Goal: Information Seeking & Learning: Learn about a topic

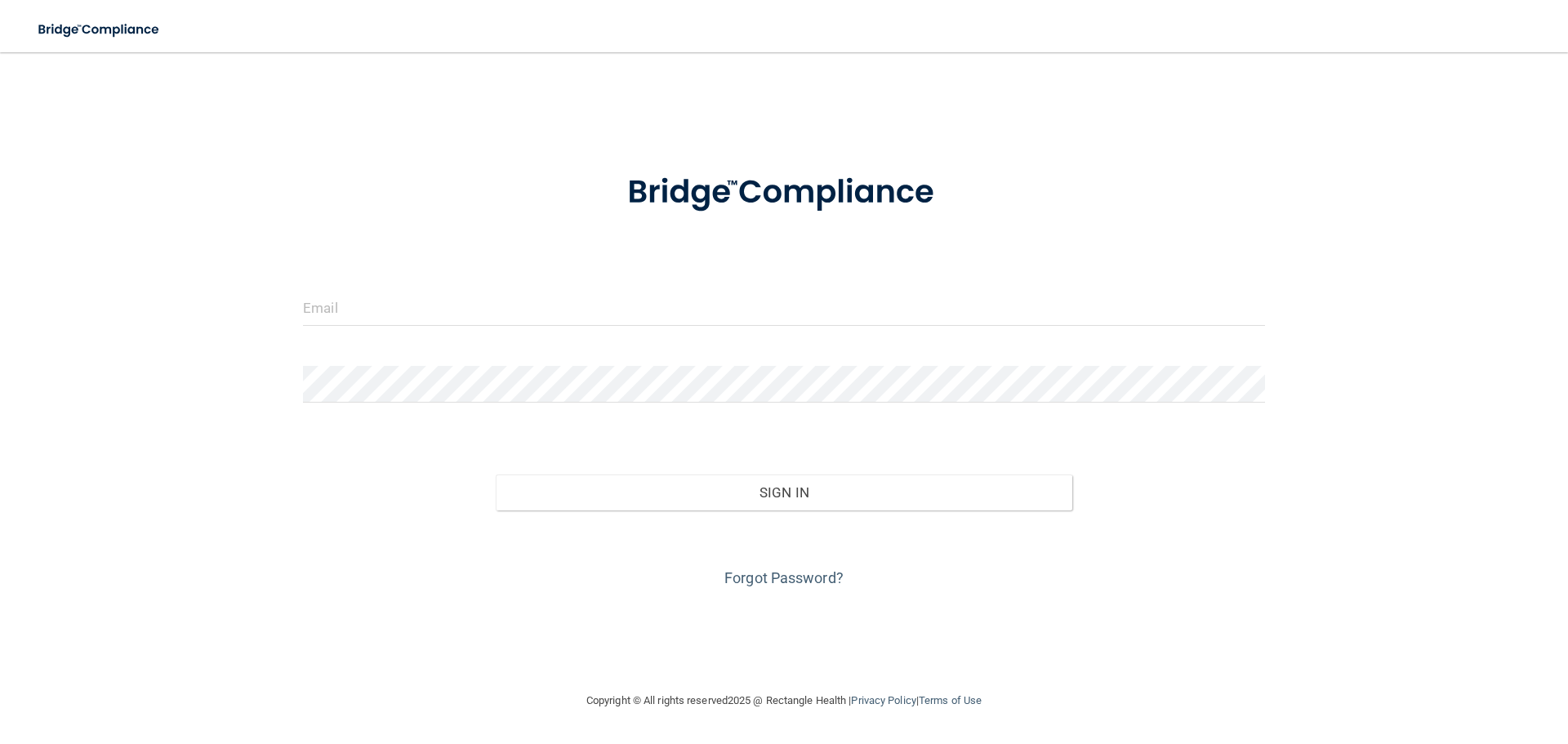
click at [349, 329] on div at bounding box center [784, 313] width 987 height 49
click at [351, 323] on input "email" at bounding box center [784, 307] width 963 height 37
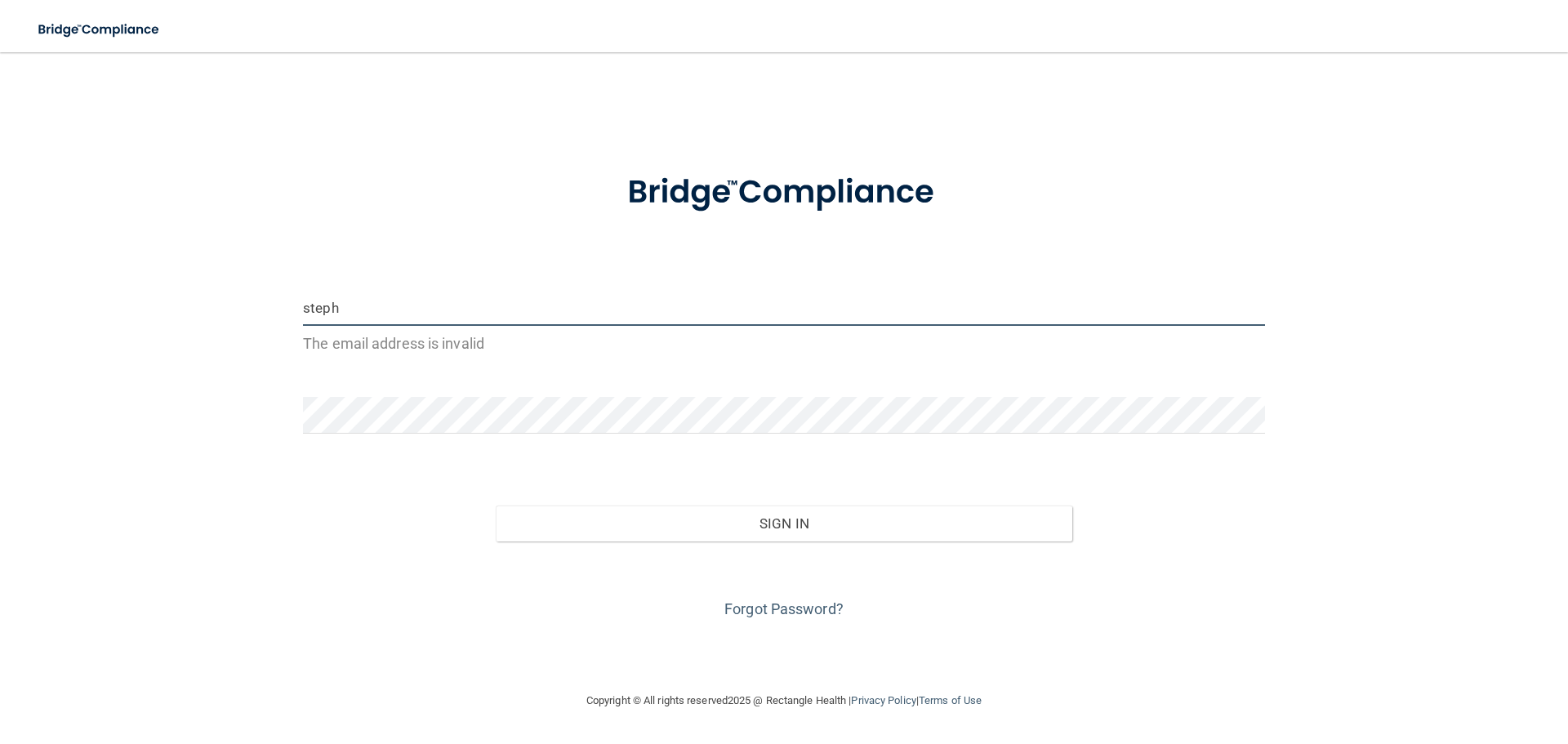
type input "[EMAIL_ADDRESS][DOMAIN_NAME]"
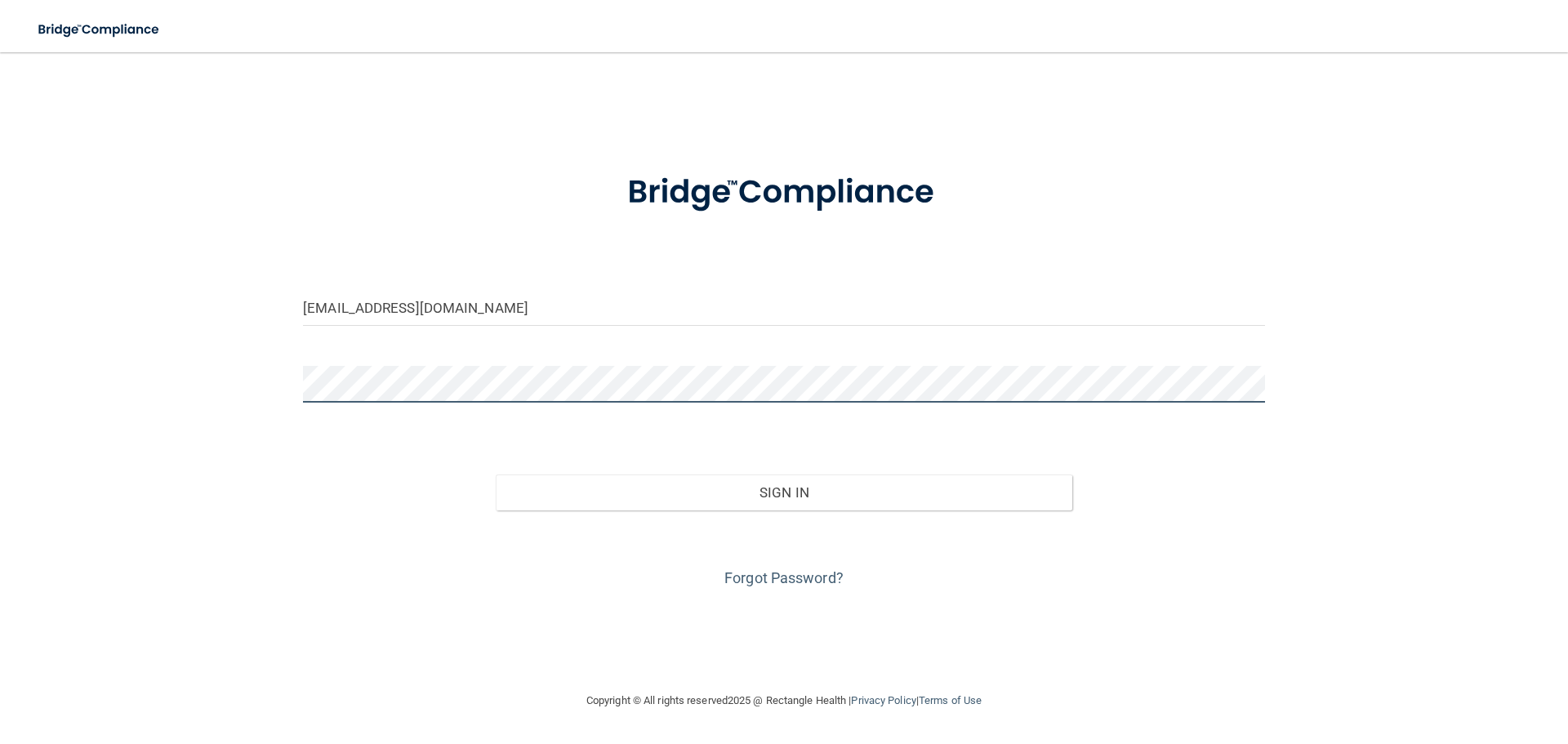
click at [496, 474] on button "Sign In" at bounding box center [784, 492] width 577 height 36
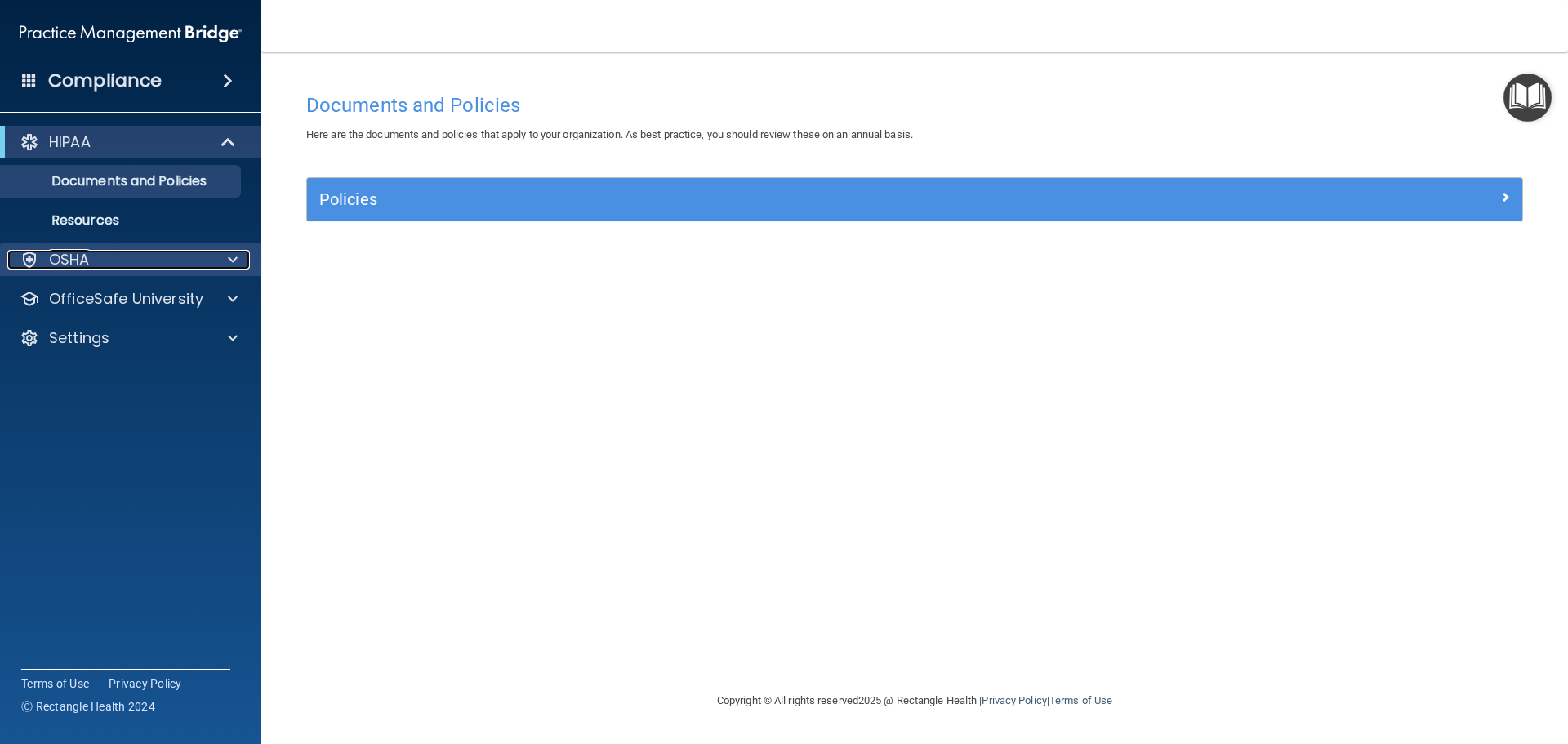
click at [229, 259] on span at bounding box center [232, 260] width 9 height 20
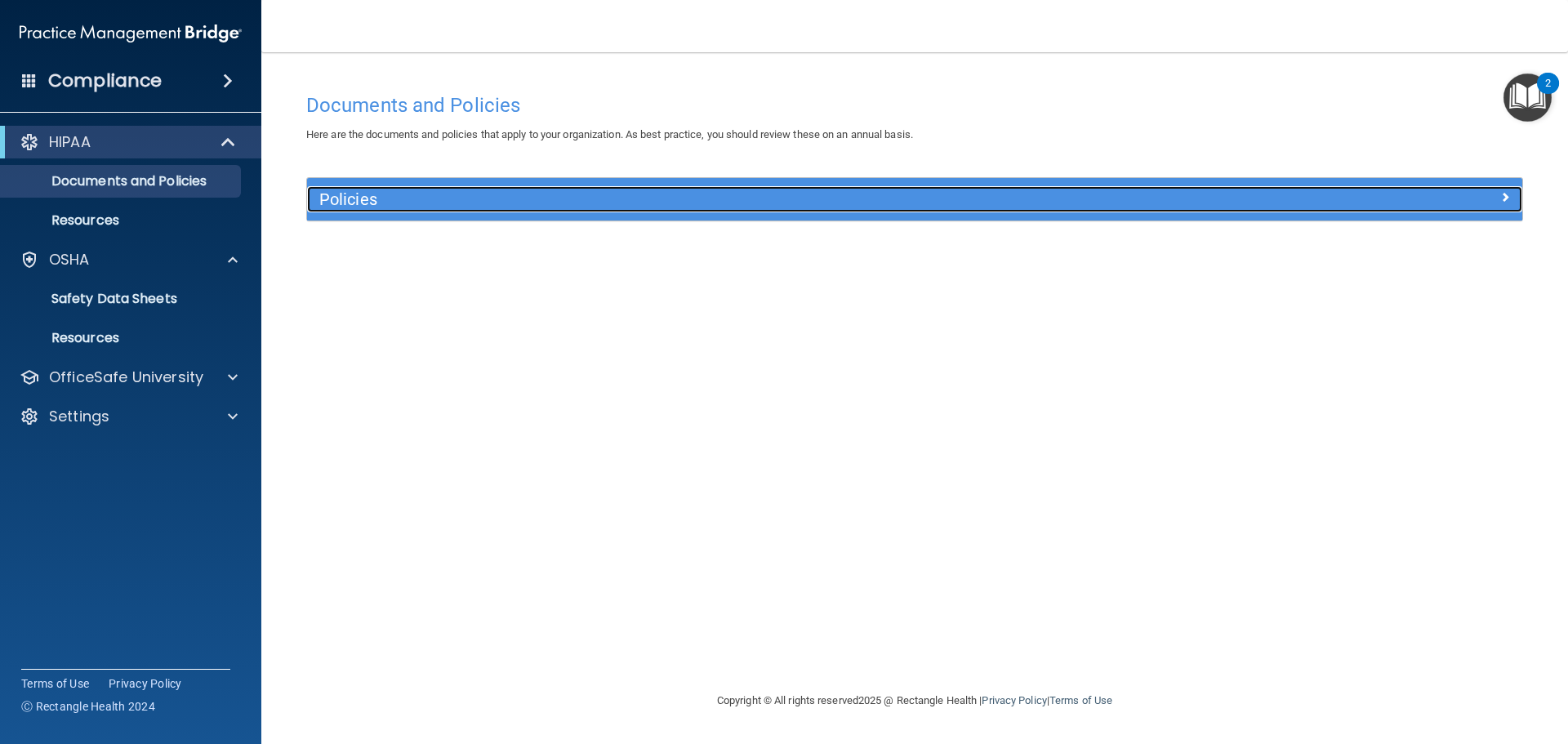
click at [365, 191] on h5 "Policies" at bounding box center [762, 198] width 887 height 18
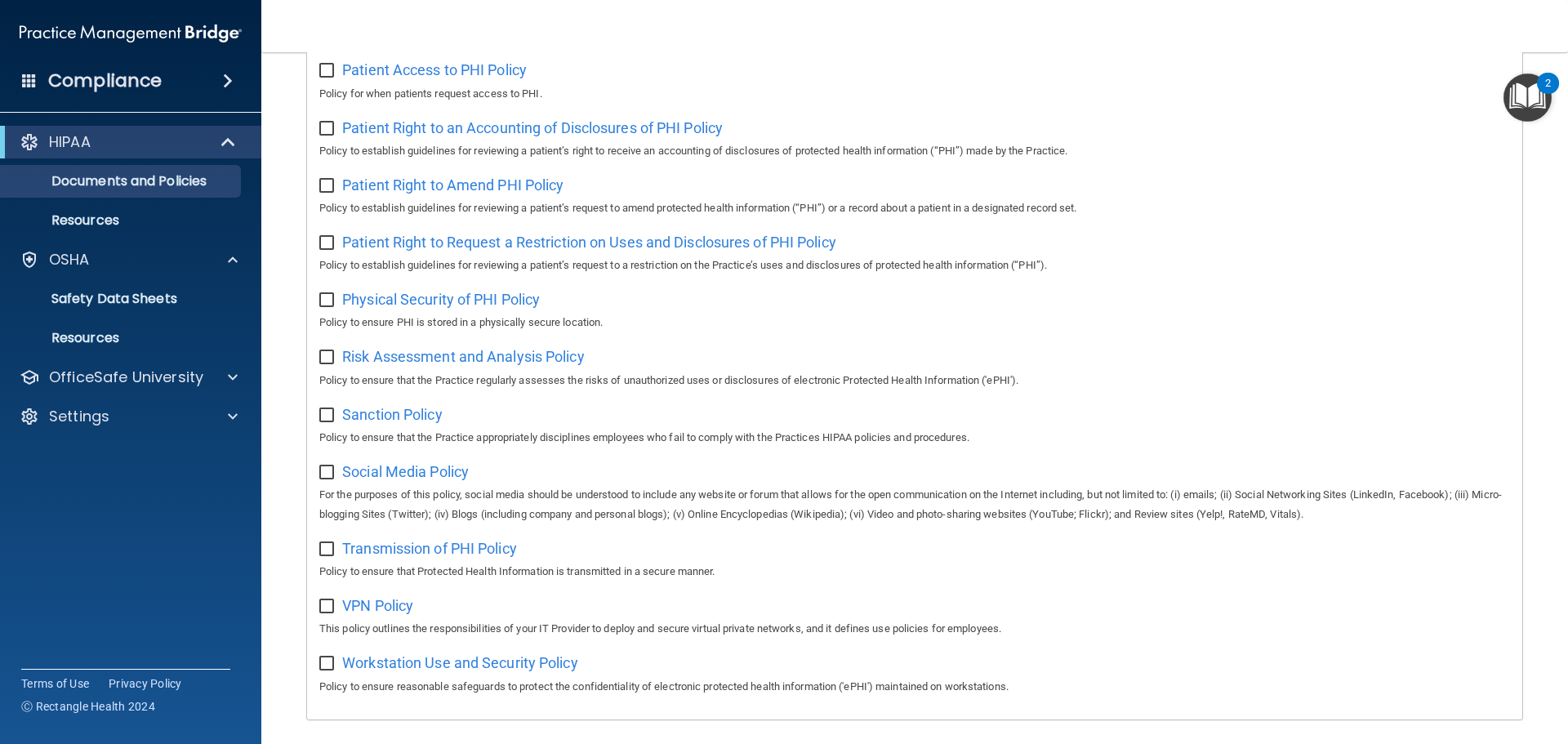
scroll to position [894, 0]
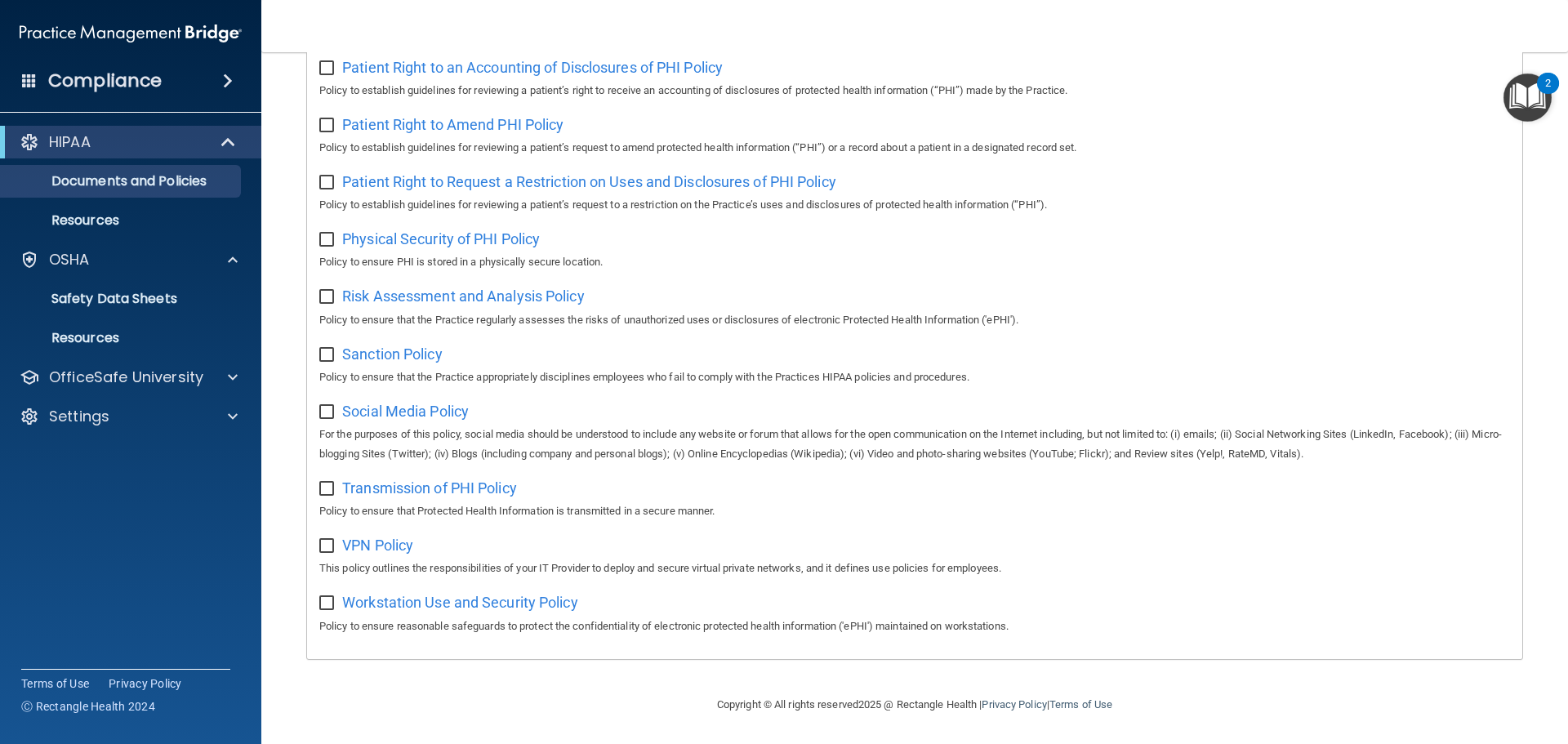
click at [131, 83] on h4 "Compliance" at bounding box center [105, 80] width 113 height 23
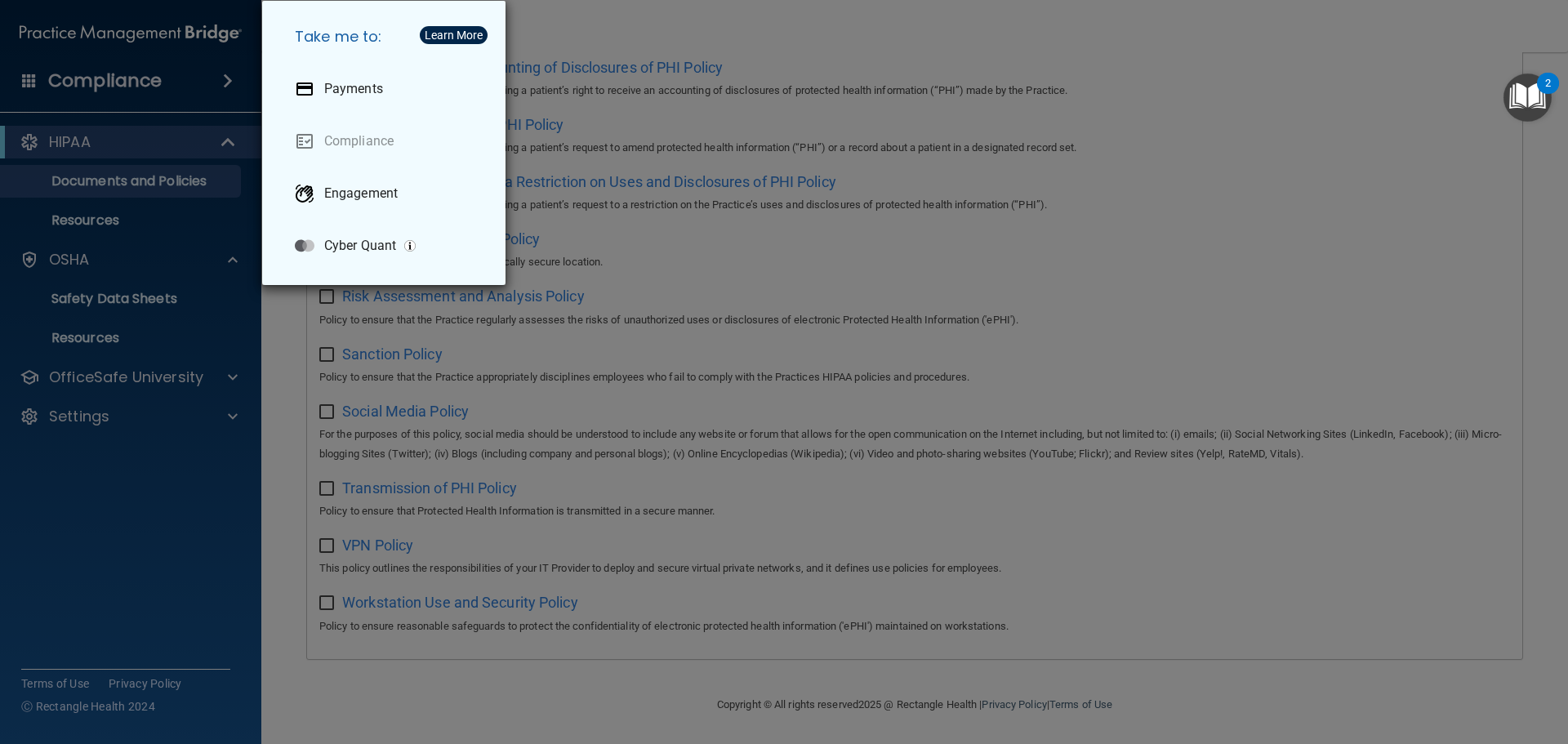
click at [813, 276] on div "Take me to: Payments Compliance Engagement Cyber Quant" at bounding box center [784, 372] width 1568 height 744
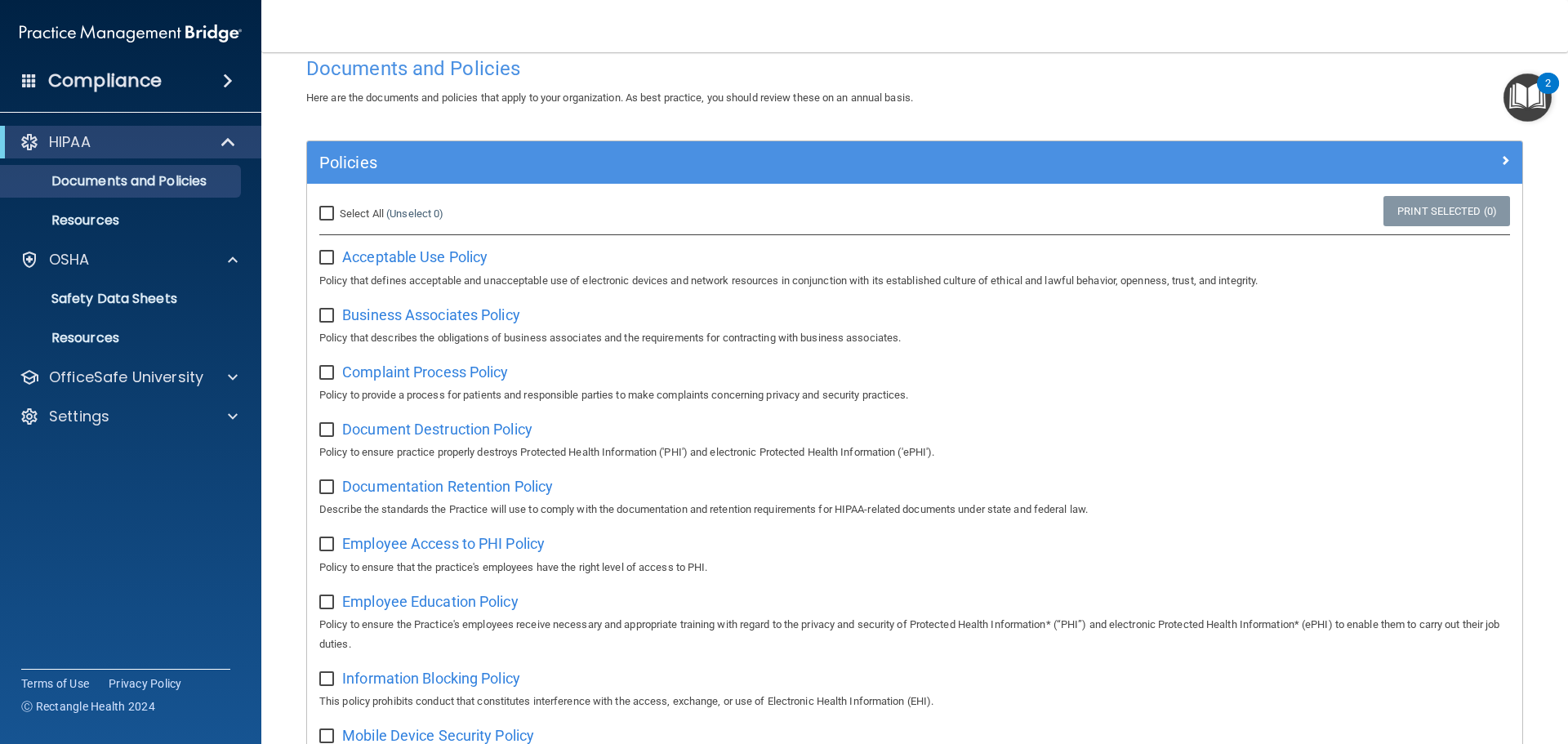
scroll to position [0, 0]
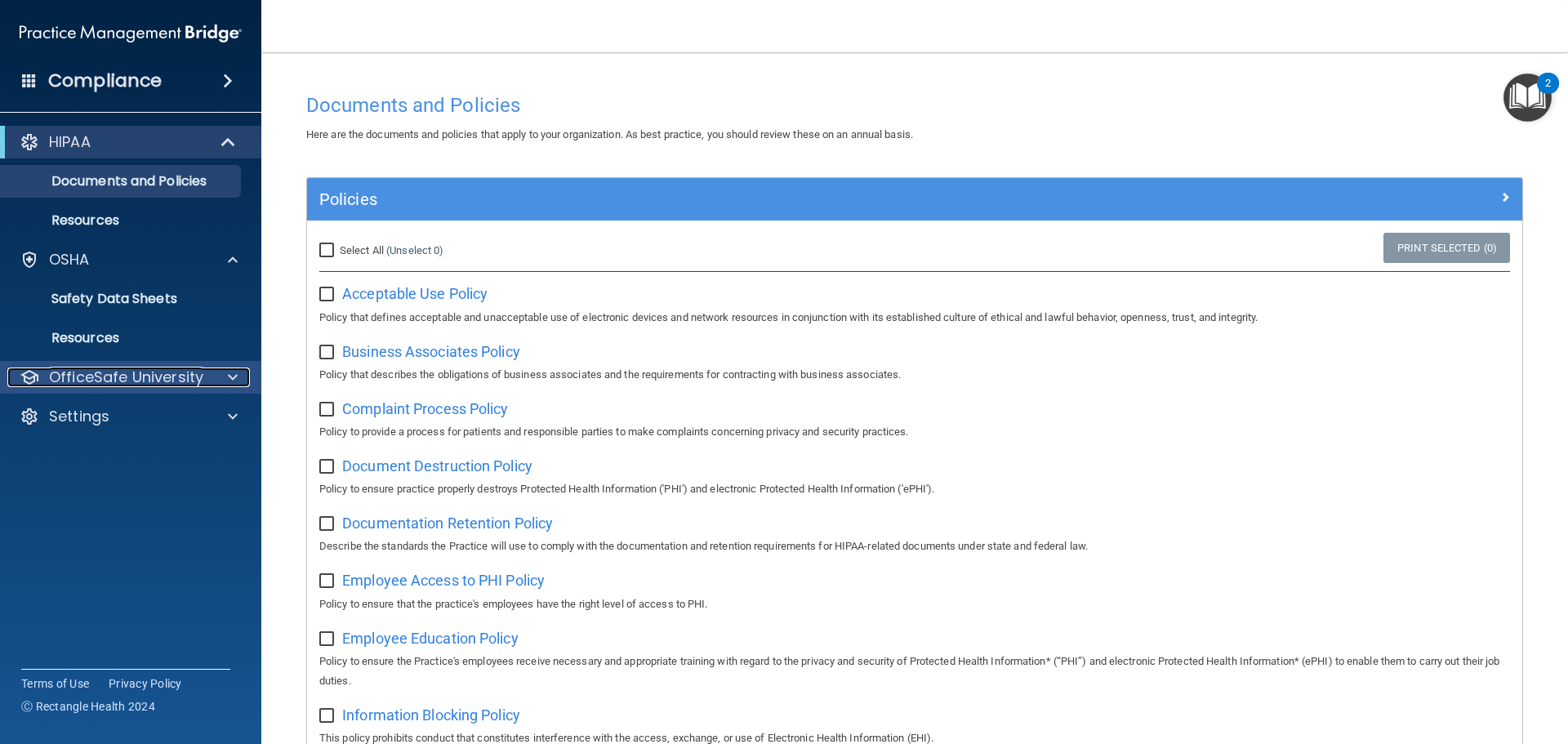
click at [72, 386] on p "OfficeSafe University" at bounding box center [126, 377] width 154 height 20
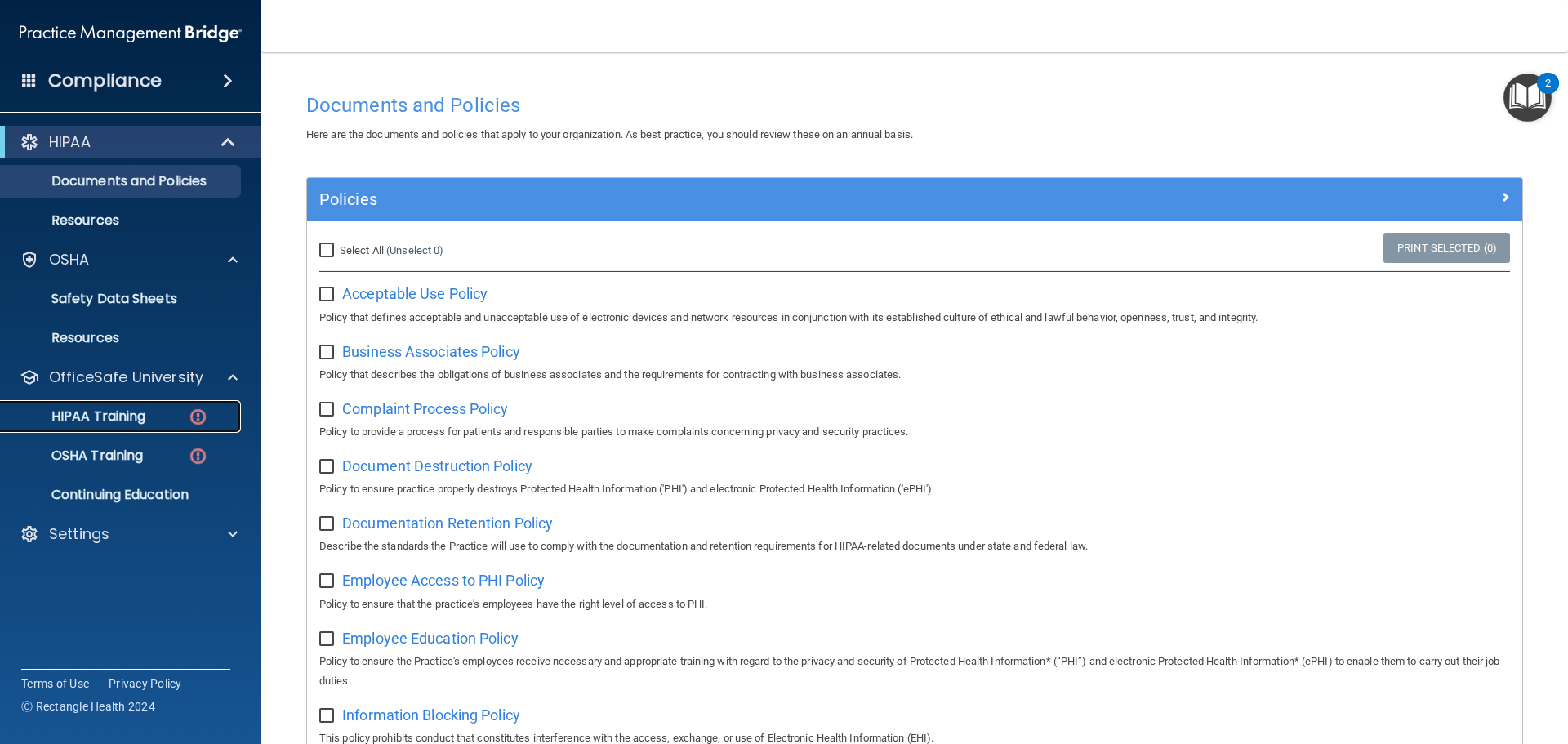
click at [81, 419] on p "HIPAA Training" at bounding box center [77, 415] width 135 height 16
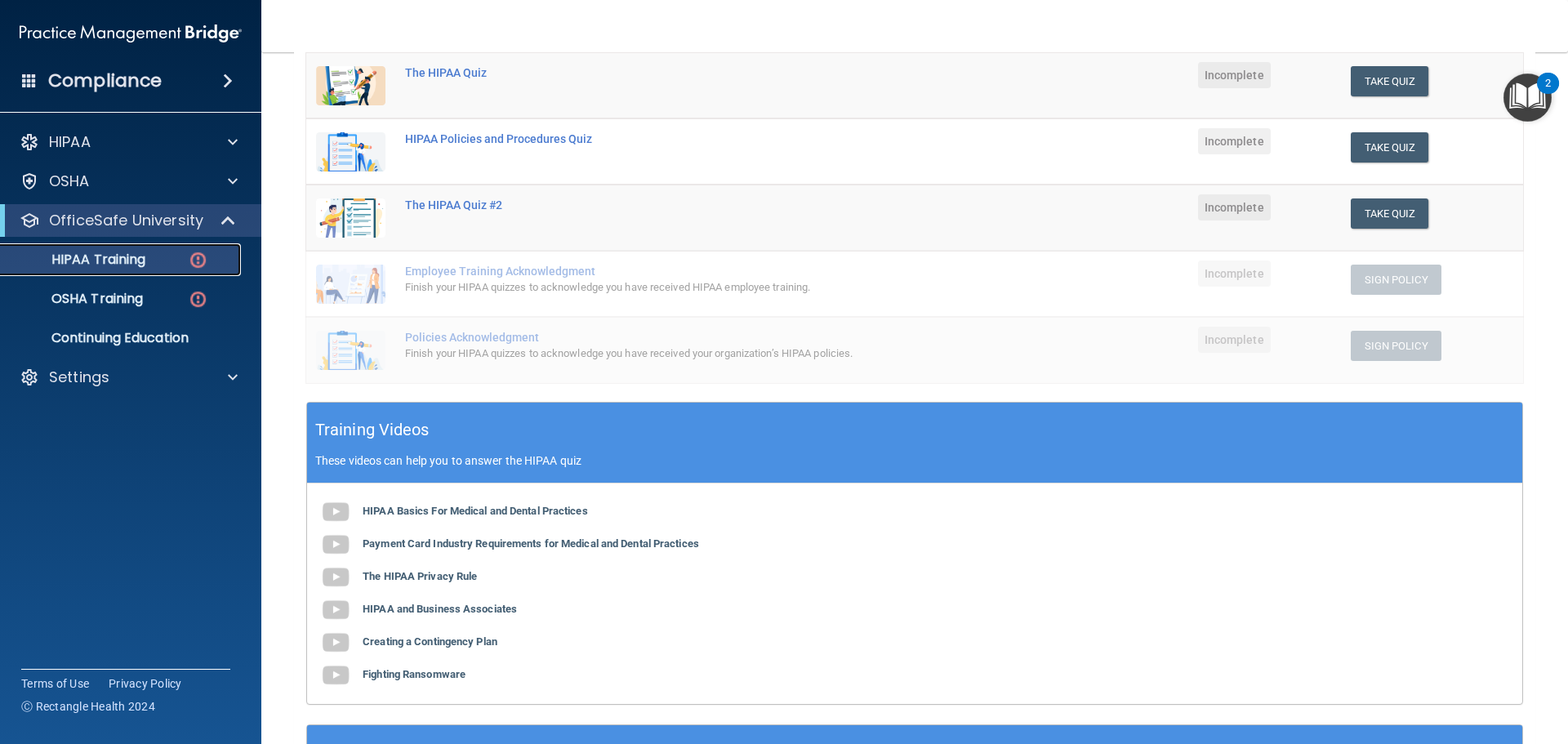
scroll to position [400, 0]
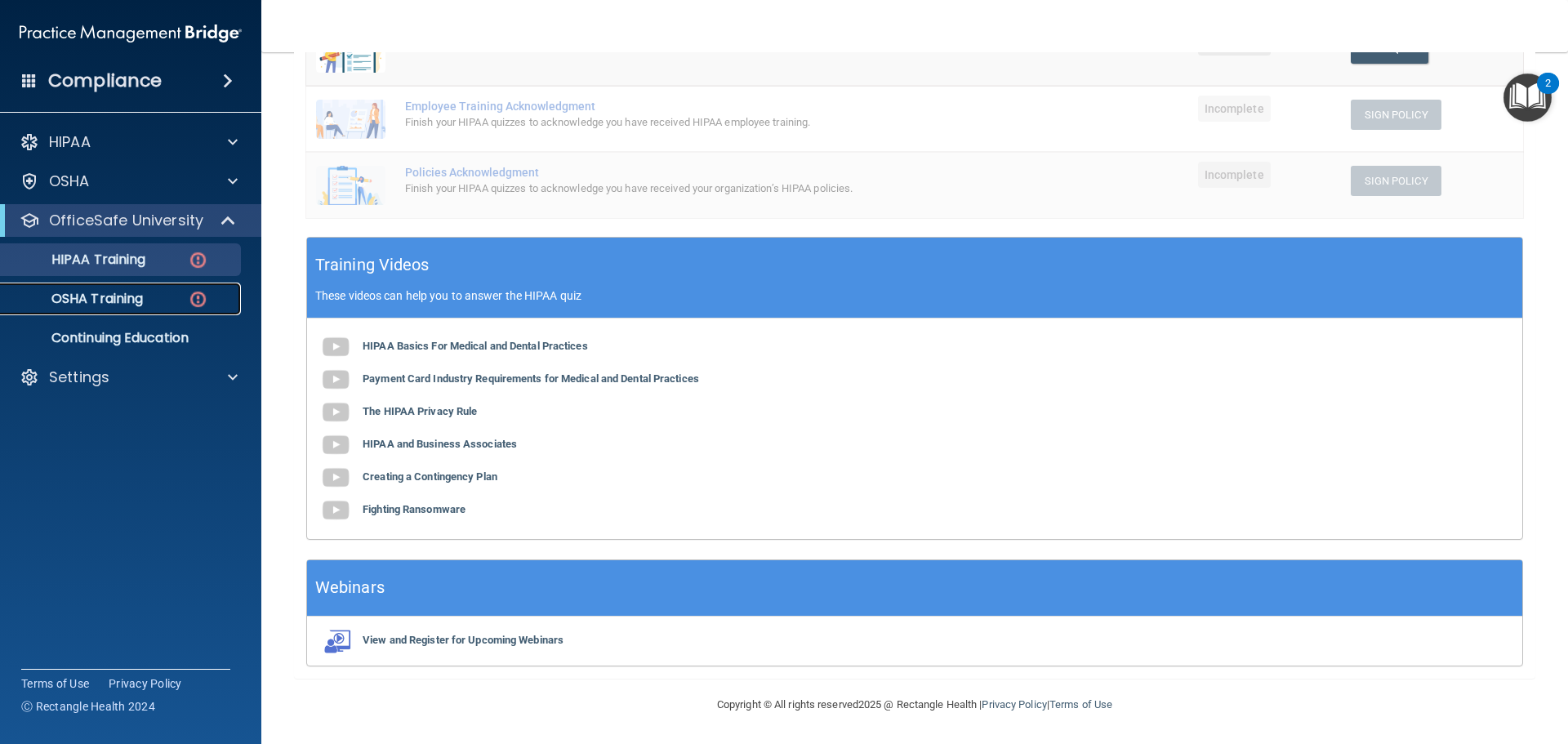
click at [153, 299] on div "OSHA Training" at bounding box center [122, 298] width 223 height 16
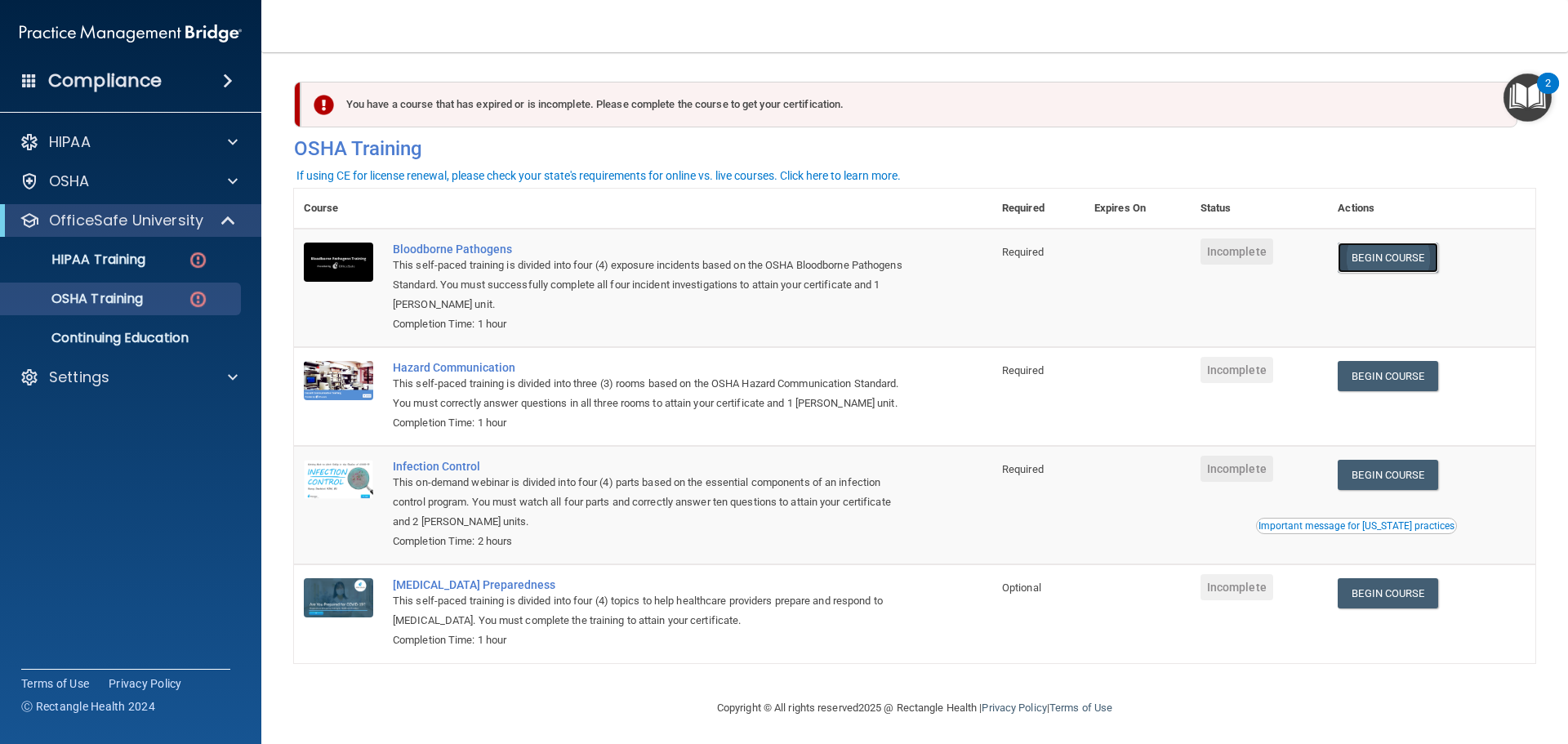
click at [1399, 253] on link "Begin Course" at bounding box center [1387, 258] width 99 height 30
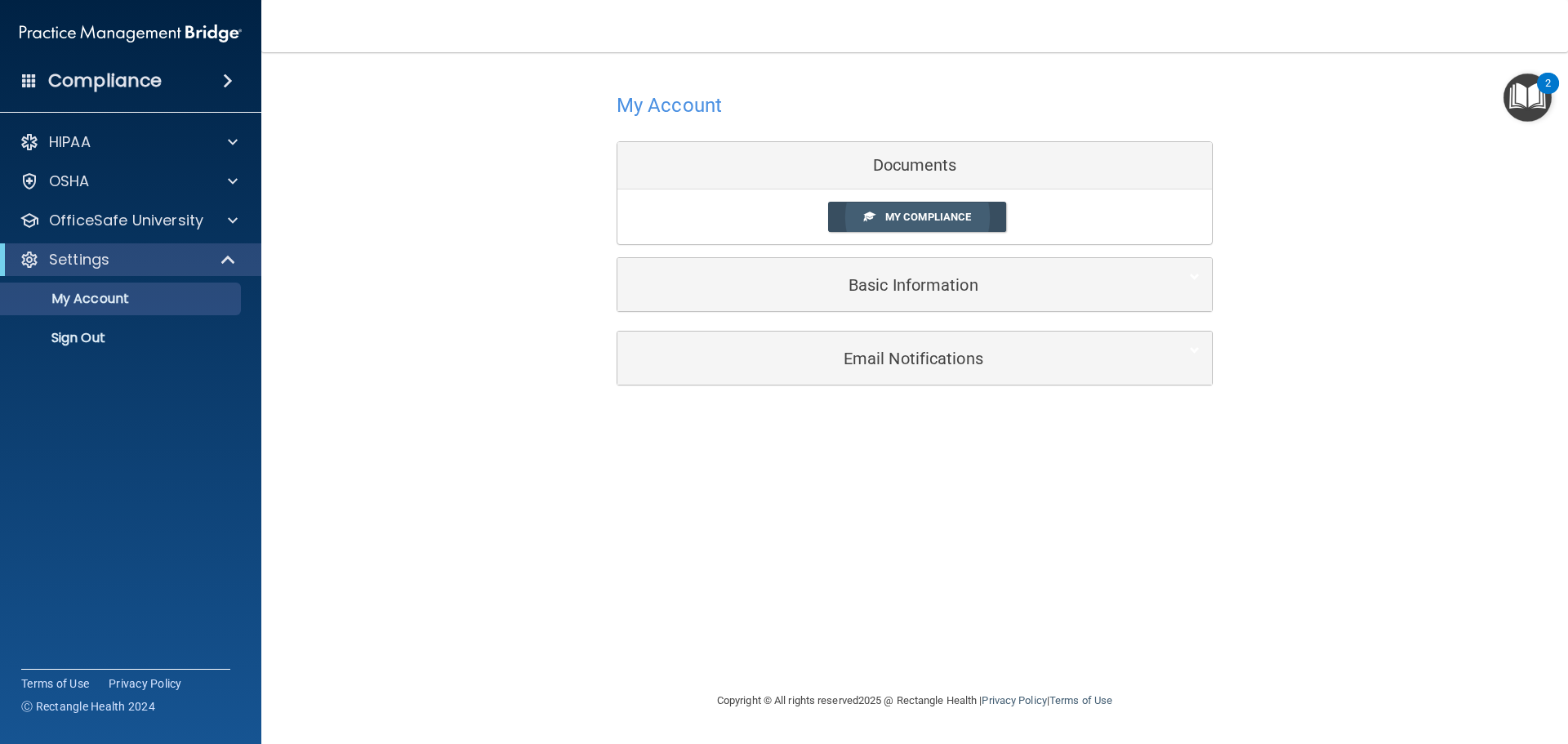
click at [956, 215] on span "My Compliance" at bounding box center [928, 216] width 86 height 12
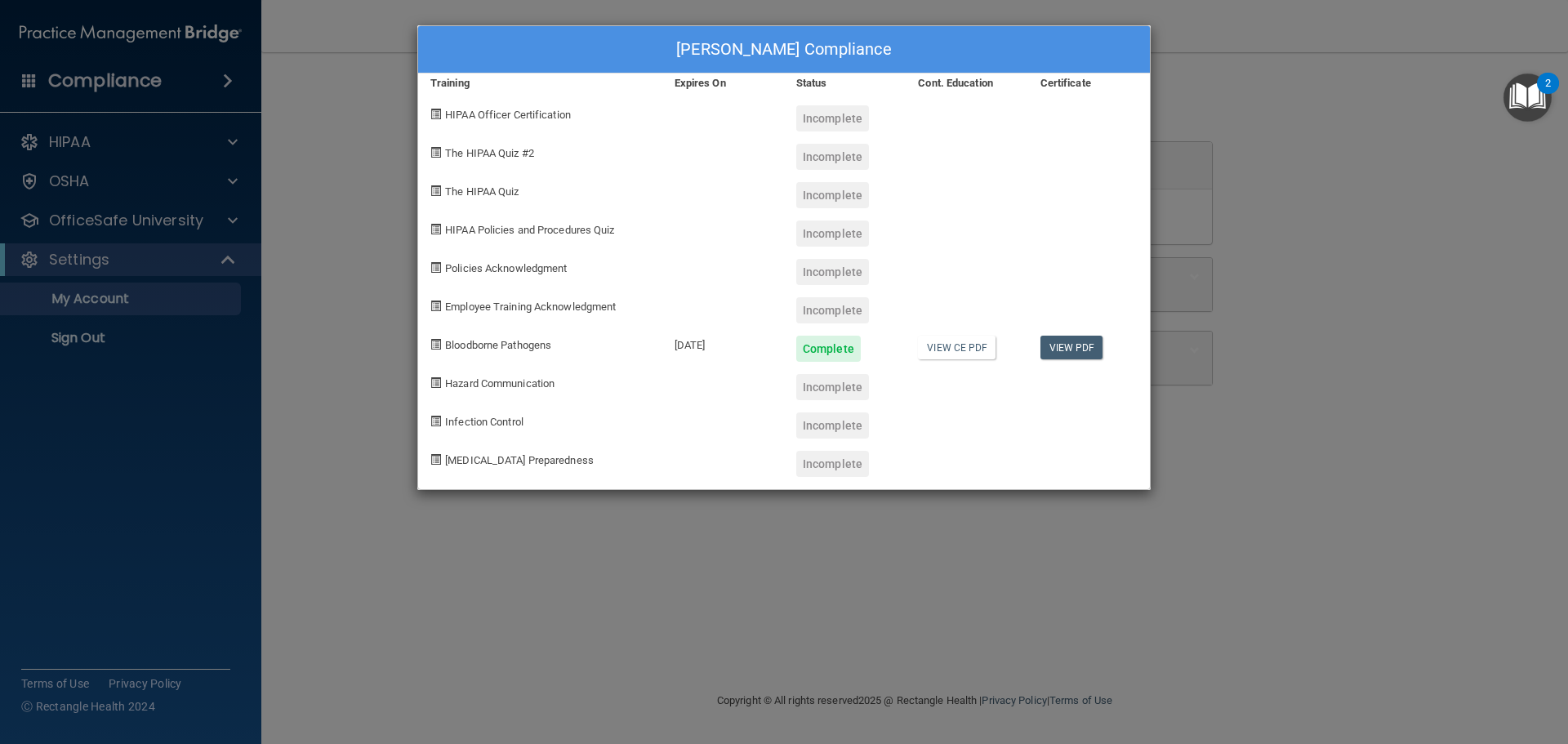
click at [1222, 346] on div "Stephanie Ball's Compliance Training Expires On Status Cont. Education Certific…" at bounding box center [784, 372] width 1568 height 744
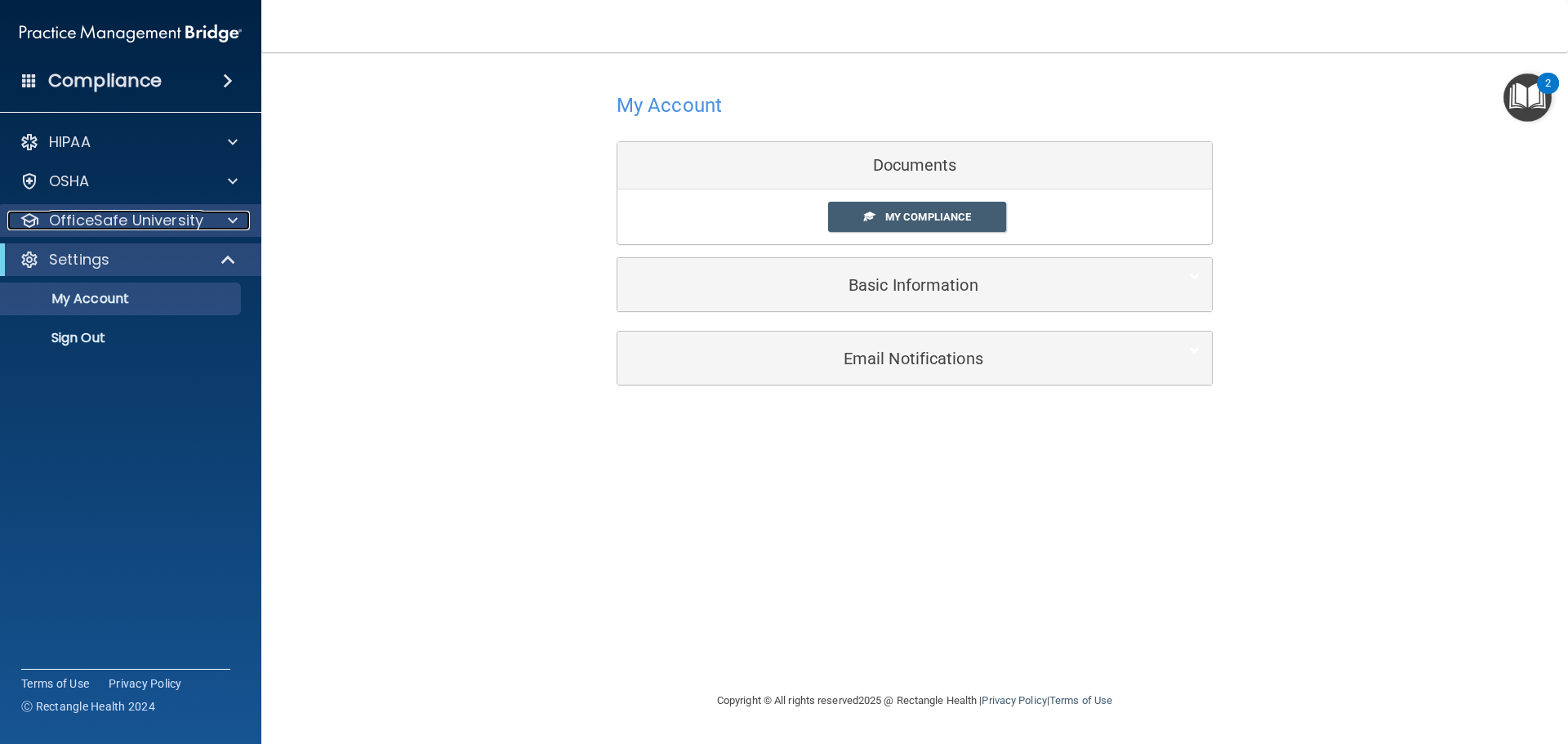
click at [232, 224] on span at bounding box center [232, 220] width 9 height 20
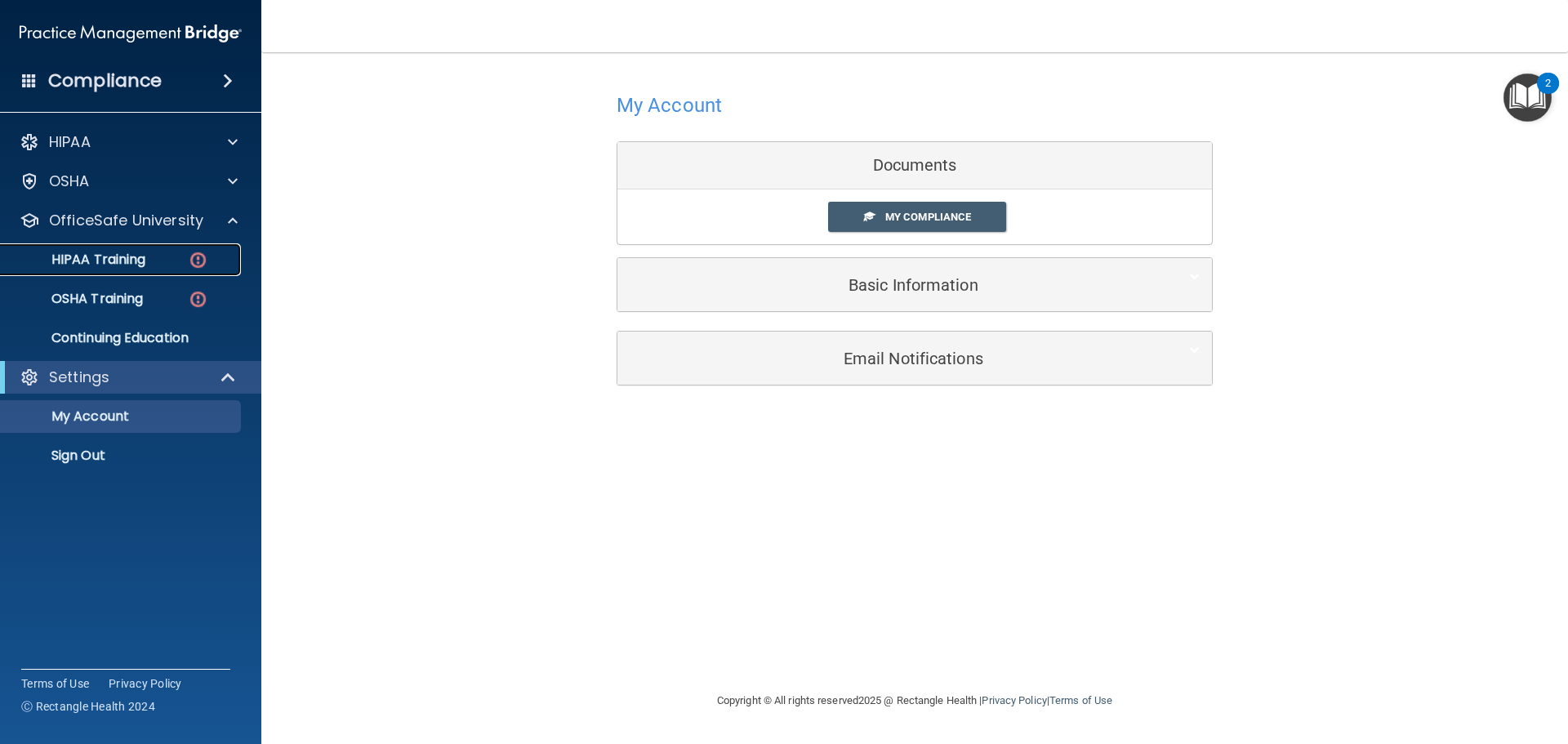
click at [142, 261] on p "HIPAA Training" at bounding box center [77, 259] width 135 height 16
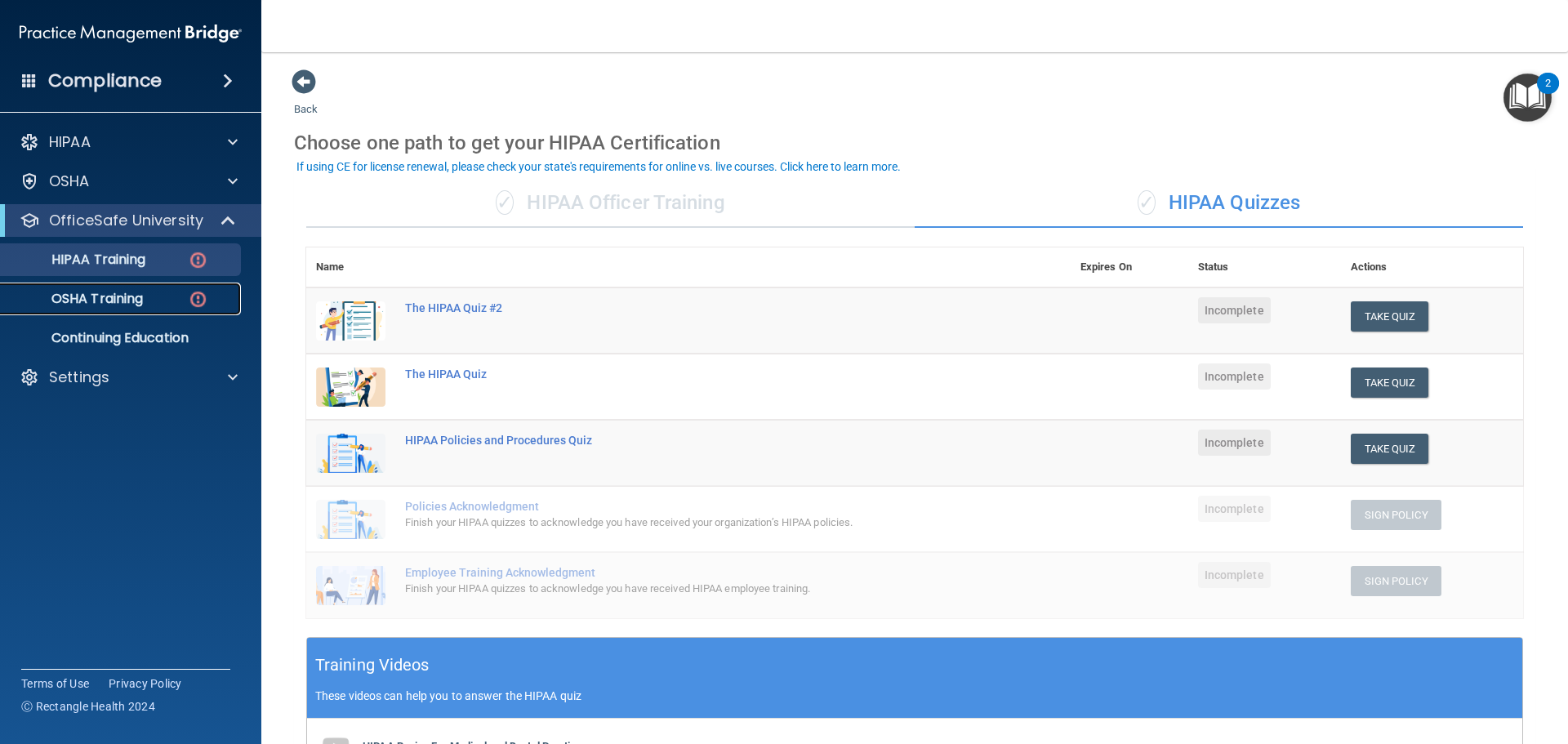
click at [129, 291] on p "OSHA Training" at bounding box center [77, 298] width 132 height 16
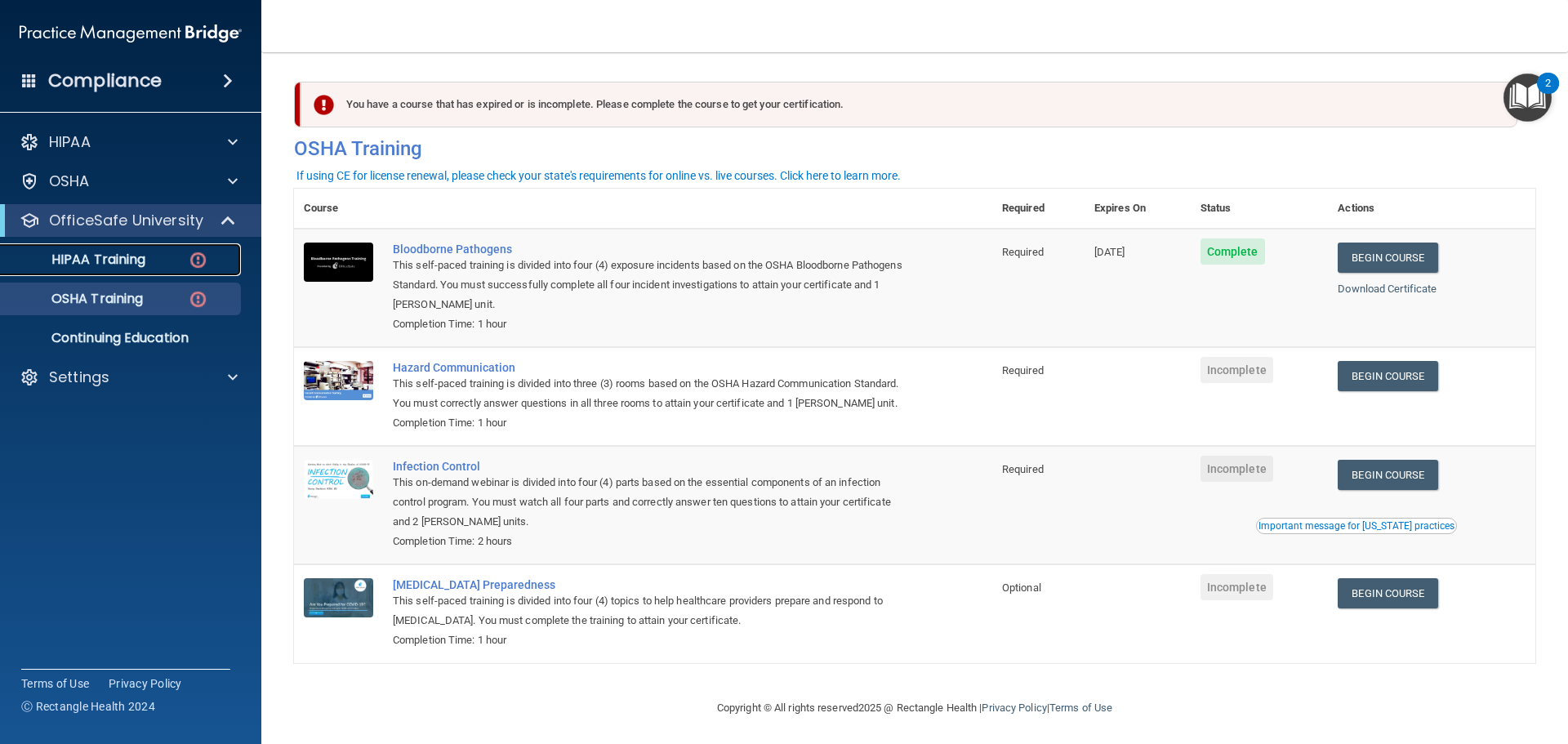
click at [129, 251] on p "HIPAA Training" at bounding box center [77, 259] width 135 height 16
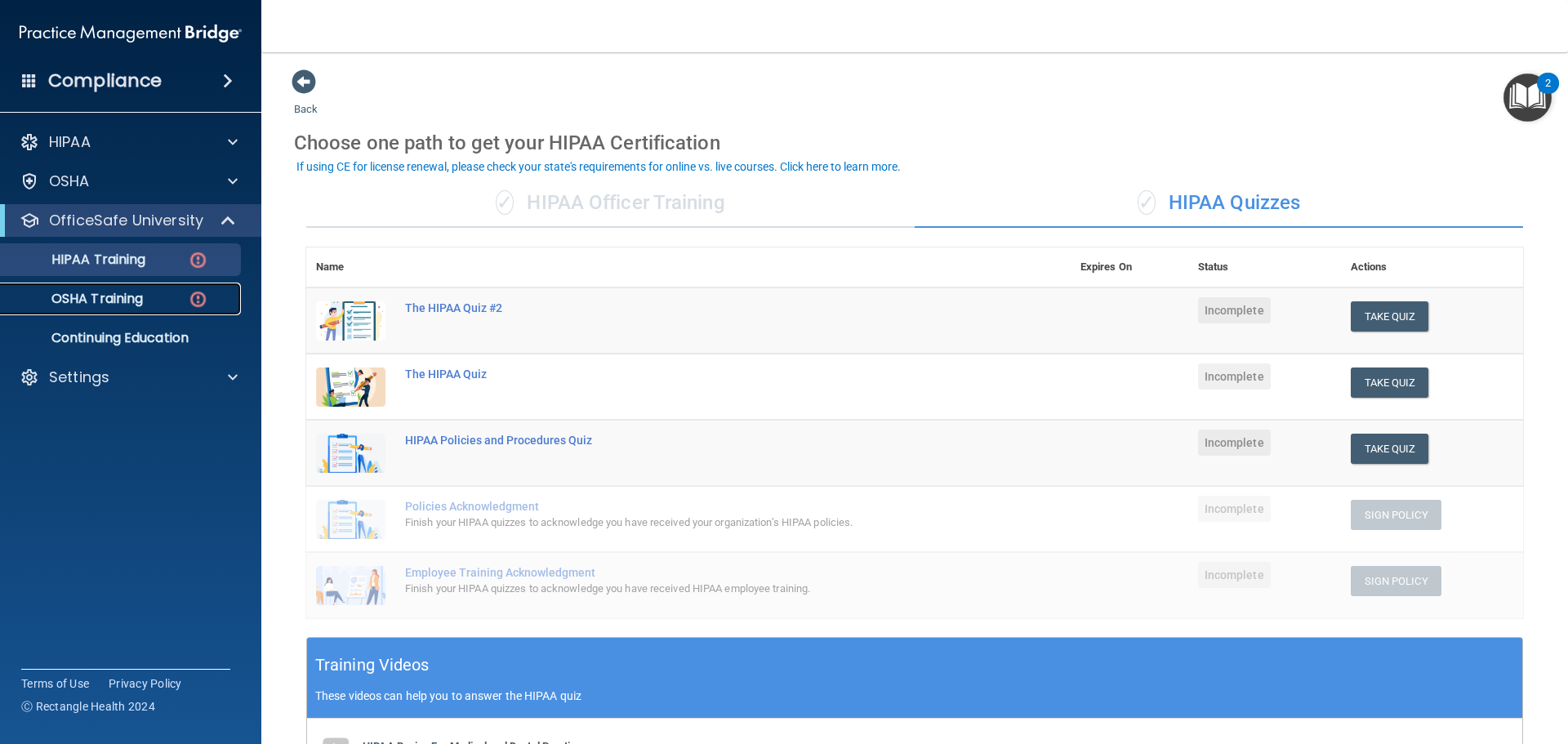
click at [167, 294] on div "OSHA Training" at bounding box center [122, 298] width 223 height 16
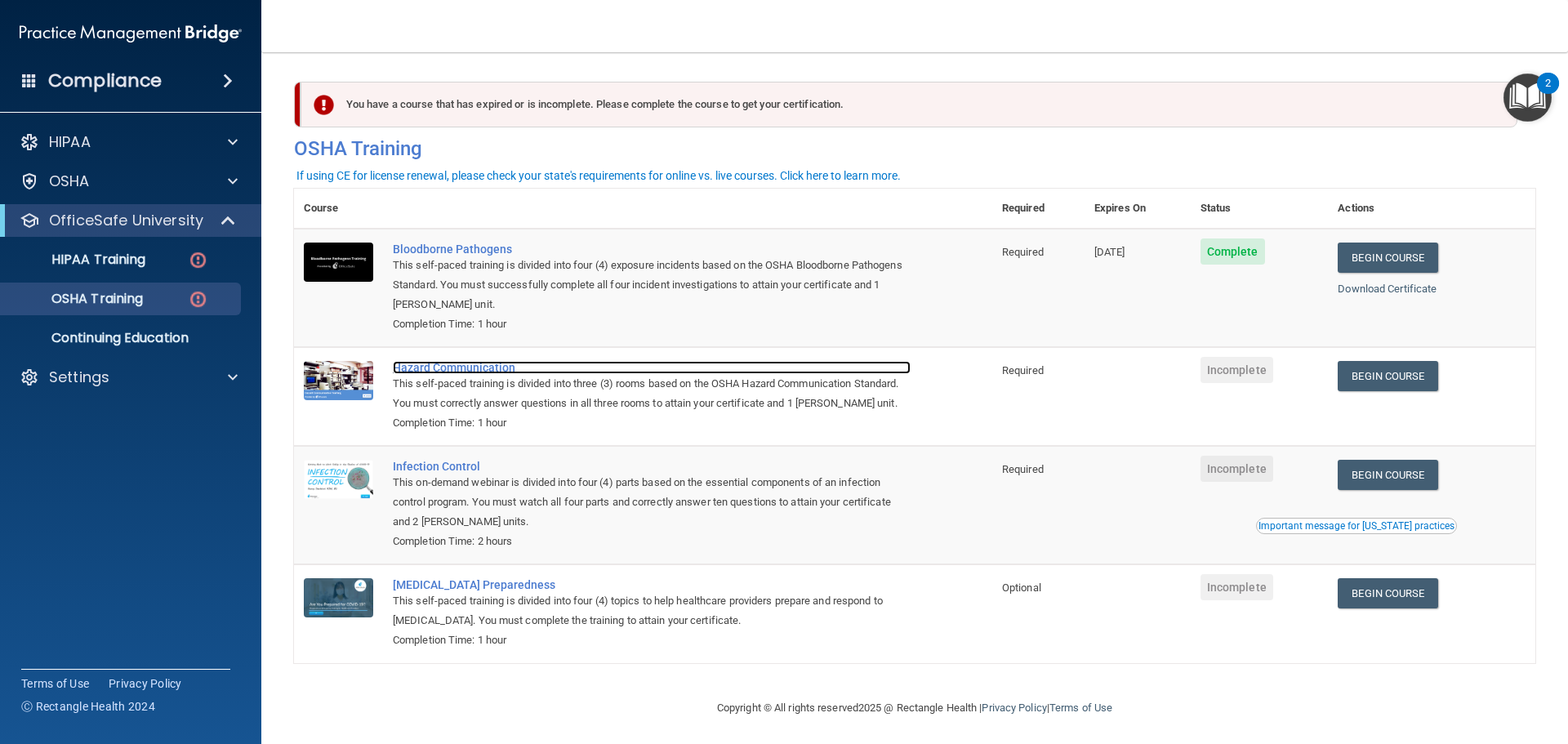
click at [486, 371] on div "Hazard Communication" at bounding box center [652, 367] width 518 height 13
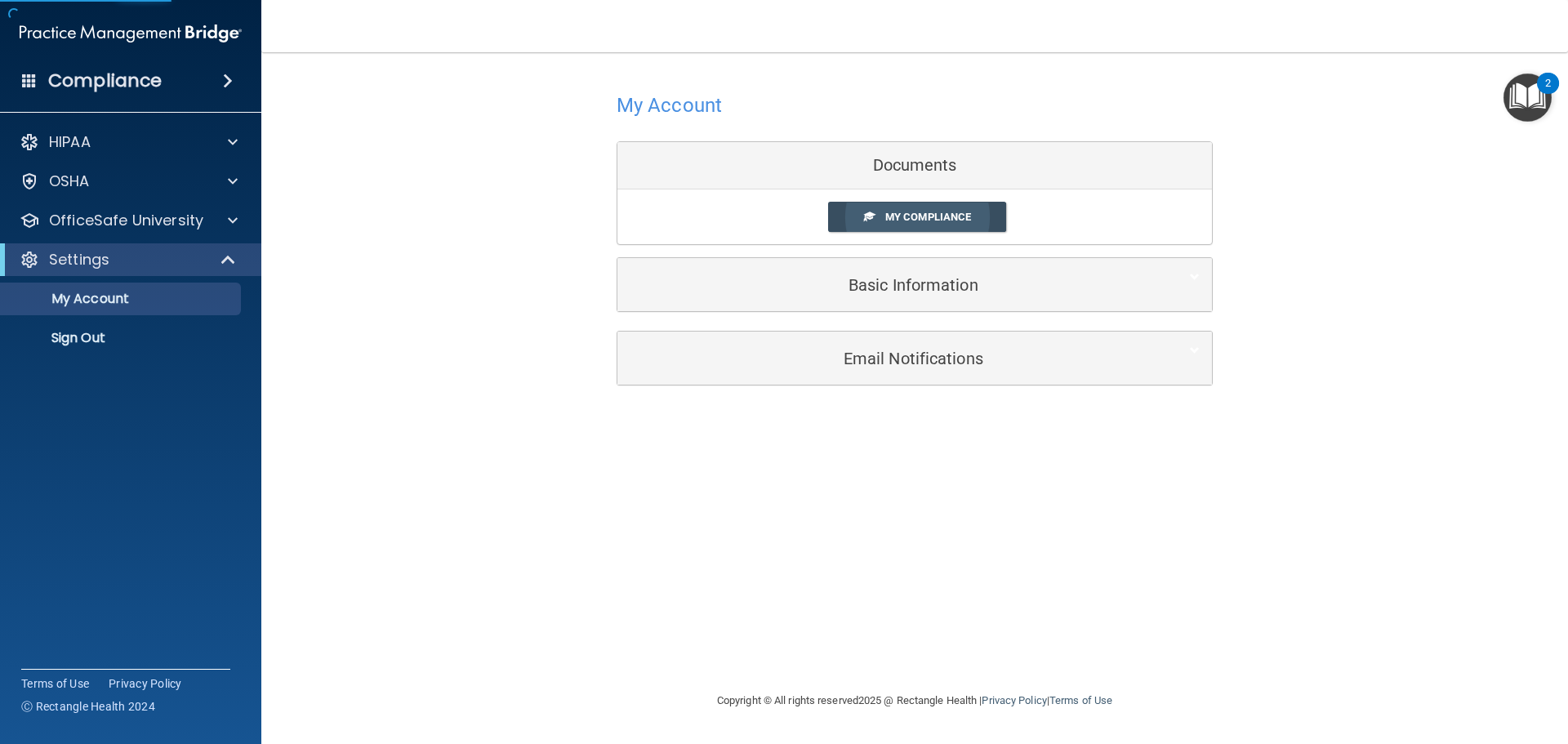
click at [906, 214] on span "My Compliance" at bounding box center [928, 216] width 86 height 12
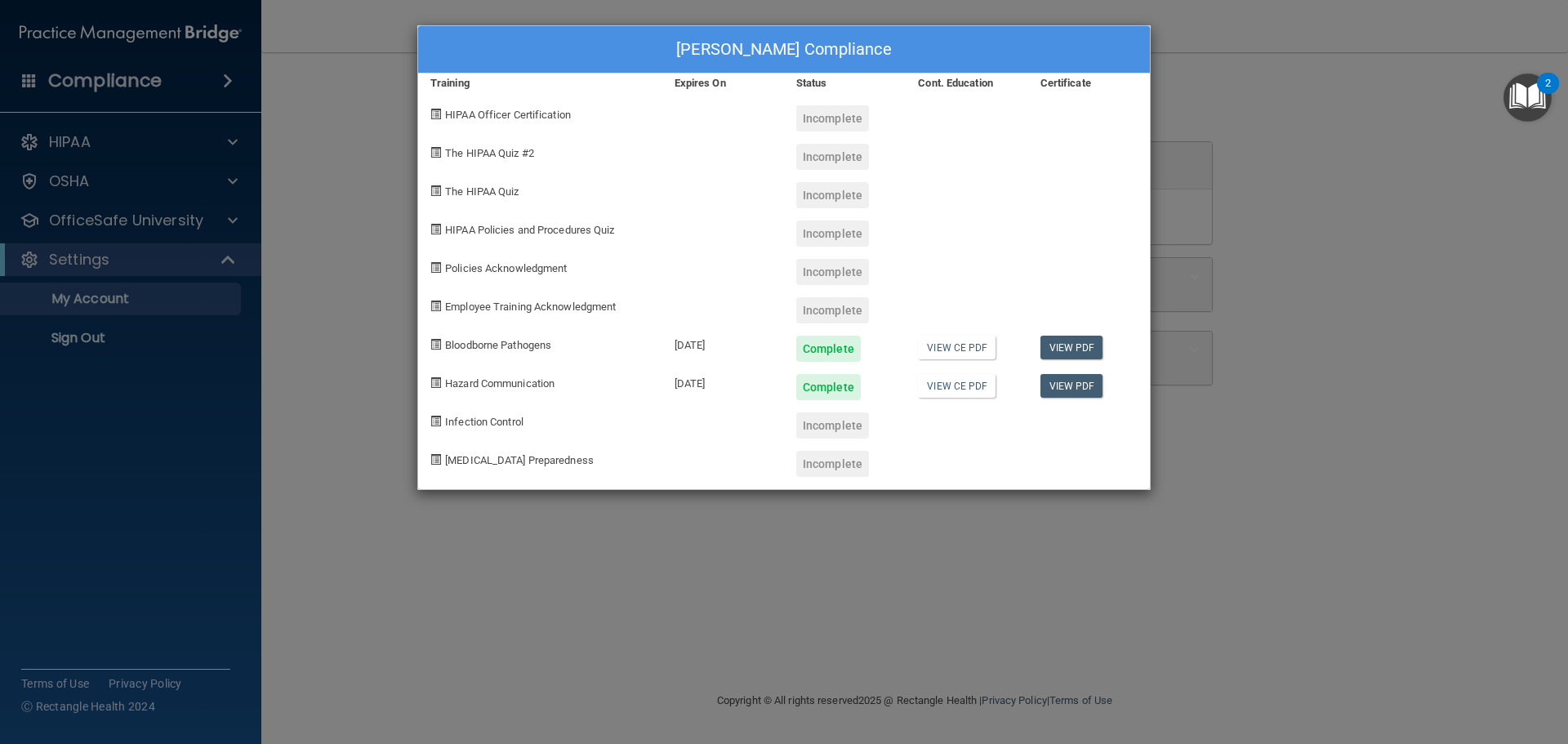
click at [1364, 136] on div "Stephanie Ball's Compliance Training Expires On Status Cont. Education Certific…" at bounding box center [784, 372] width 1568 height 744
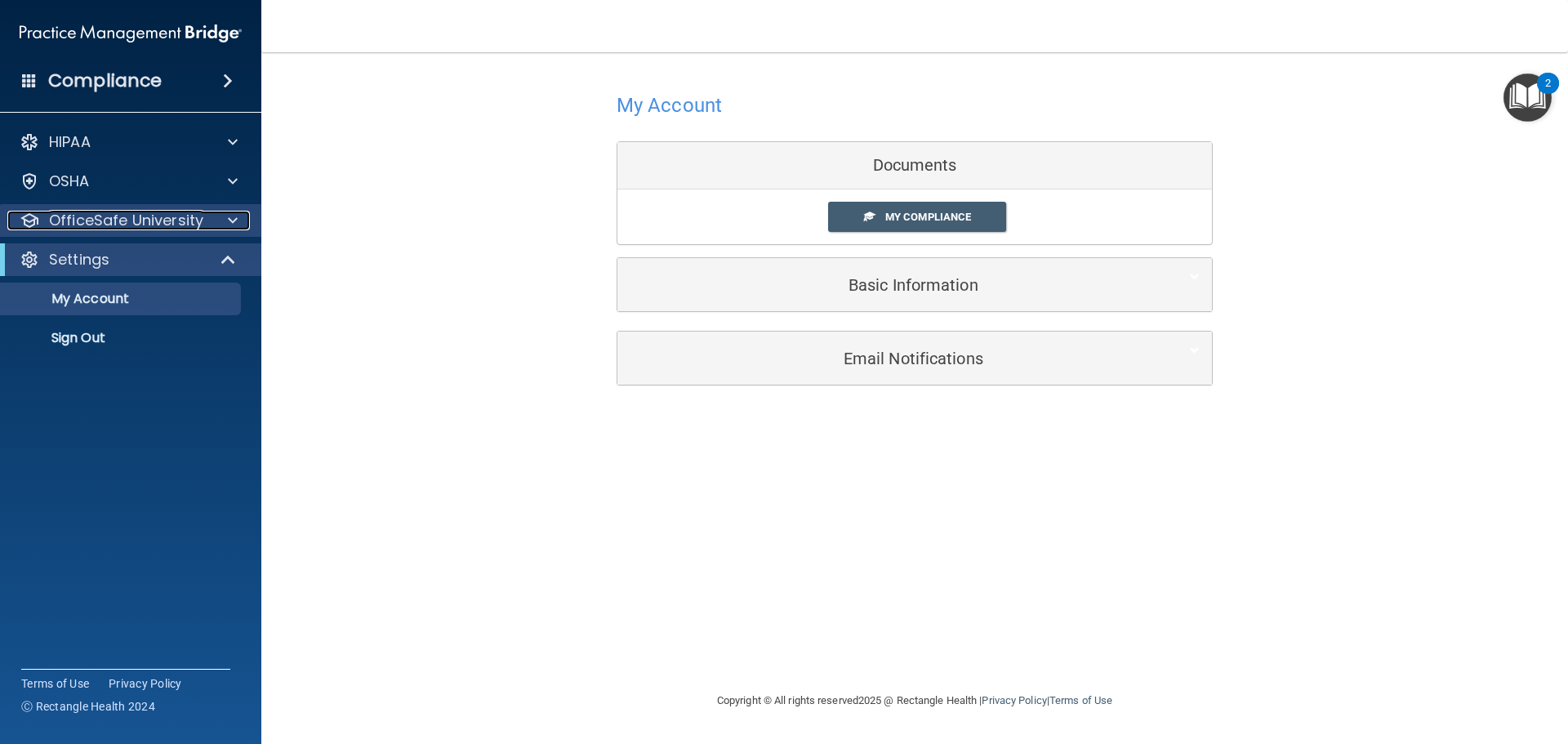
click at [224, 226] on div at bounding box center [230, 220] width 41 height 20
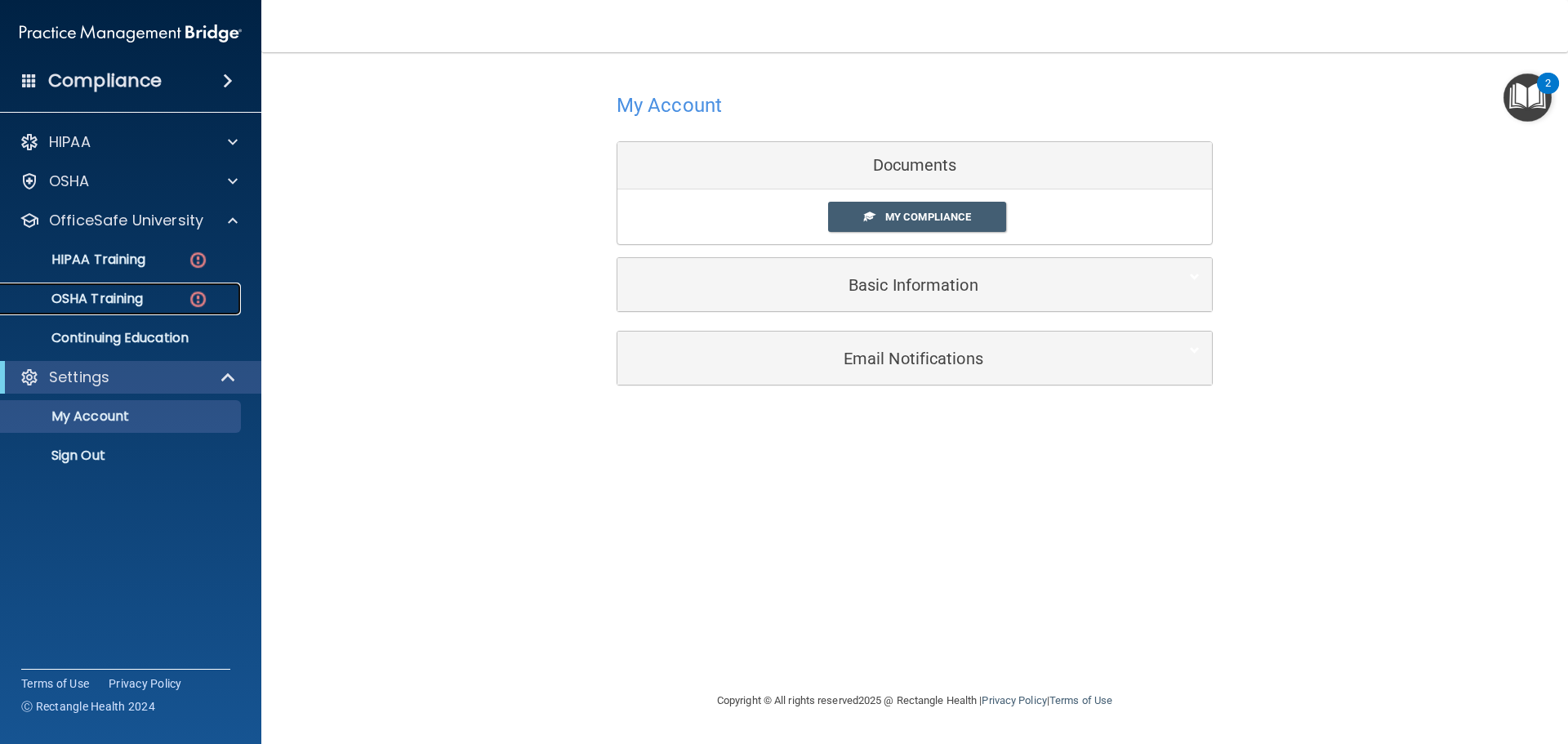
click at [115, 295] on p "OSHA Training" at bounding box center [77, 298] width 132 height 16
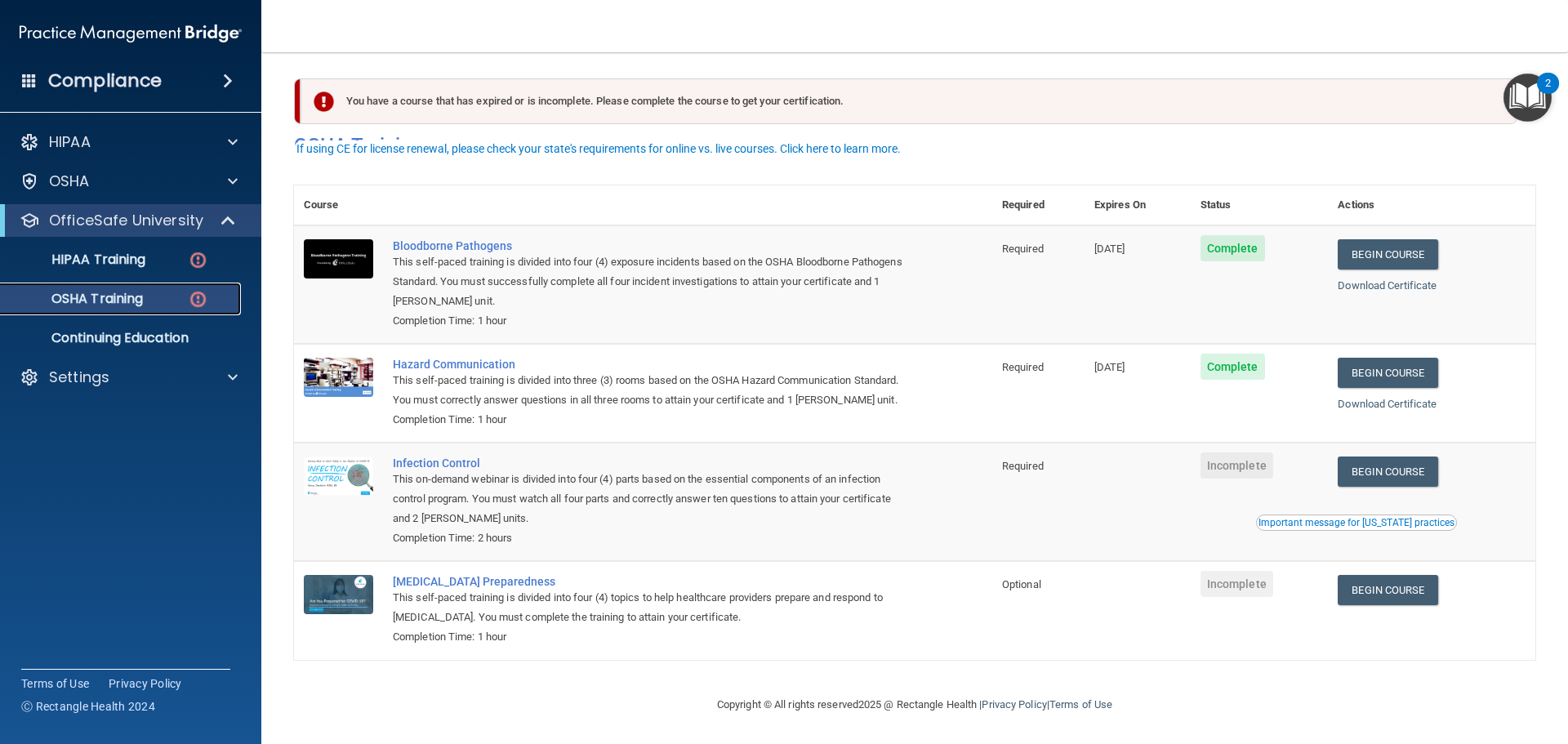
scroll to position [27, 0]
click at [467, 456] on div "Infection Control" at bounding box center [652, 463] width 518 height 13
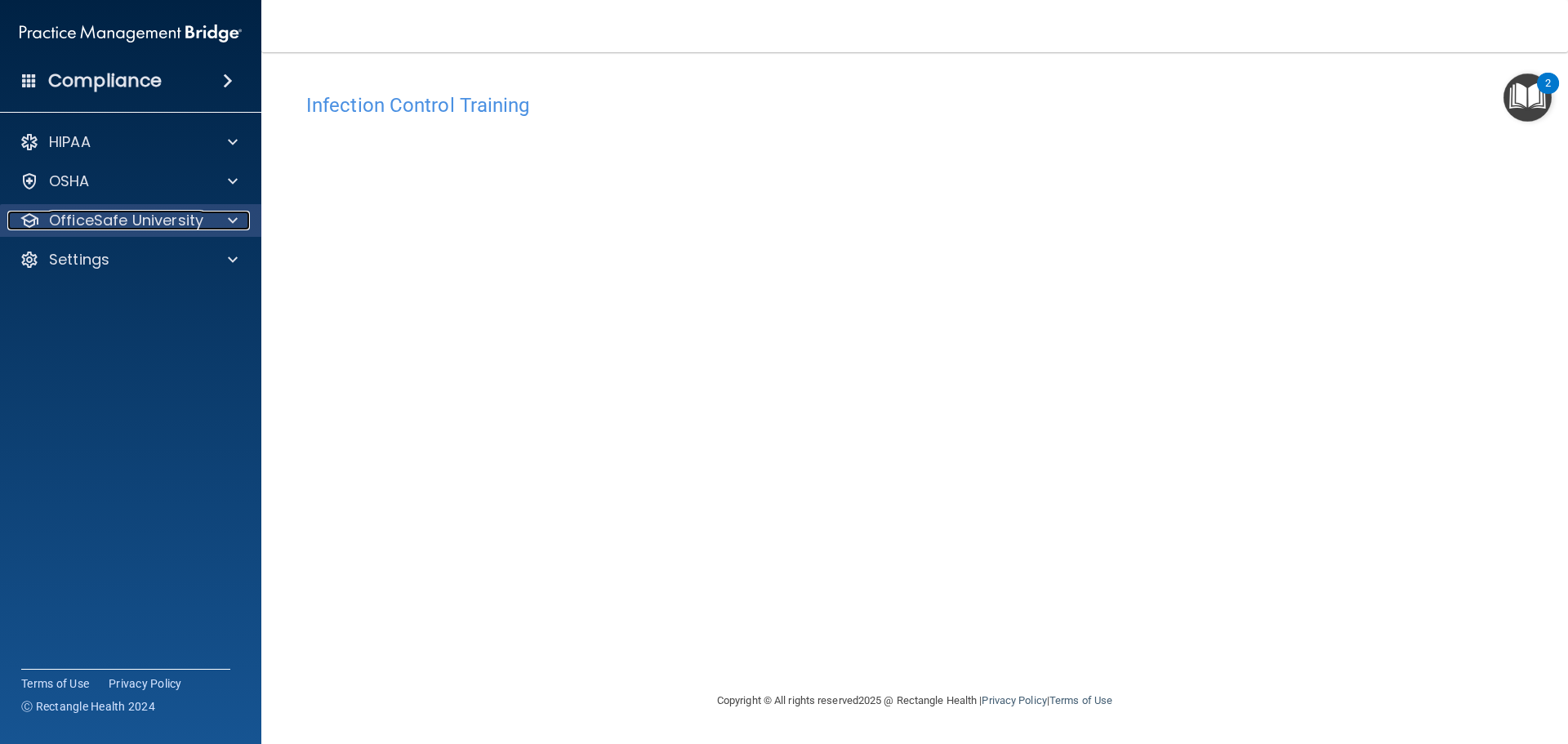
click at [215, 215] on div at bounding box center [230, 220] width 41 height 20
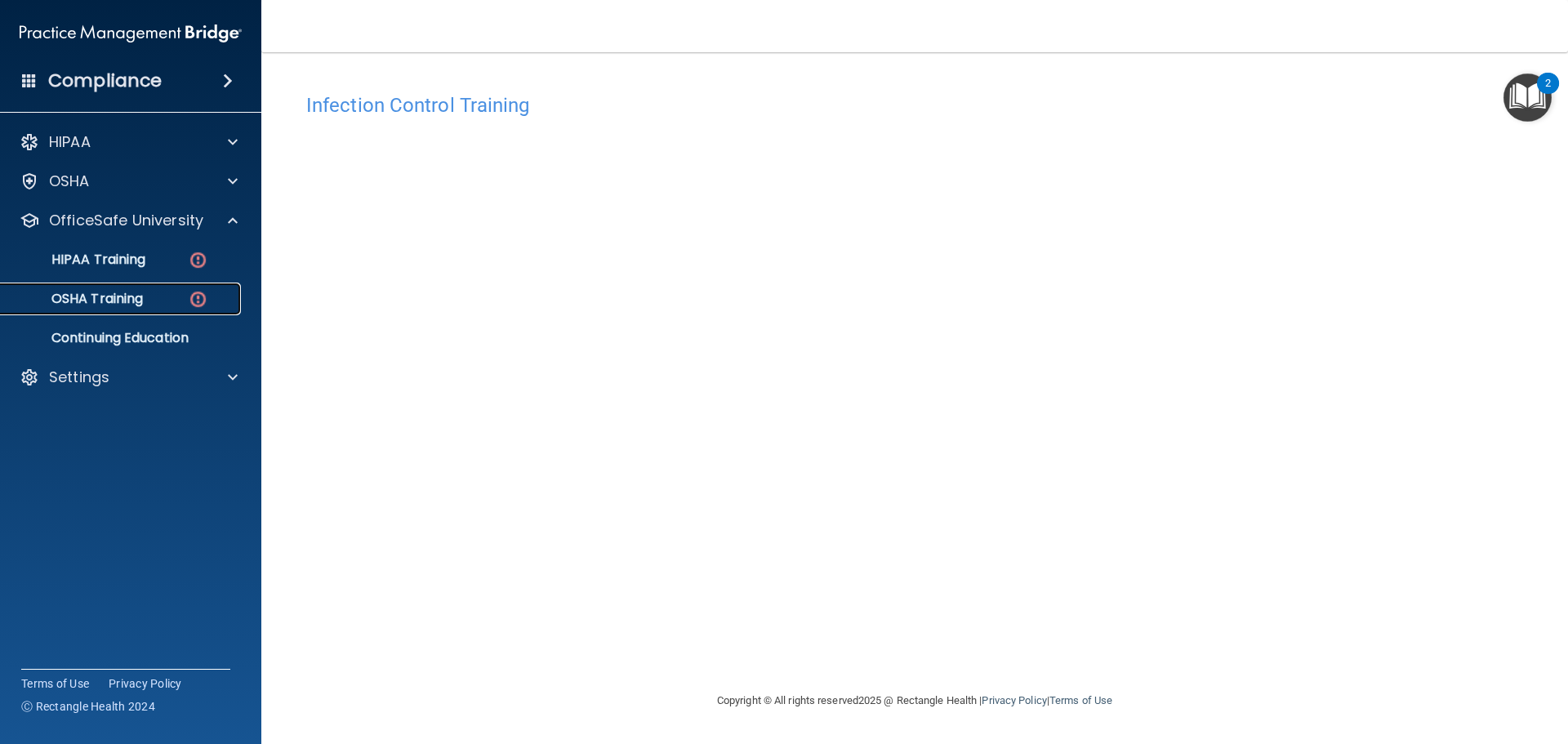
click at [143, 291] on p "OSHA Training" at bounding box center [77, 298] width 132 height 16
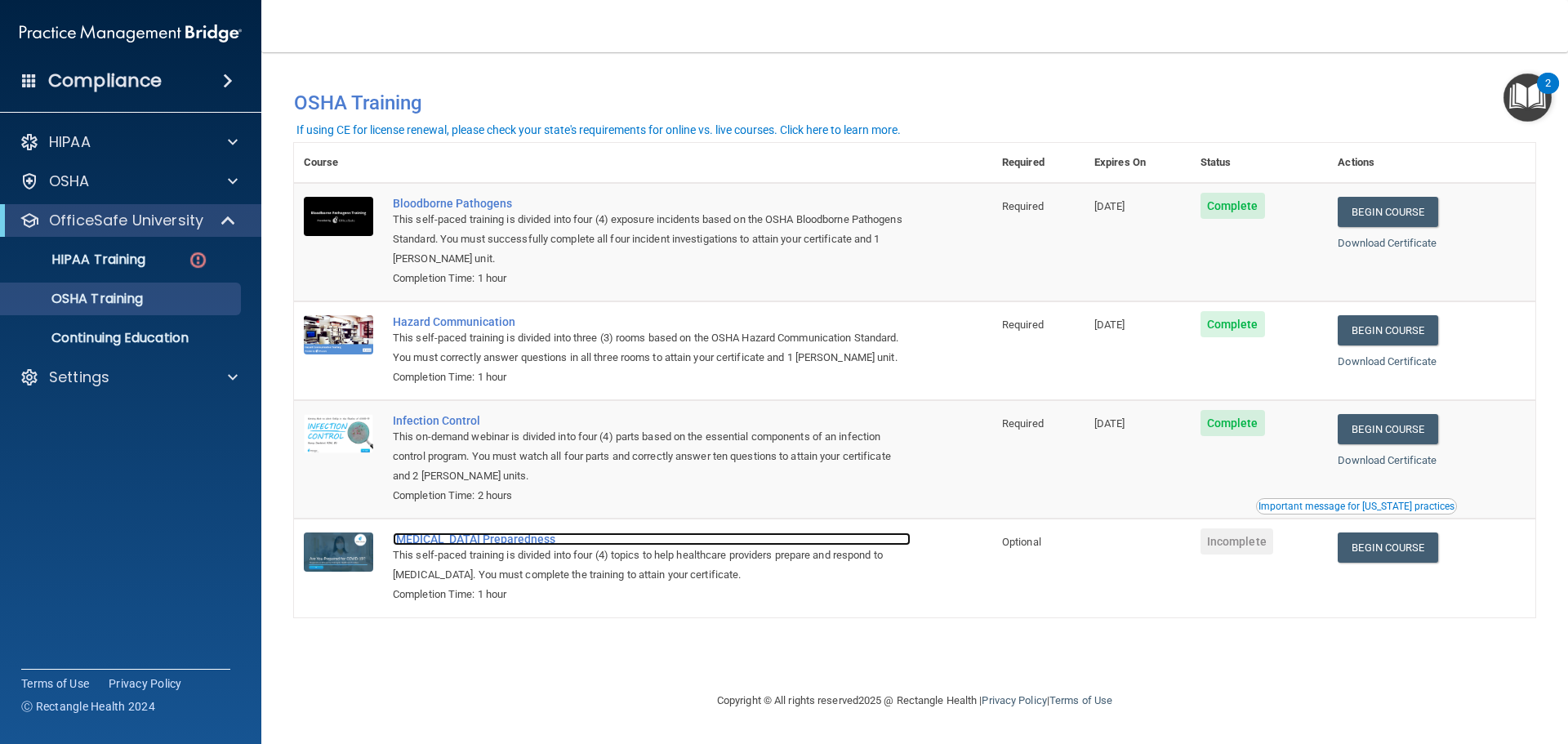
click at [461, 542] on div "[MEDICAL_DATA] Preparedness" at bounding box center [652, 539] width 518 height 13
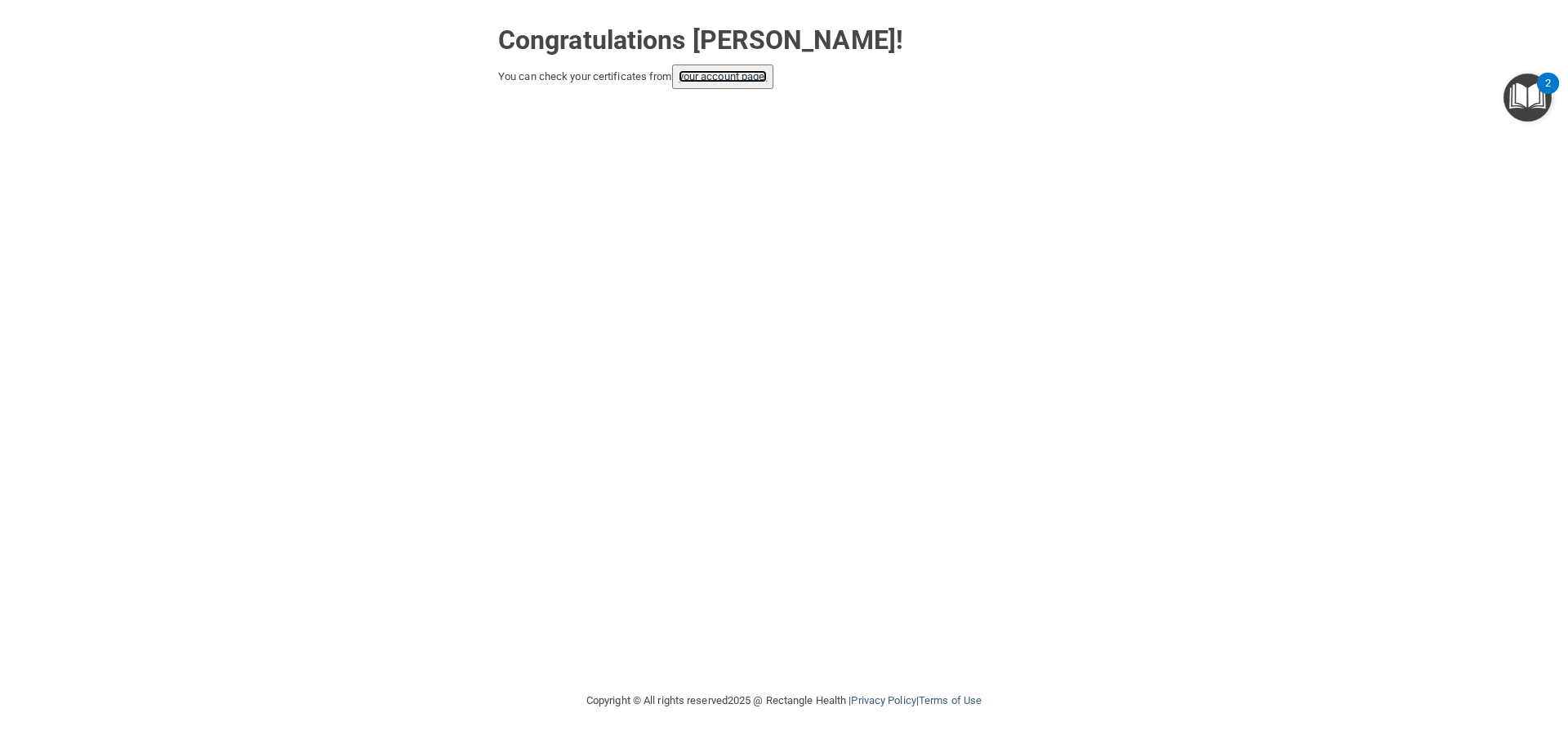
click at [763, 76] on link "your account page!" at bounding box center [724, 76] width 89 height 12
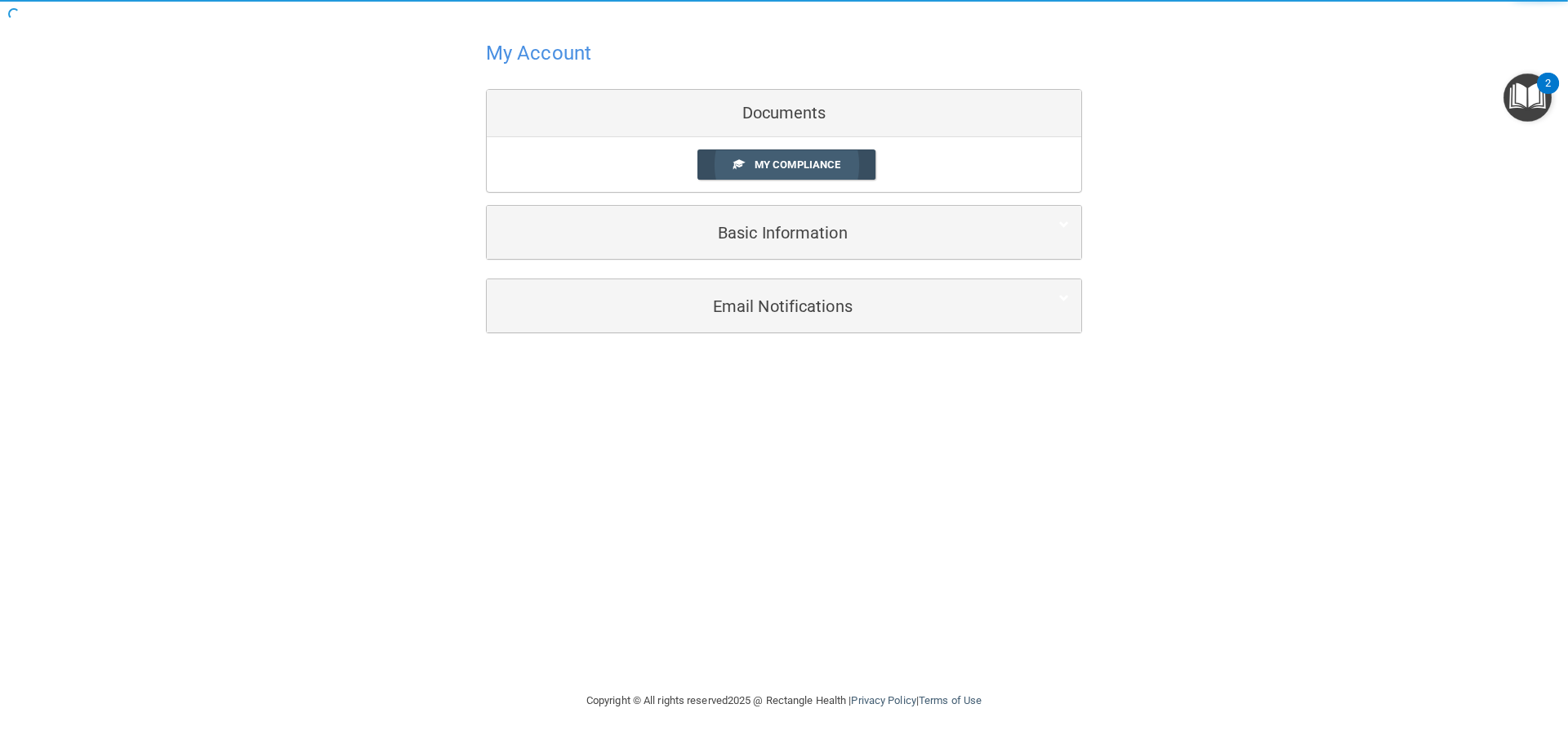
click at [804, 173] on link "My Compliance" at bounding box center [786, 164] width 179 height 30
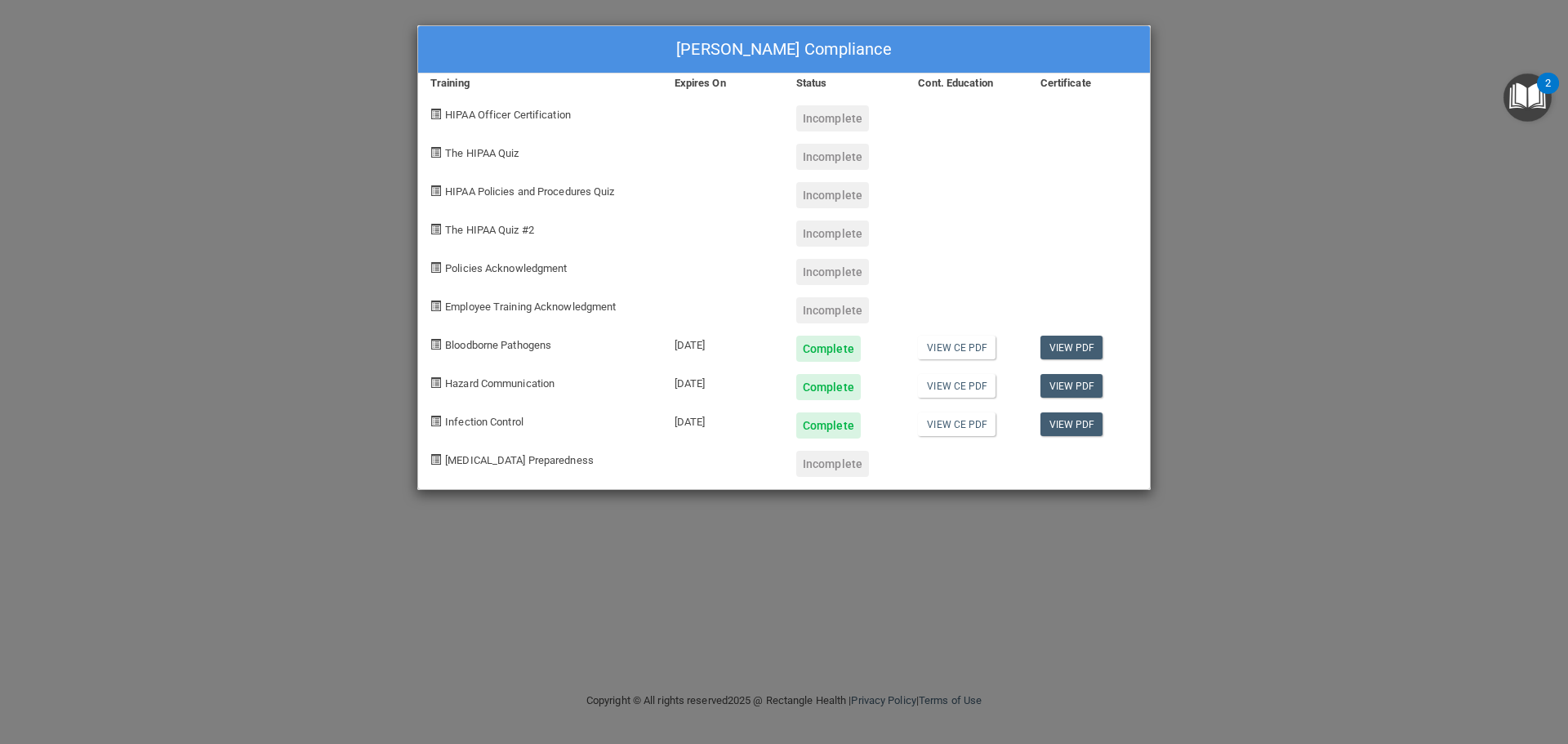
click at [1359, 93] on div "[PERSON_NAME] Compliance Training Expires On Status Cont. Education Certificate…" at bounding box center [784, 372] width 1568 height 744
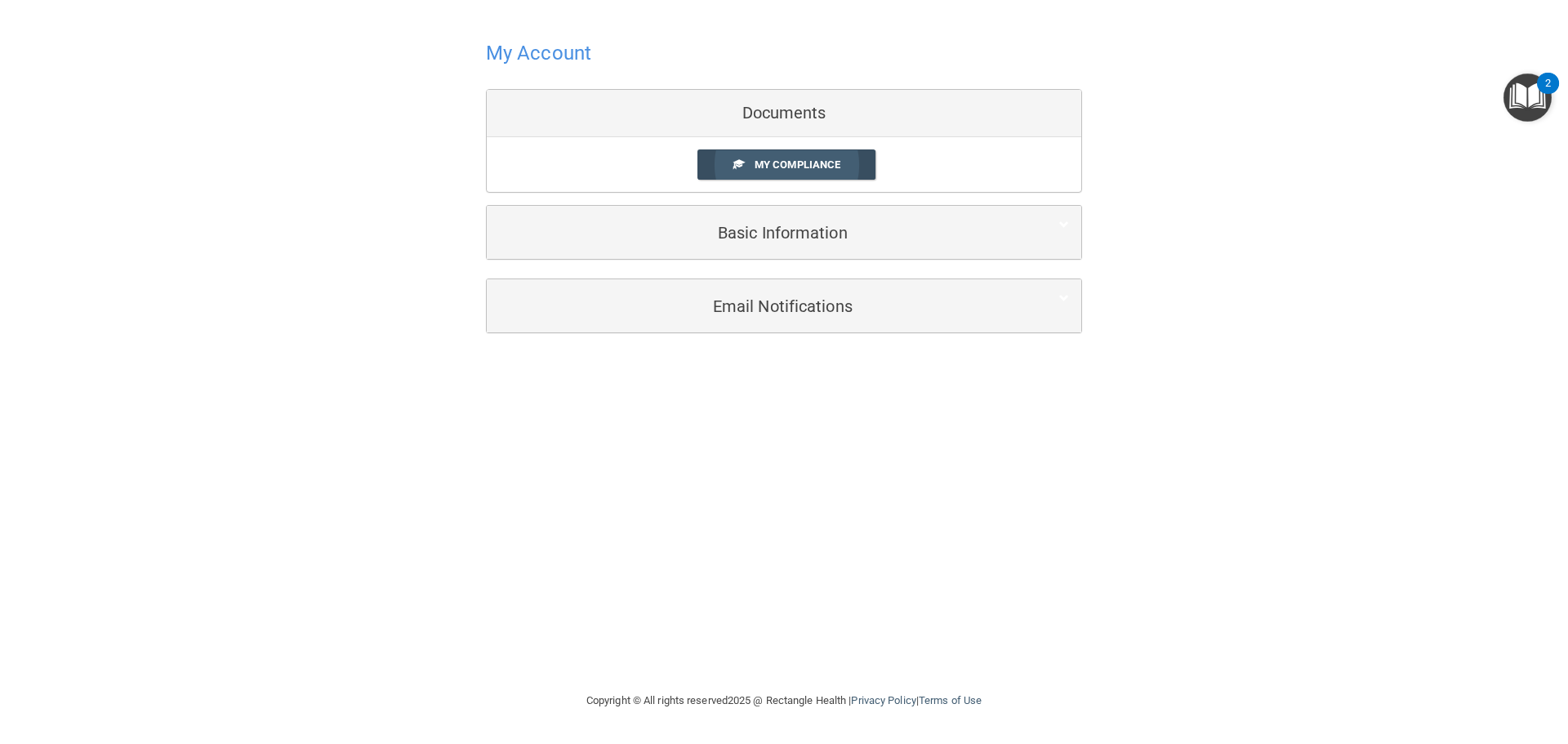
click at [803, 168] on span "My Compliance" at bounding box center [797, 164] width 86 height 12
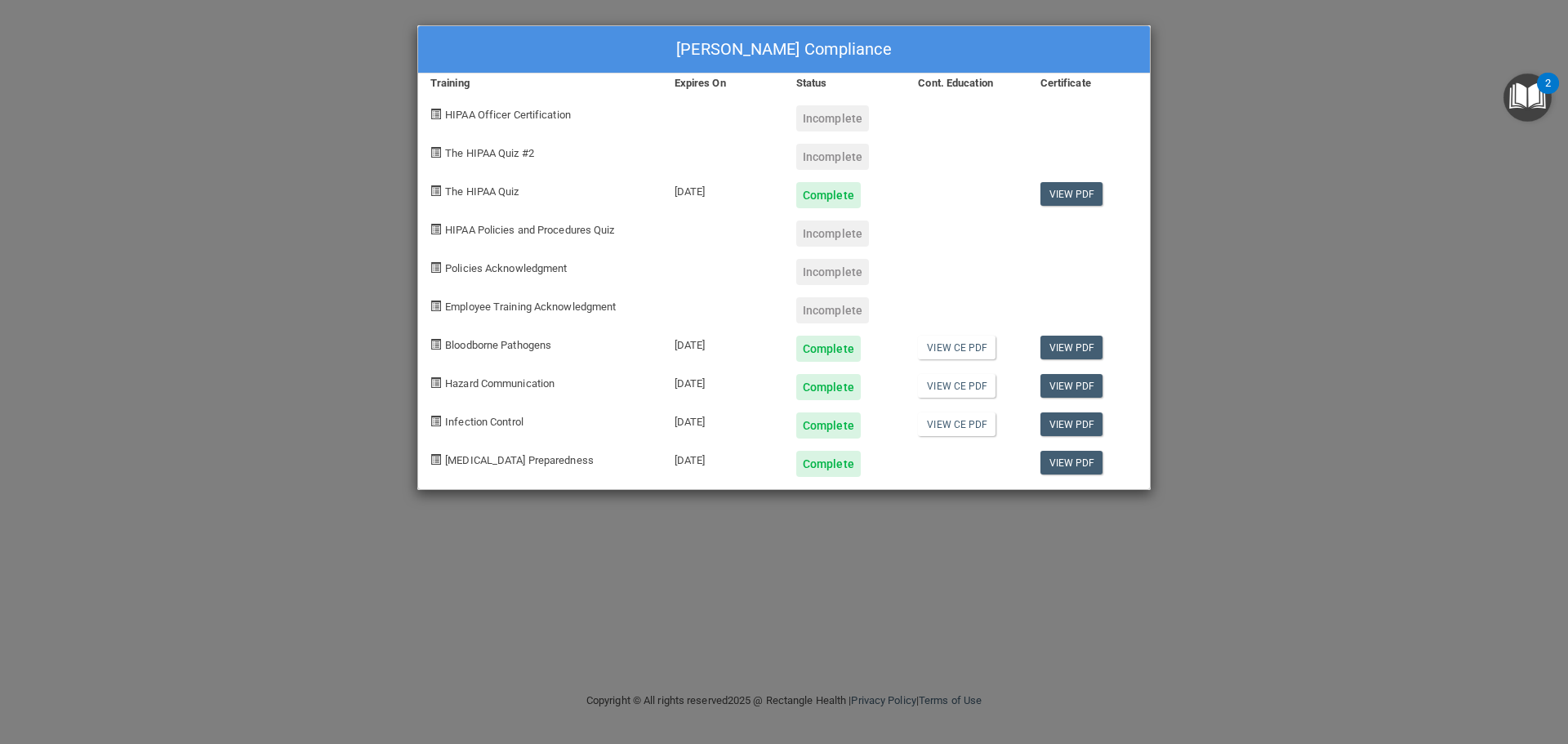
click at [1194, 75] on div "[PERSON_NAME] Compliance Training Expires On Status Cont. Education Certificate…" at bounding box center [784, 372] width 1568 height 744
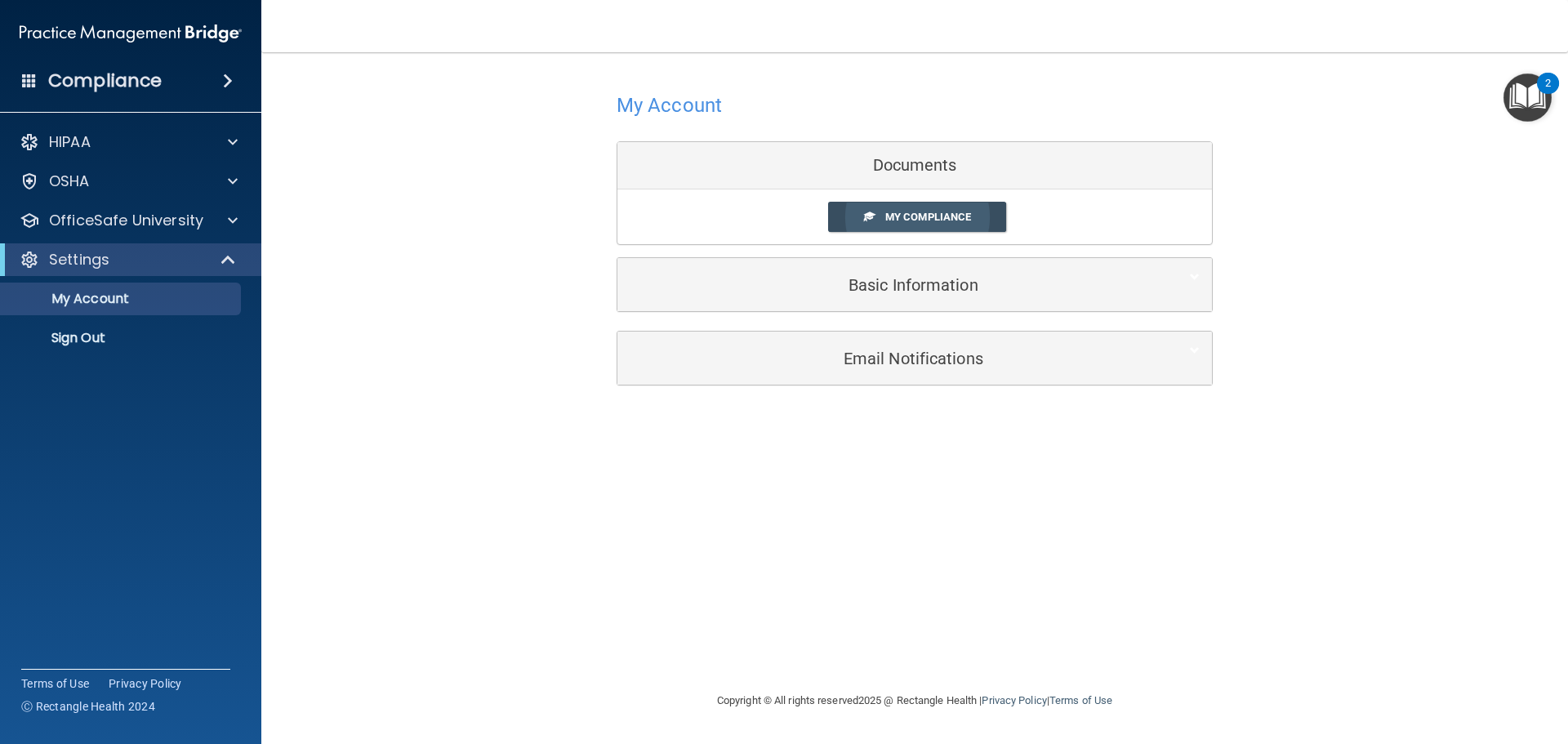
click at [920, 223] on span "My Compliance" at bounding box center [928, 216] width 86 height 12
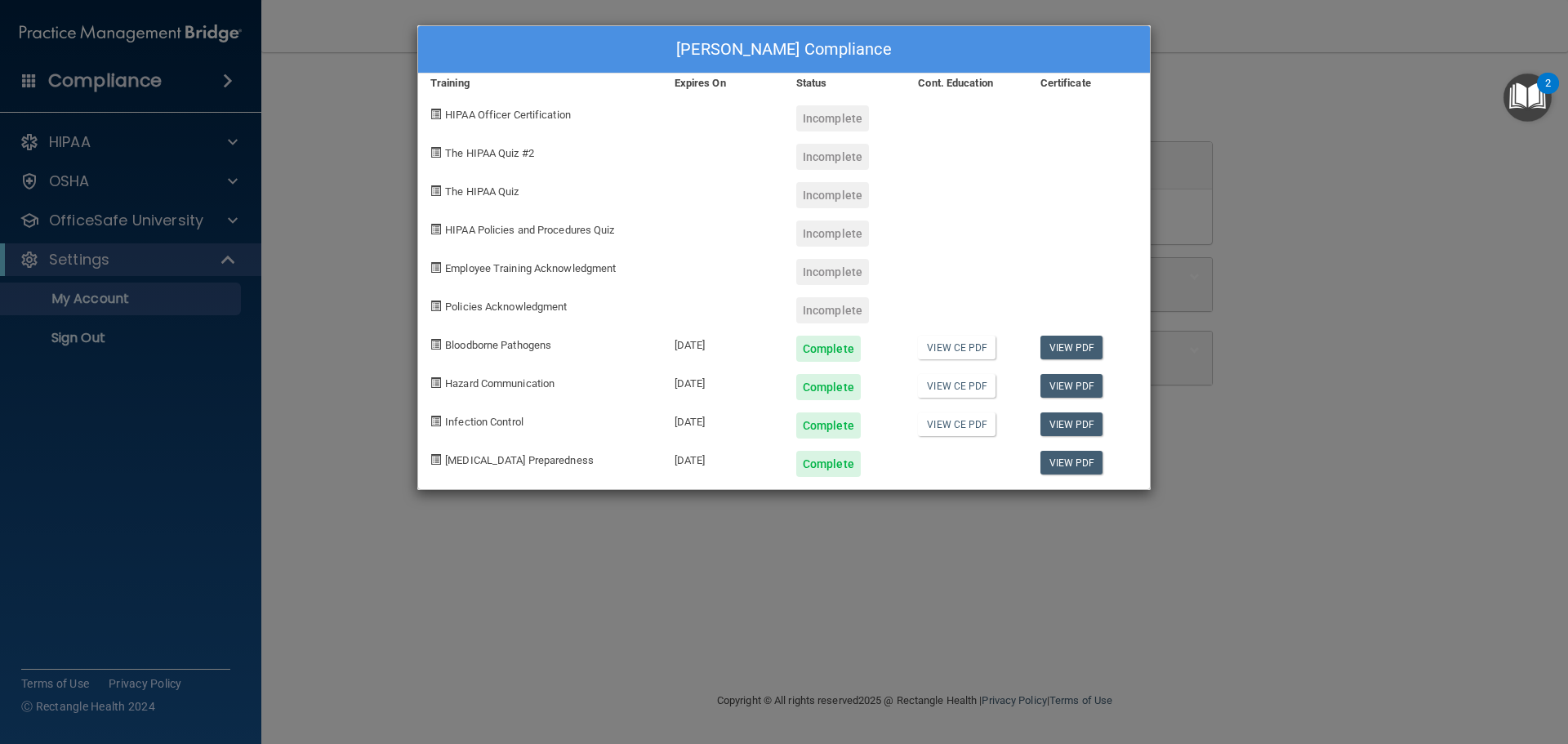
click at [1280, 223] on div "[PERSON_NAME] Compliance Training Expires On Status Cont. Education Certificate…" at bounding box center [784, 372] width 1568 height 744
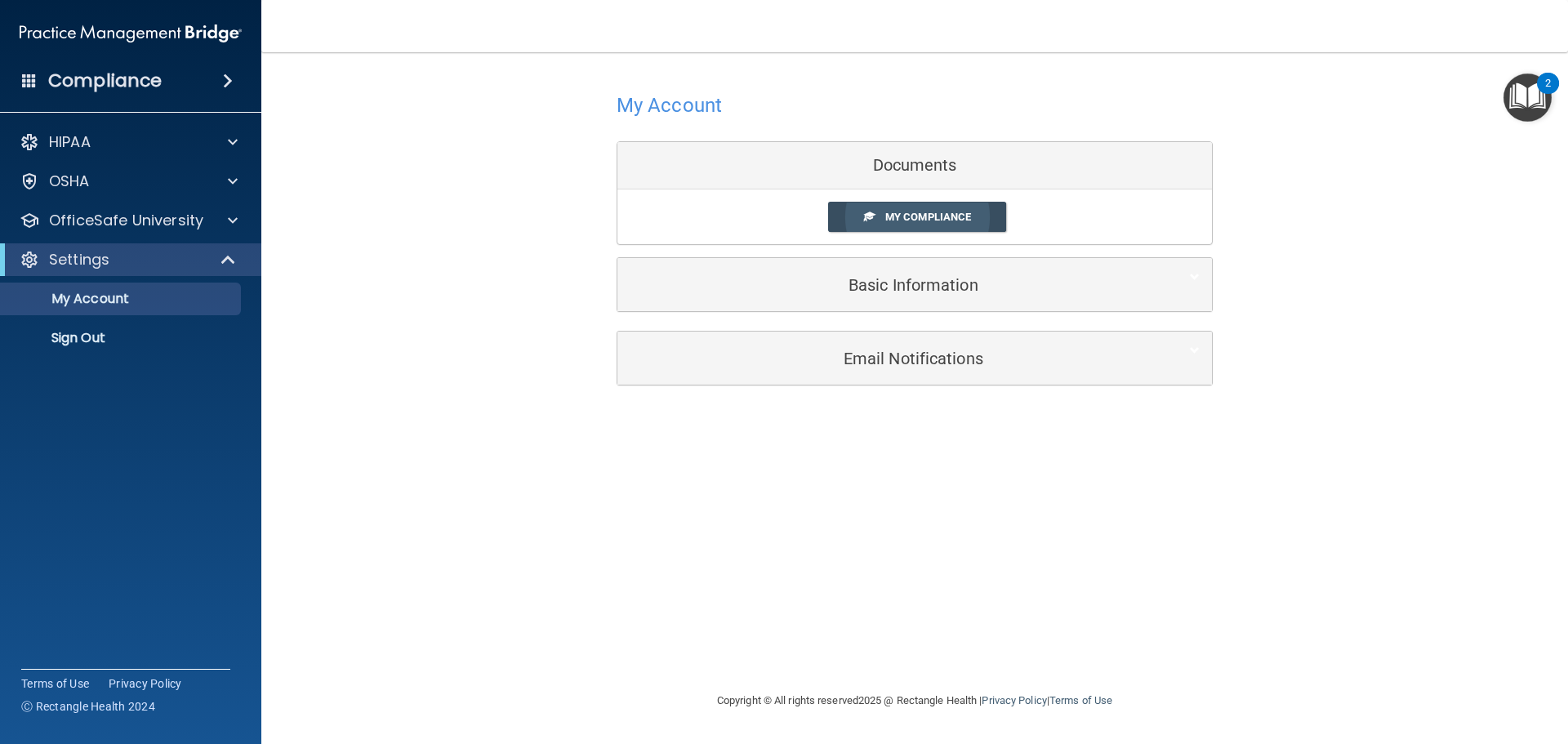
click at [987, 220] on link "My Compliance" at bounding box center [917, 217] width 179 height 30
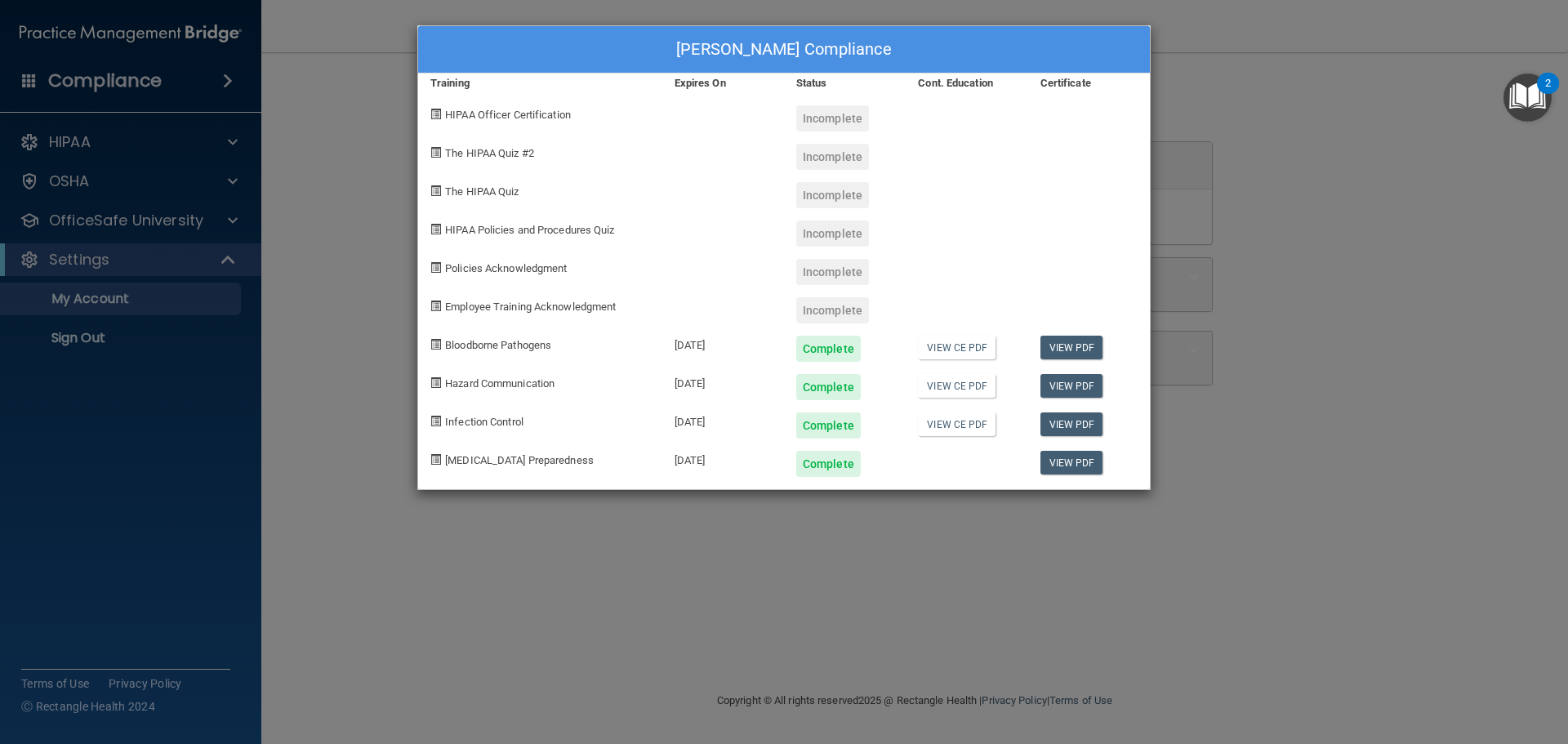
click at [854, 184] on div "Incomplete" at bounding box center [832, 195] width 73 height 26
click at [1167, 190] on div "[PERSON_NAME] Compliance Training Expires On Status Cont. Education Certificate…" at bounding box center [784, 372] width 1568 height 744
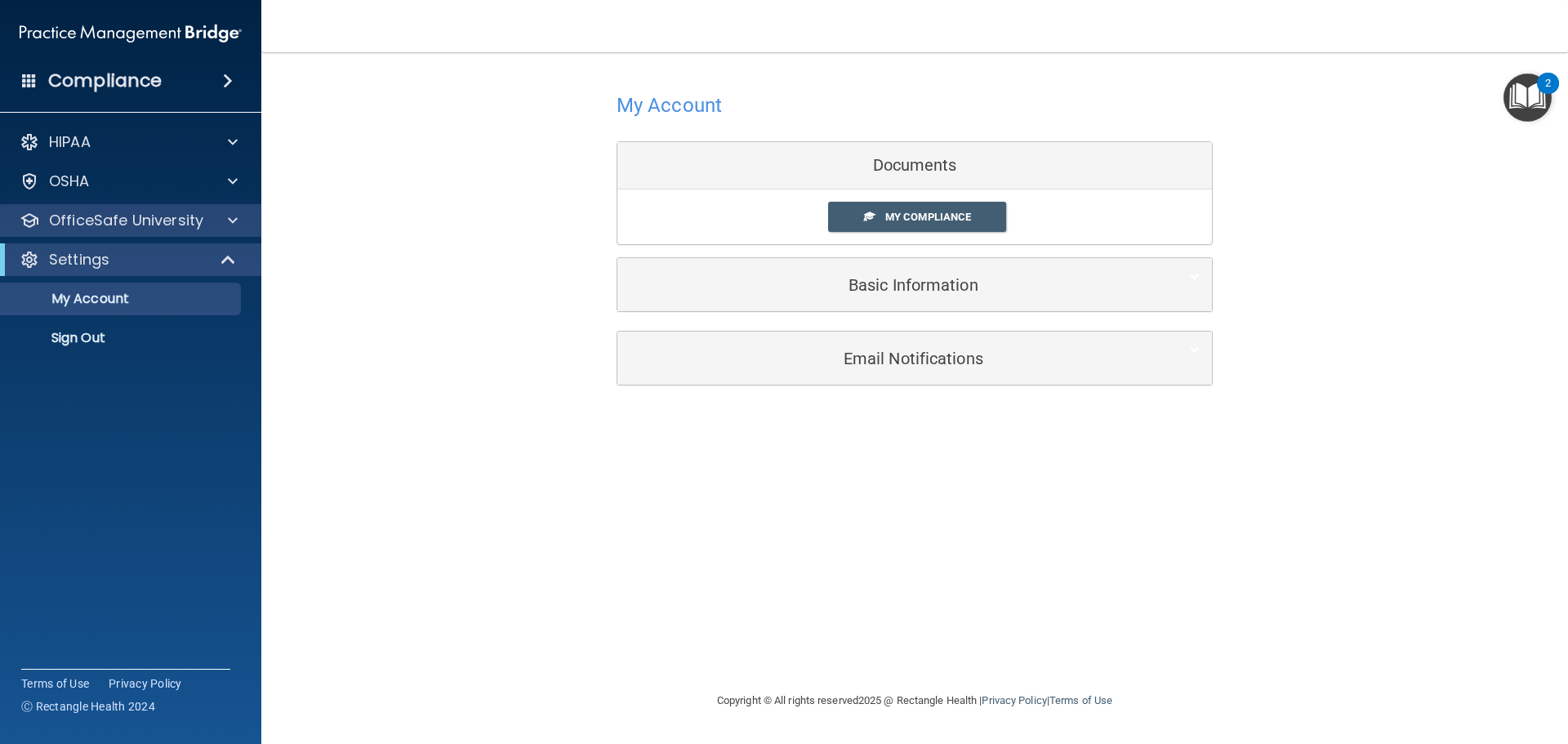
click at [227, 229] on div "OfficeSafe University" at bounding box center [131, 220] width 263 height 33
click at [232, 227] on span at bounding box center [232, 220] width 9 height 20
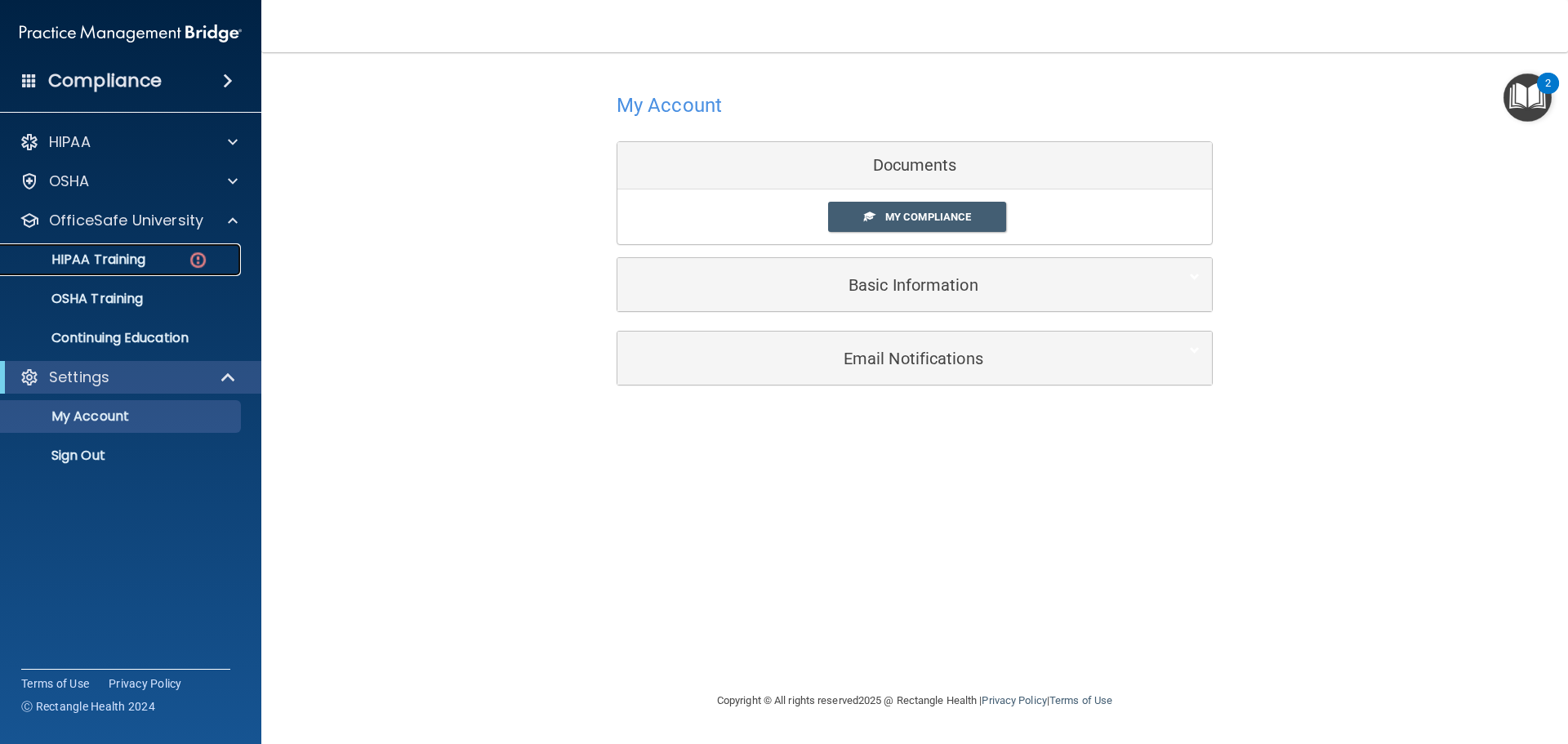
click at [110, 267] on p "HIPAA Training" at bounding box center [77, 259] width 135 height 16
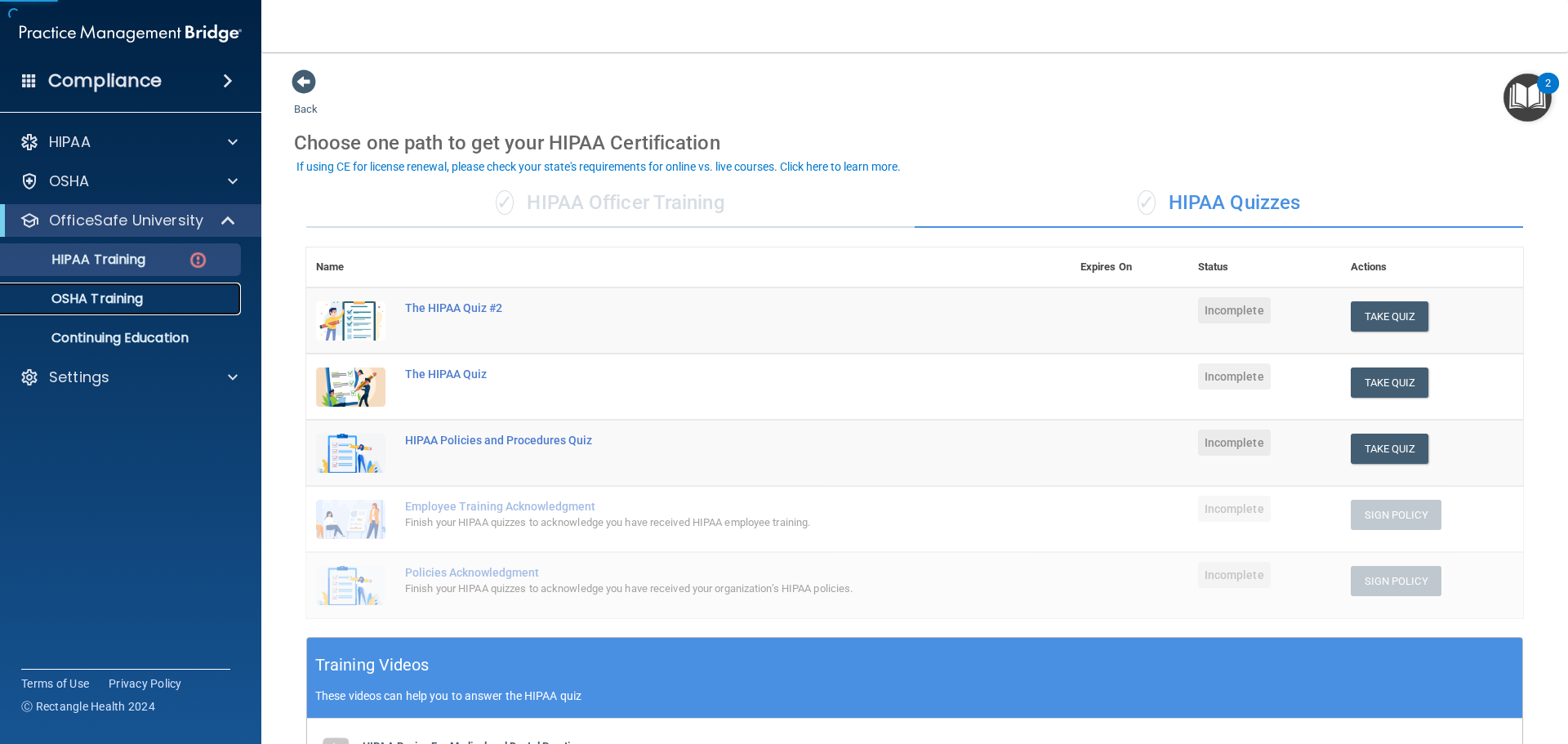
click at [111, 307] on p "OSHA Training" at bounding box center [77, 298] width 132 height 16
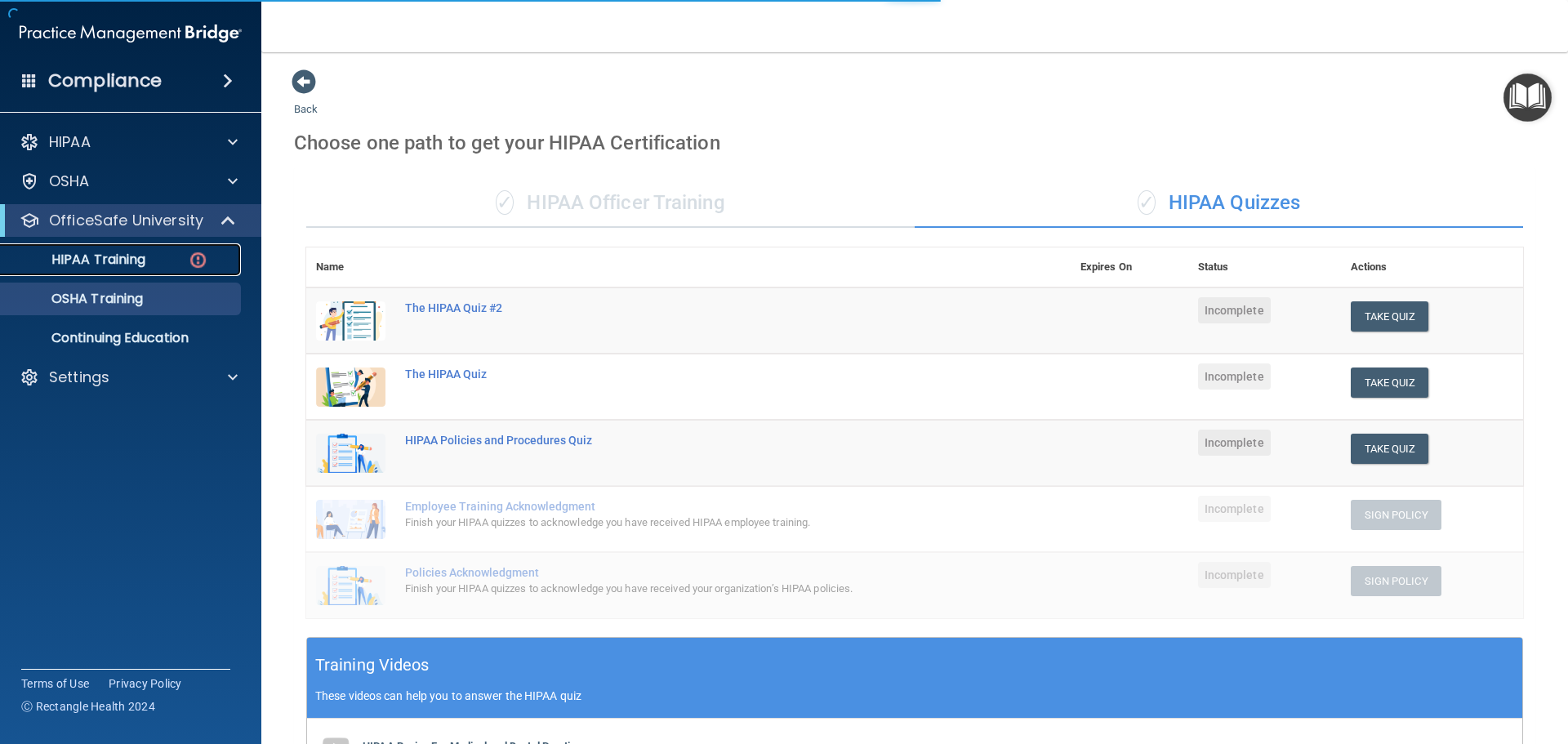
click at [132, 268] on link "HIPAA Training" at bounding box center [112, 260] width 257 height 33
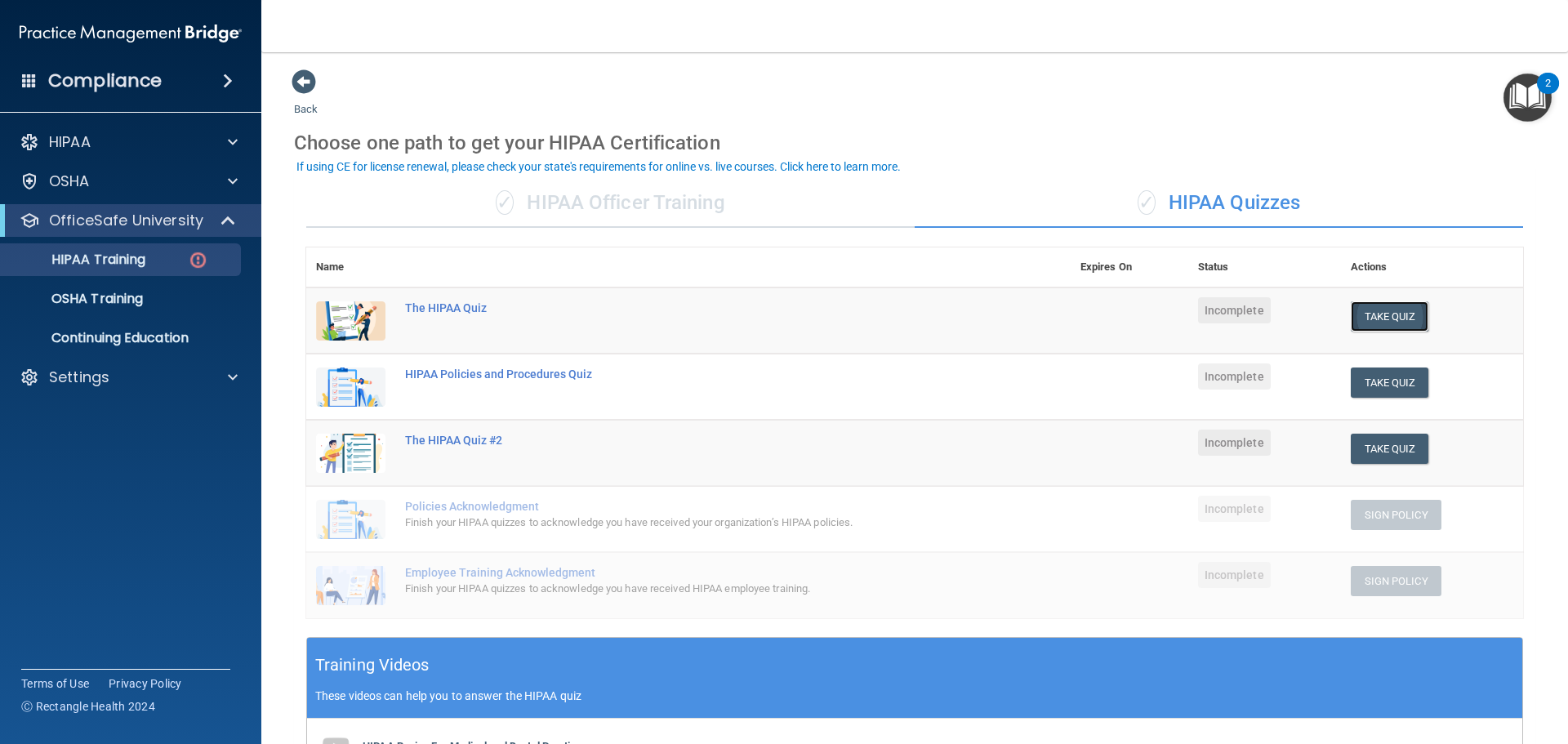
click at [1395, 315] on button "Take Quiz" at bounding box center [1389, 316] width 78 height 30
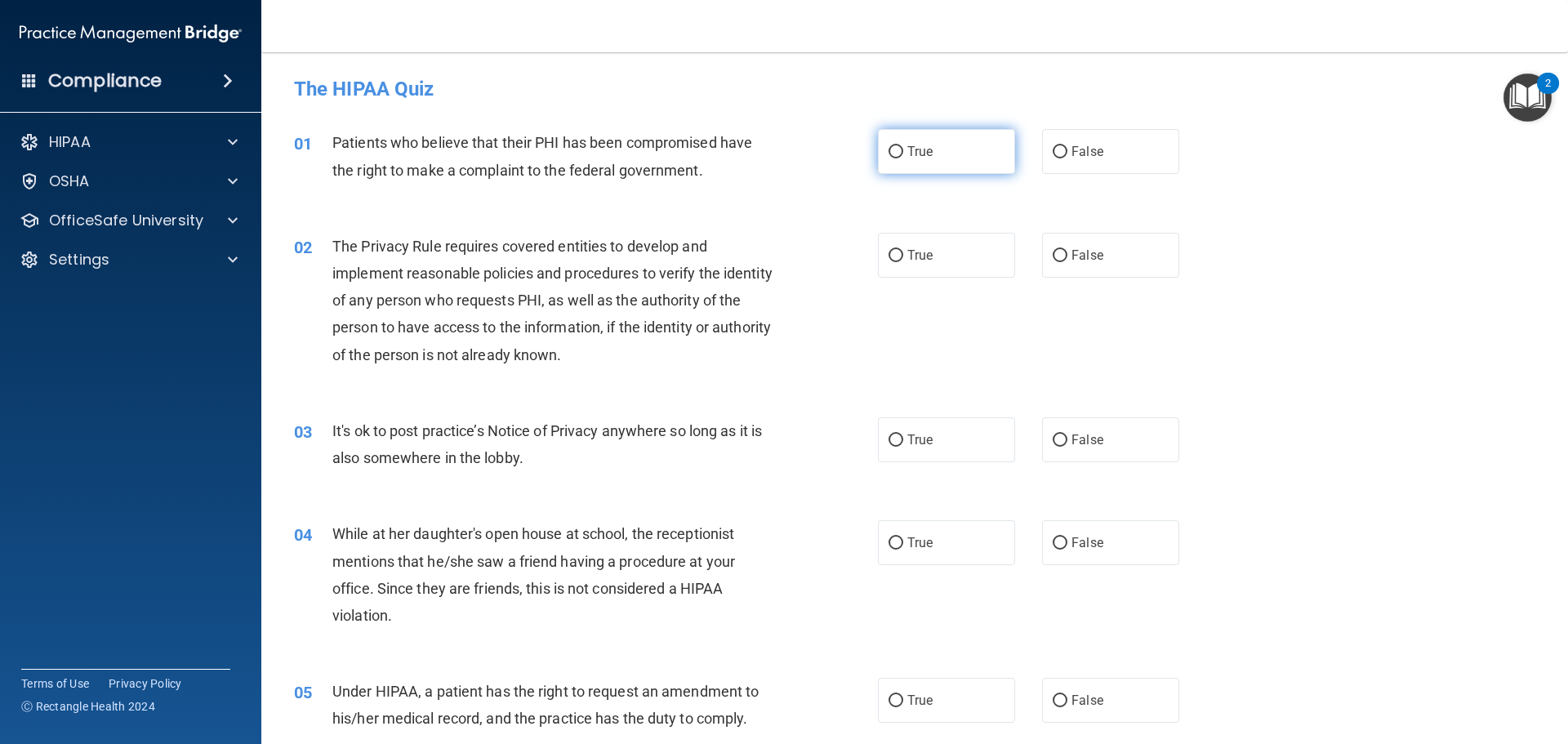
click at [891, 148] on input "True" at bounding box center [896, 152] width 15 height 12
radio input "true"
click at [889, 250] on input "True" at bounding box center [896, 256] width 15 height 12
radio input "true"
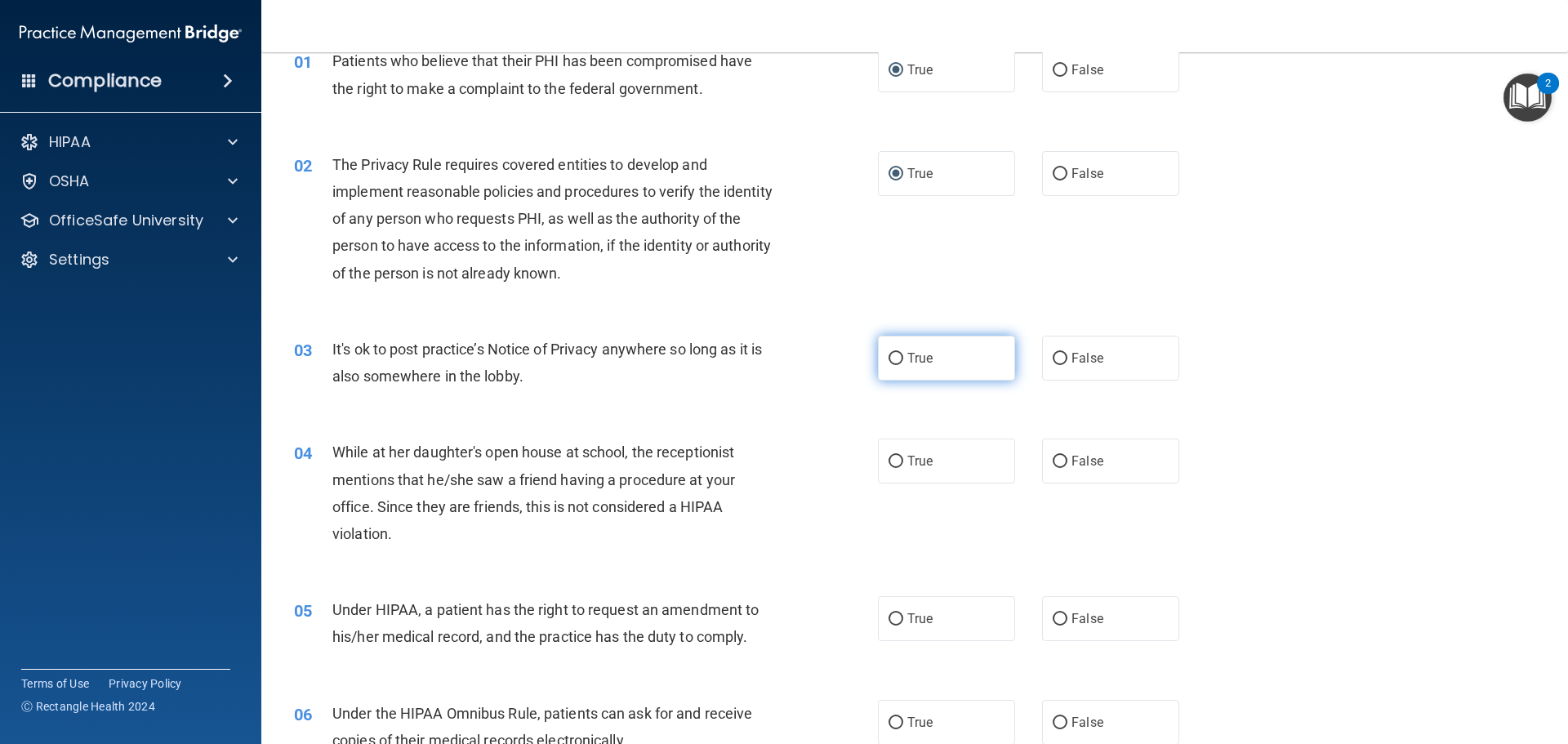
click at [898, 359] on label "True" at bounding box center [946, 358] width 137 height 45
click at [898, 359] on input "True" at bounding box center [896, 359] width 15 height 12
radio input "true"
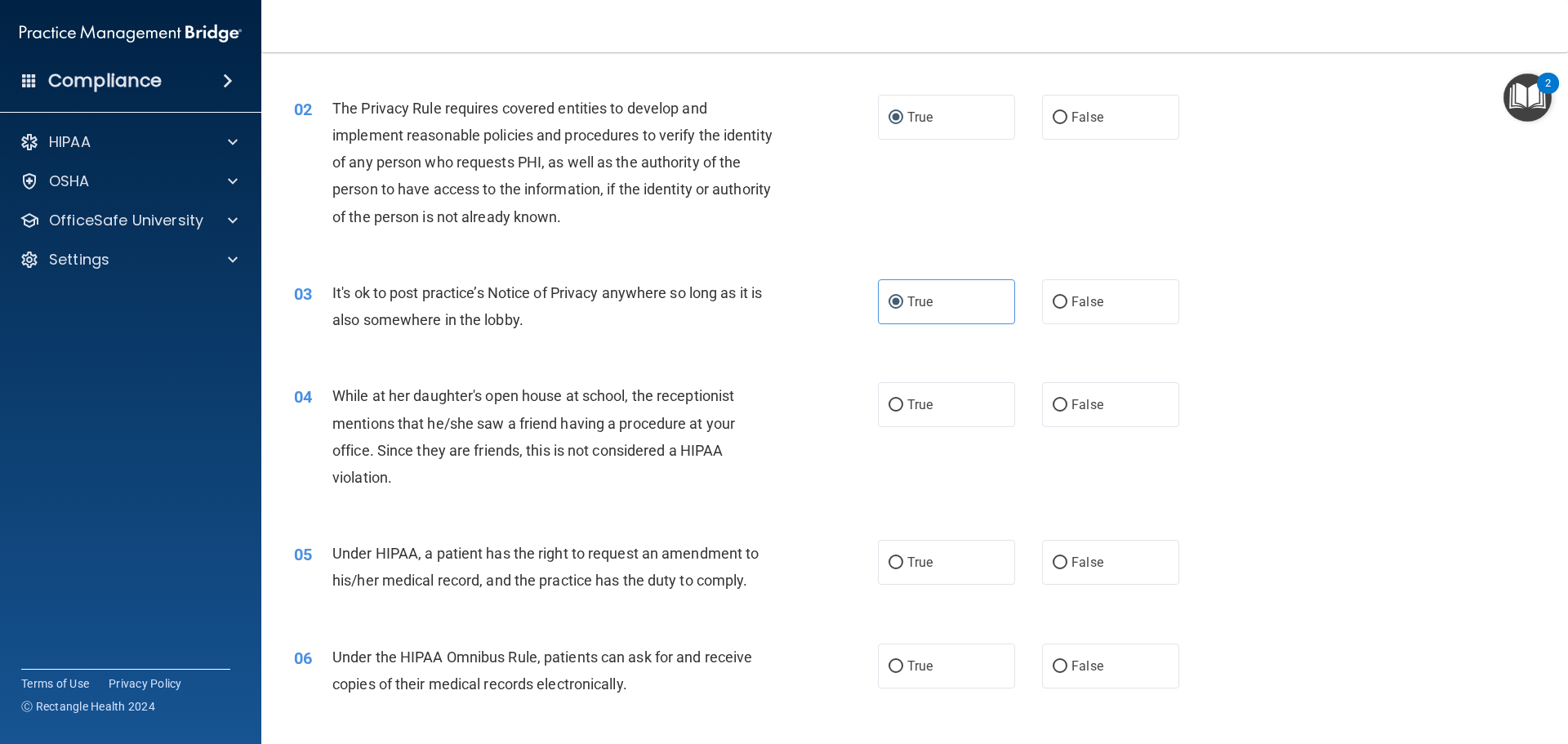
scroll to position [245, 0]
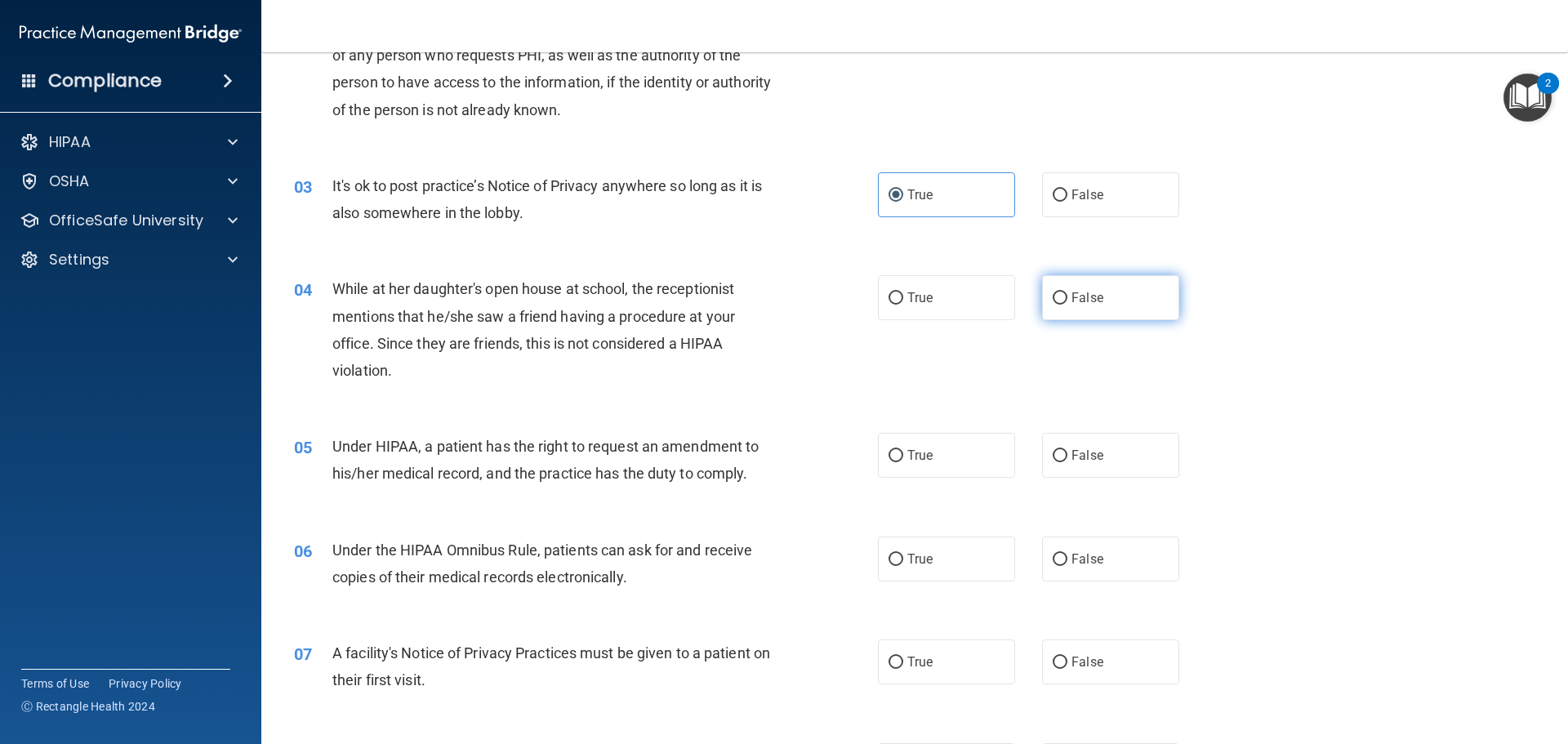
click at [1065, 305] on label "False" at bounding box center [1110, 297] width 137 height 45
click at [1065, 305] on input "False" at bounding box center [1061, 298] width 15 height 12
radio input "true"
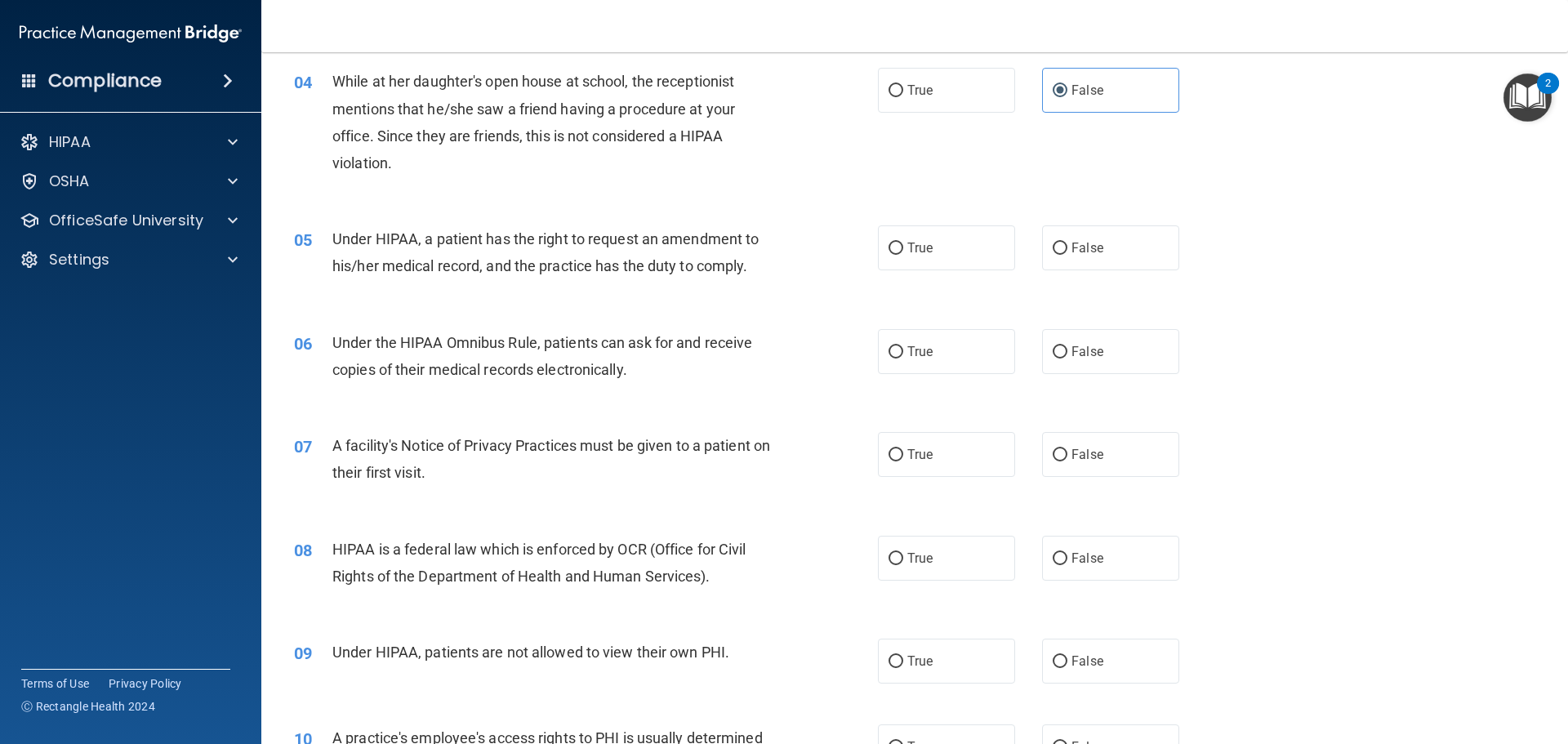
scroll to position [490, 0]
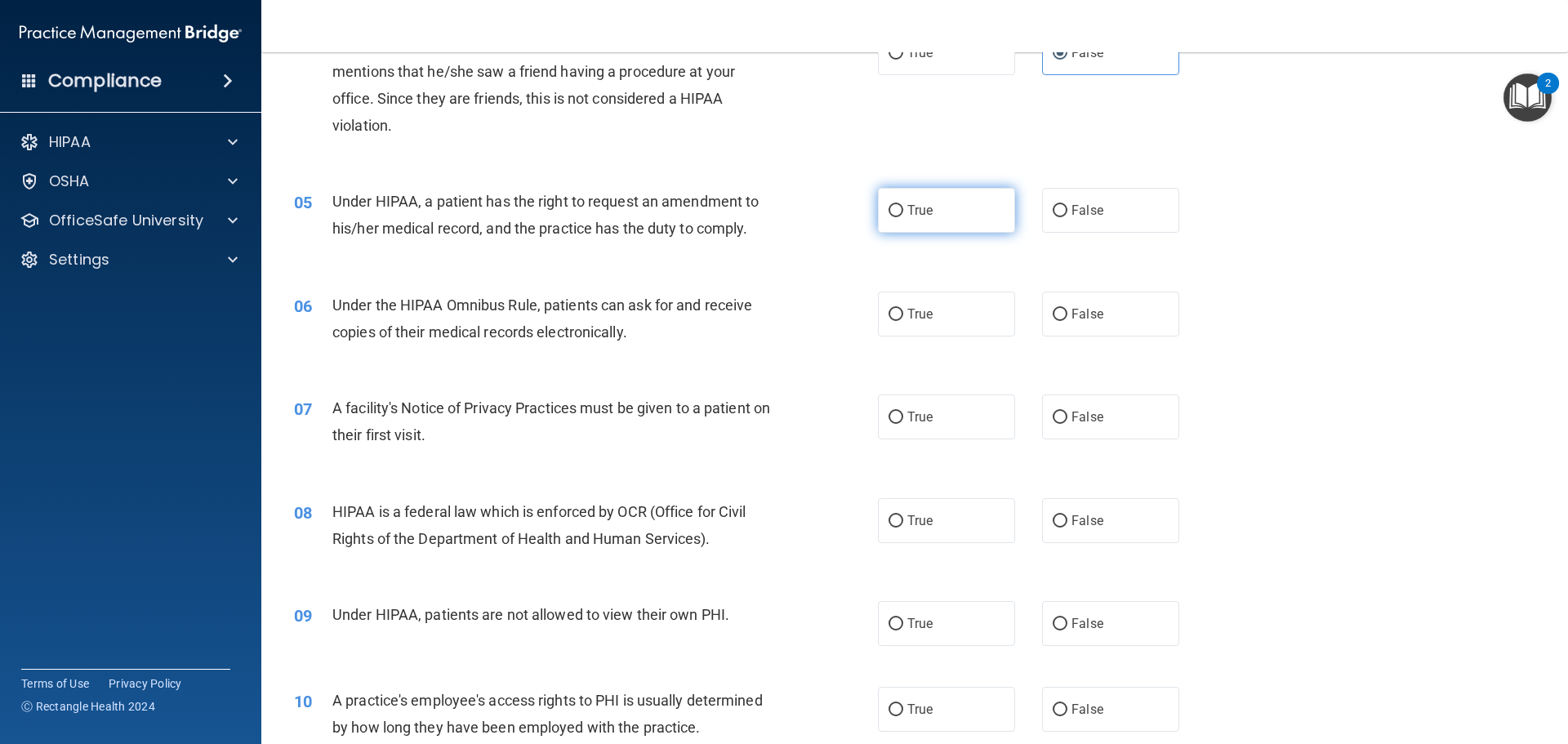
click at [908, 214] on span "True" at bounding box center [920, 210] width 26 height 15
click at [902, 214] on input "True" at bounding box center [896, 211] width 15 height 12
radio input "true"
click at [889, 314] on input "True" at bounding box center [896, 314] width 15 height 12
radio input "true"
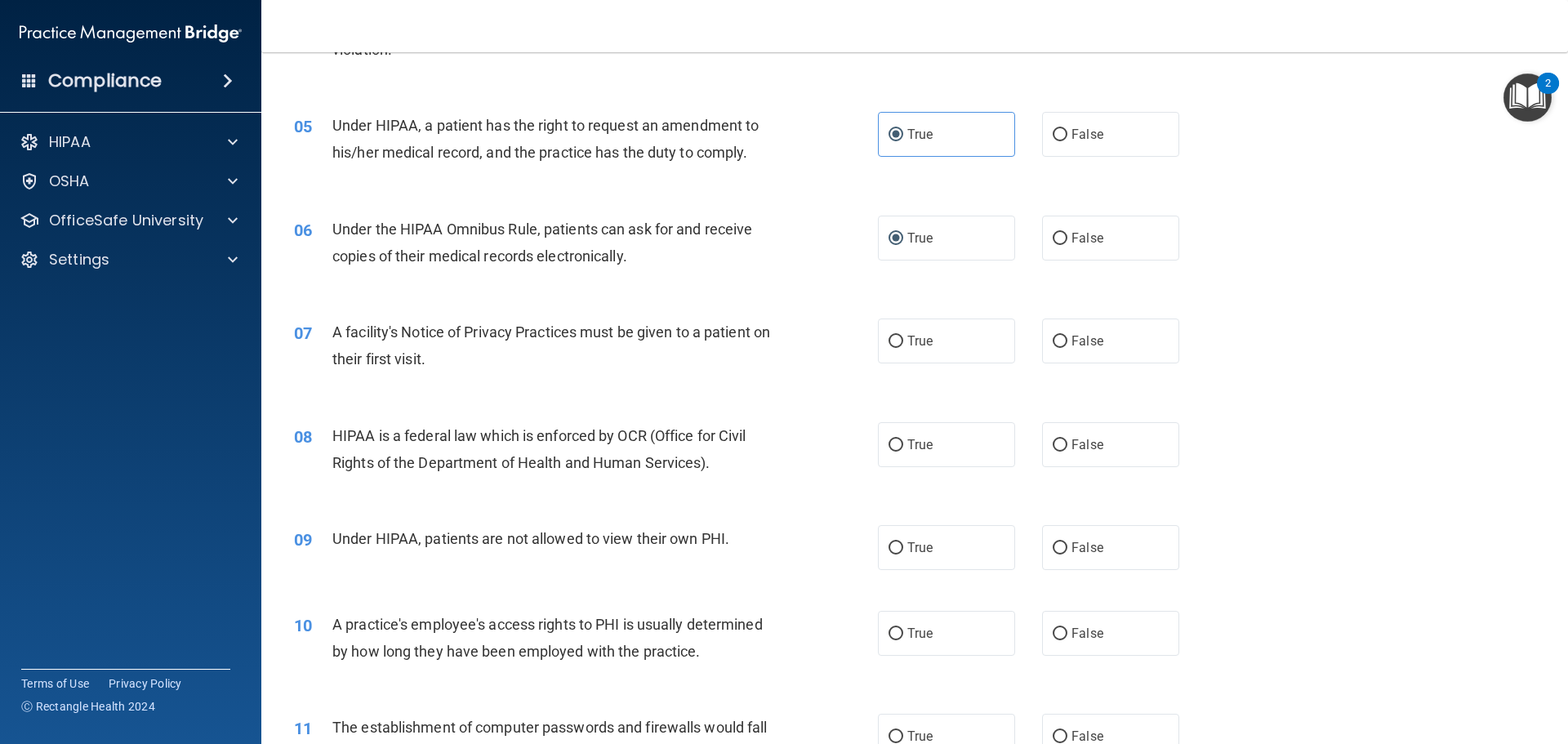
scroll to position [653, 0]
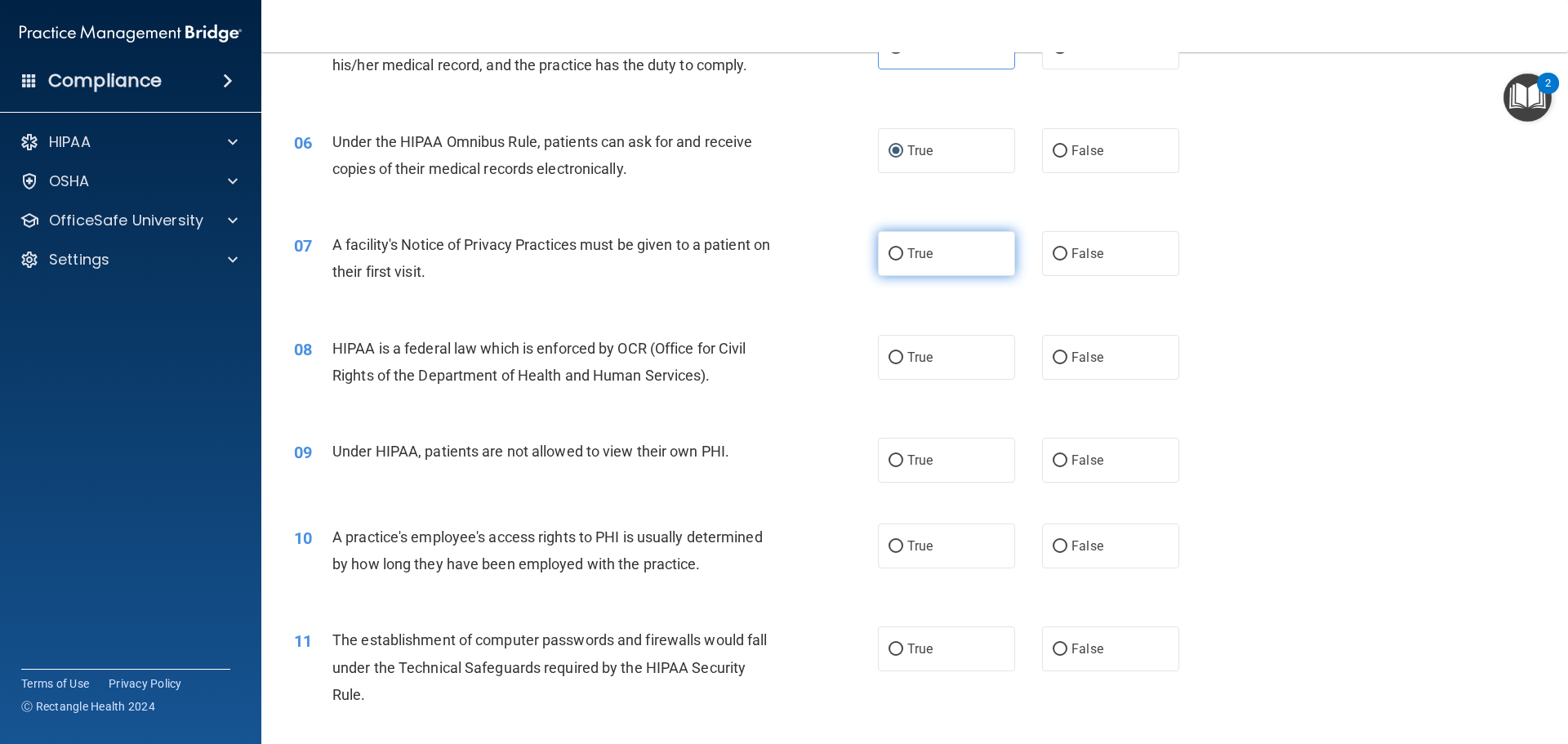
click at [909, 251] on span "True" at bounding box center [920, 253] width 26 height 15
click at [903, 251] on input "True" at bounding box center [896, 254] width 15 height 12
radio input "true"
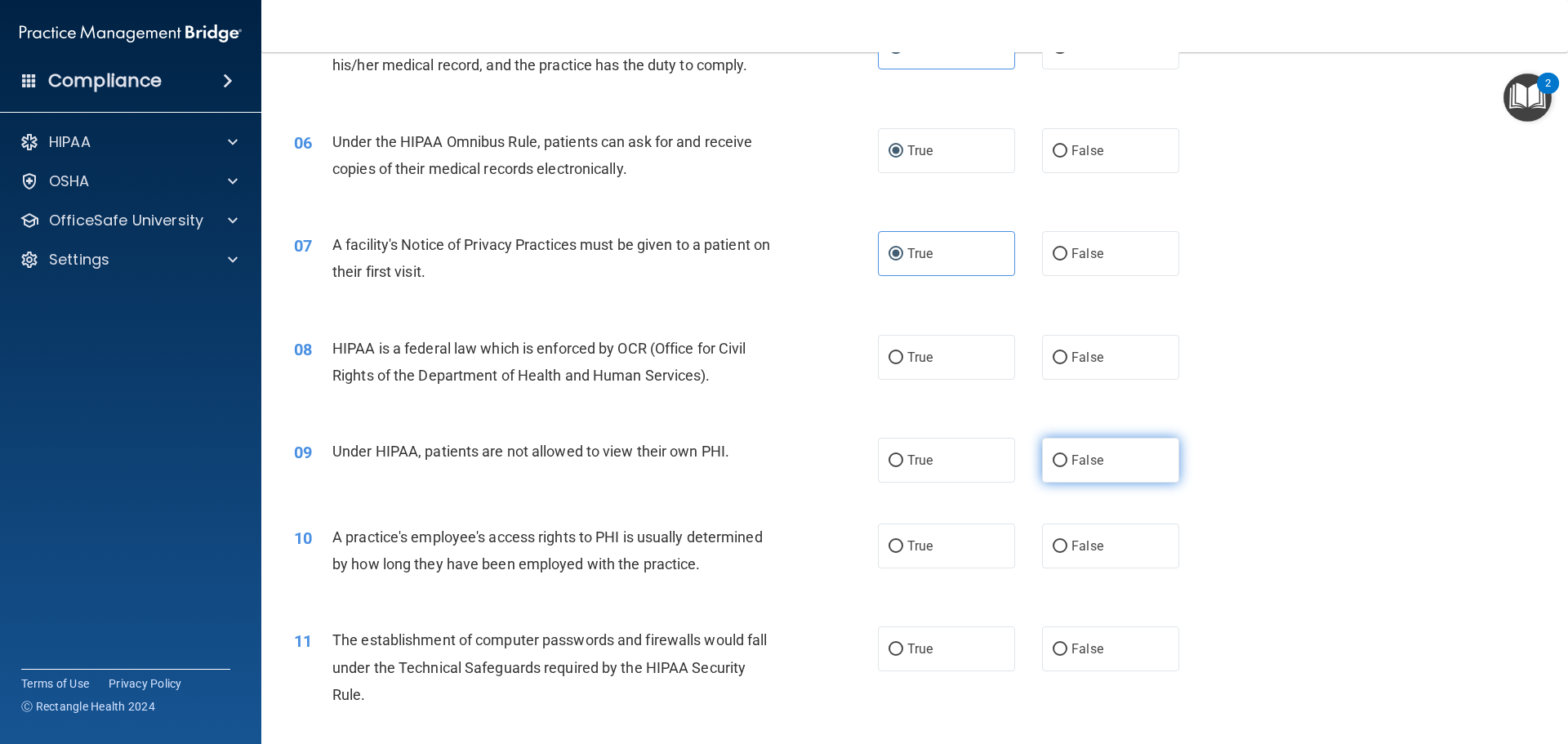
click at [1083, 462] on span "False" at bounding box center [1087, 460] width 32 height 15
click at [1067, 462] on input "False" at bounding box center [1061, 461] width 15 height 12
radio input "true"
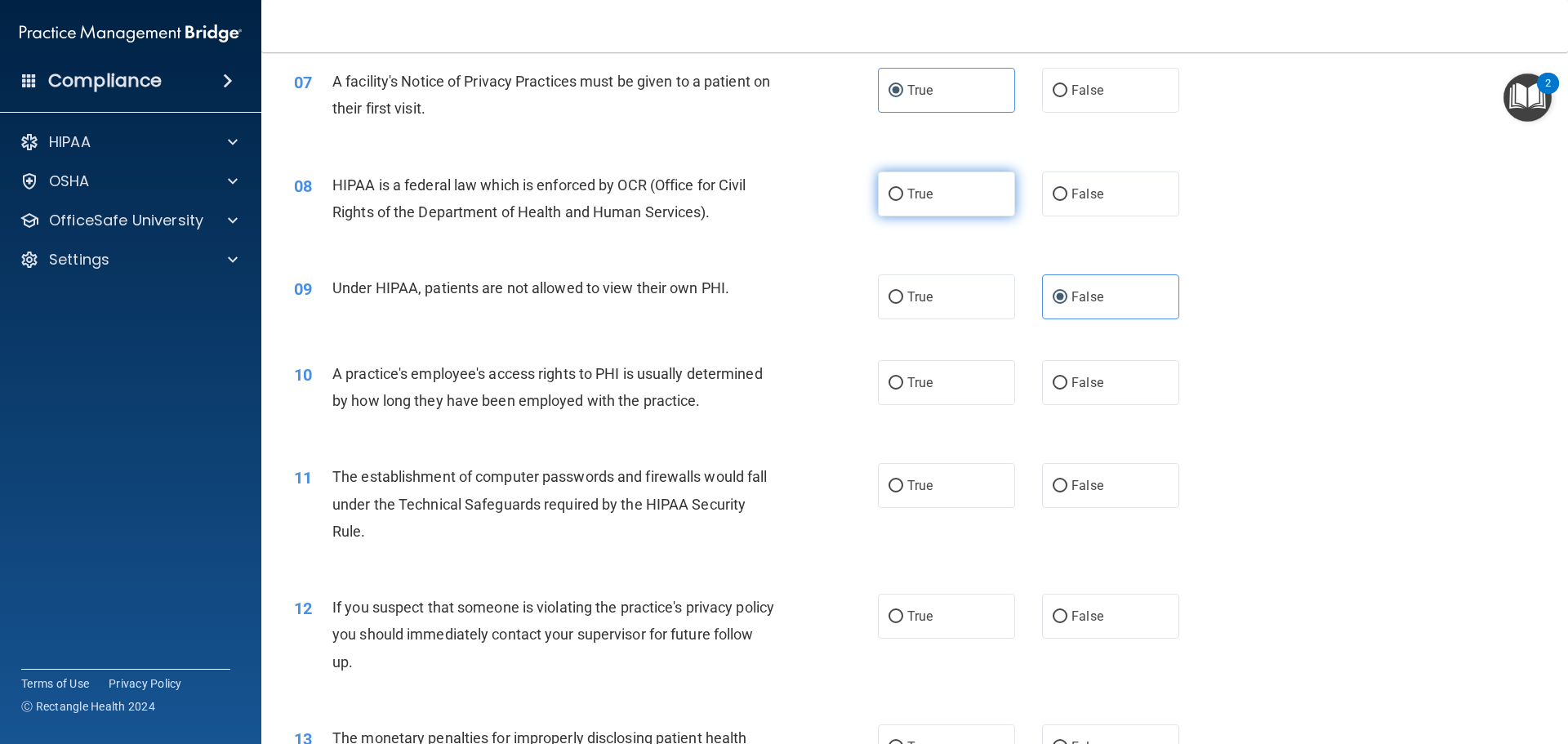
click at [896, 193] on input "True" at bounding box center [896, 194] width 15 height 12
radio input "true"
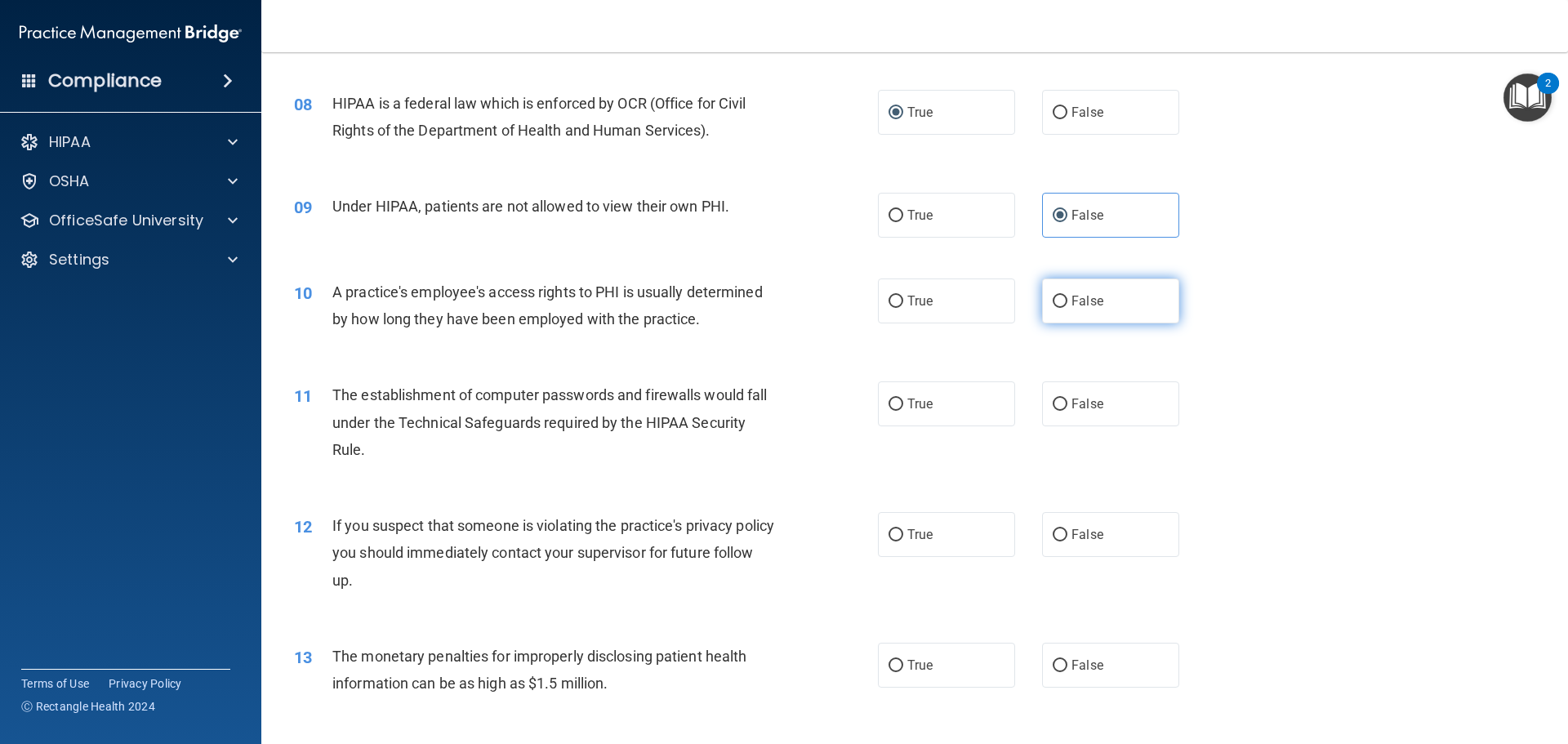
click at [1071, 303] on span "False" at bounding box center [1087, 300] width 32 height 15
click at [1065, 303] on input "False" at bounding box center [1061, 301] width 15 height 12
radio input "true"
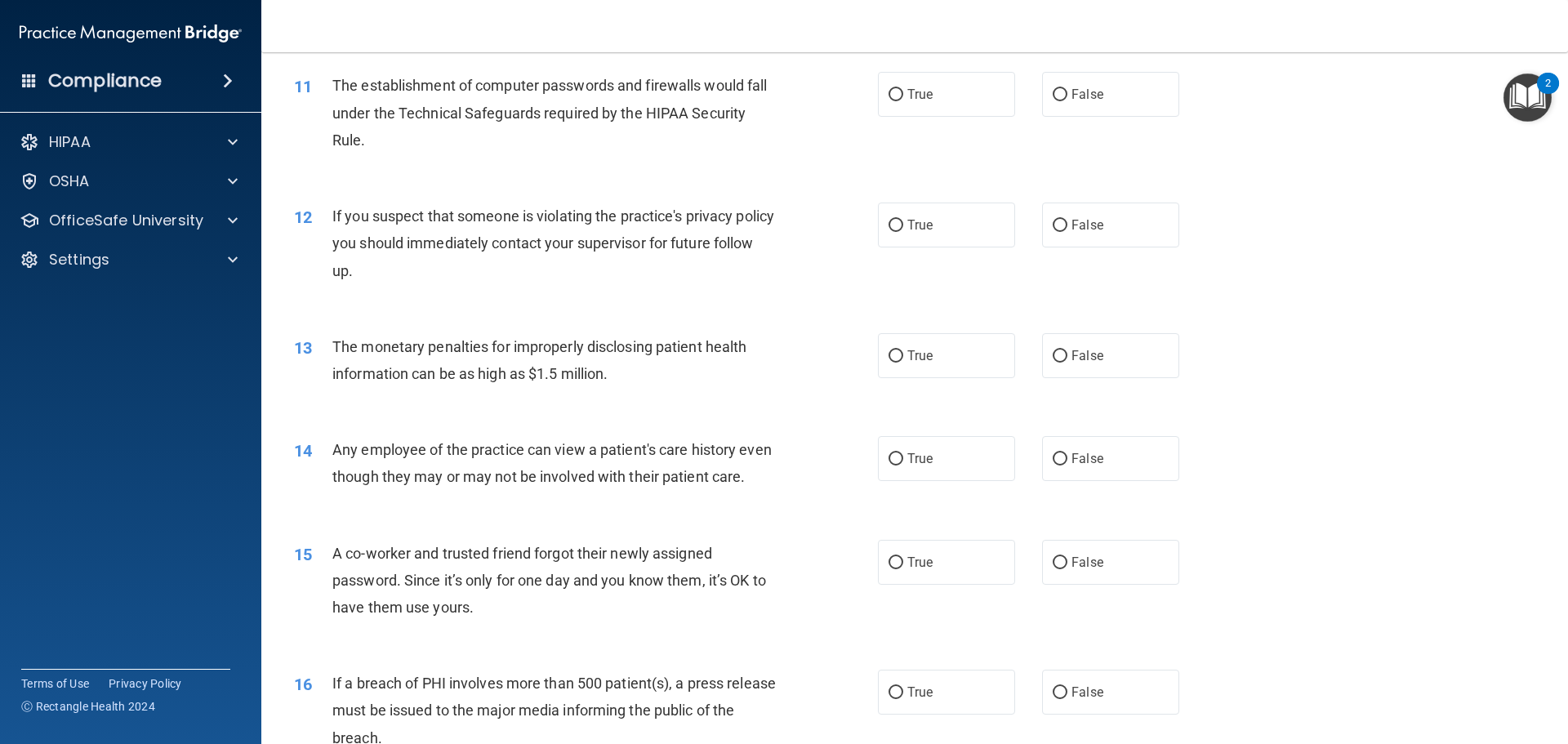
scroll to position [1061, 0]
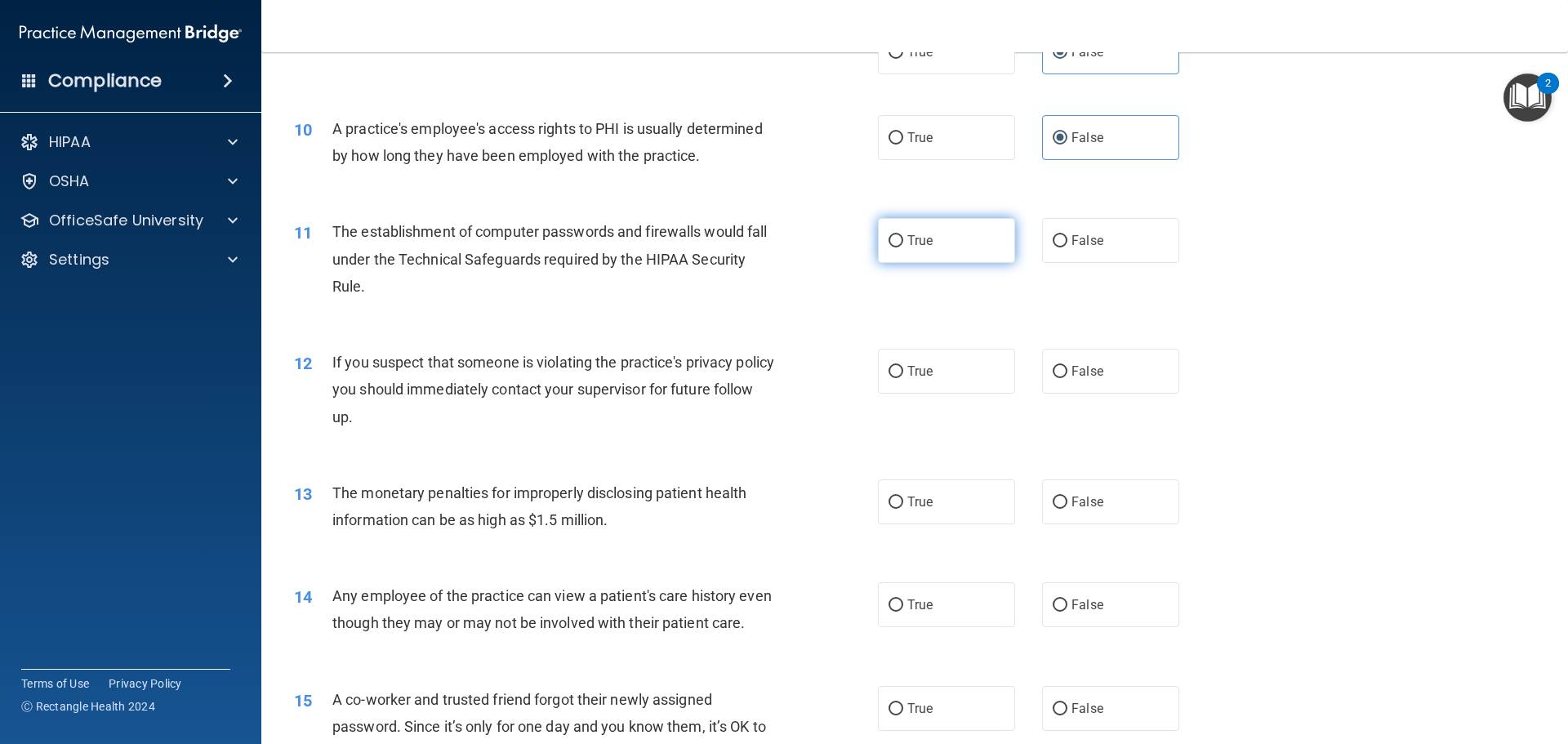
click at [945, 232] on label "True" at bounding box center [946, 241] width 137 height 45
click at [903, 235] on input "True" at bounding box center [896, 241] width 15 height 12
radio input "true"
click at [909, 363] on label "True" at bounding box center [946, 371] width 137 height 45
click at [903, 365] on input "True" at bounding box center [896, 371] width 15 height 12
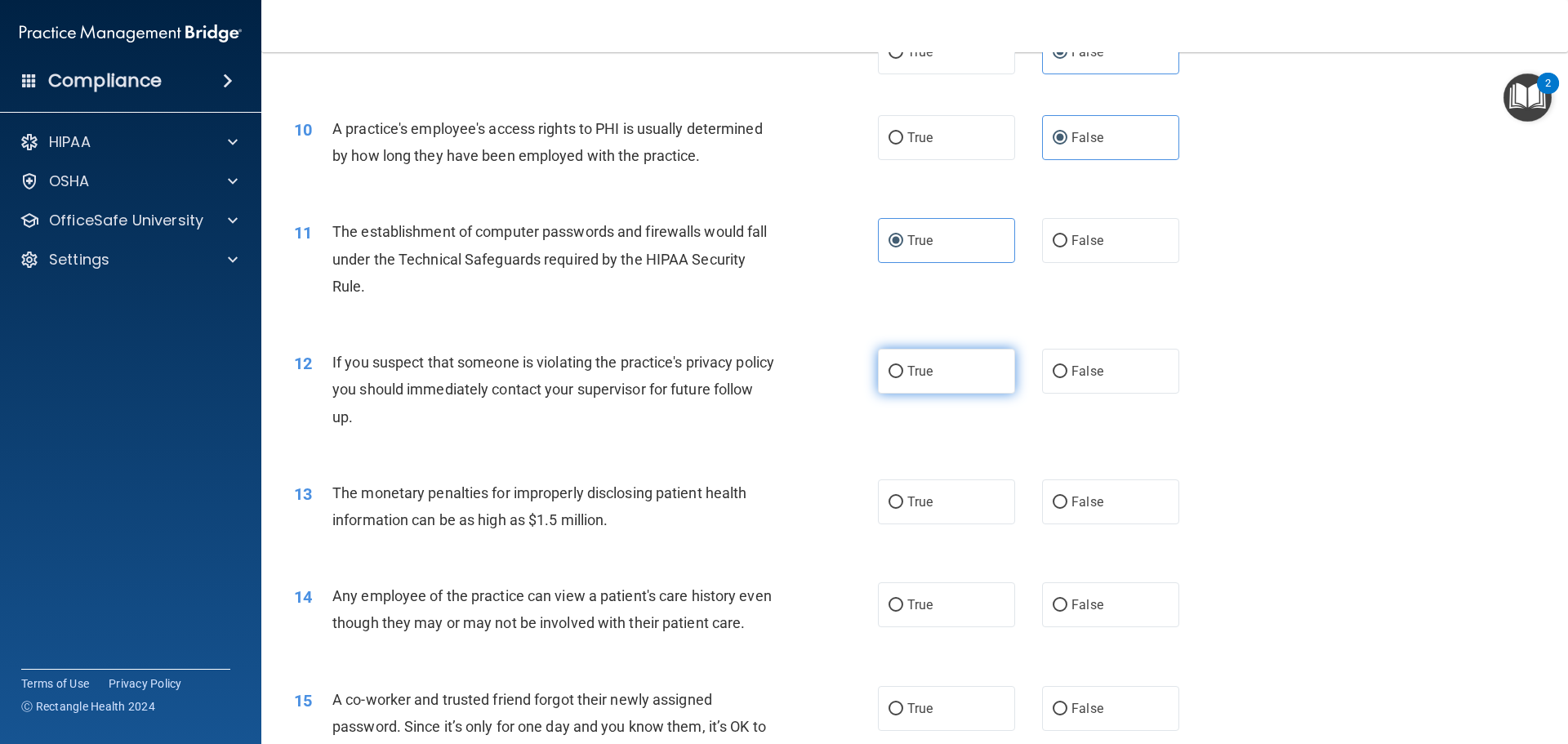
radio input "true"
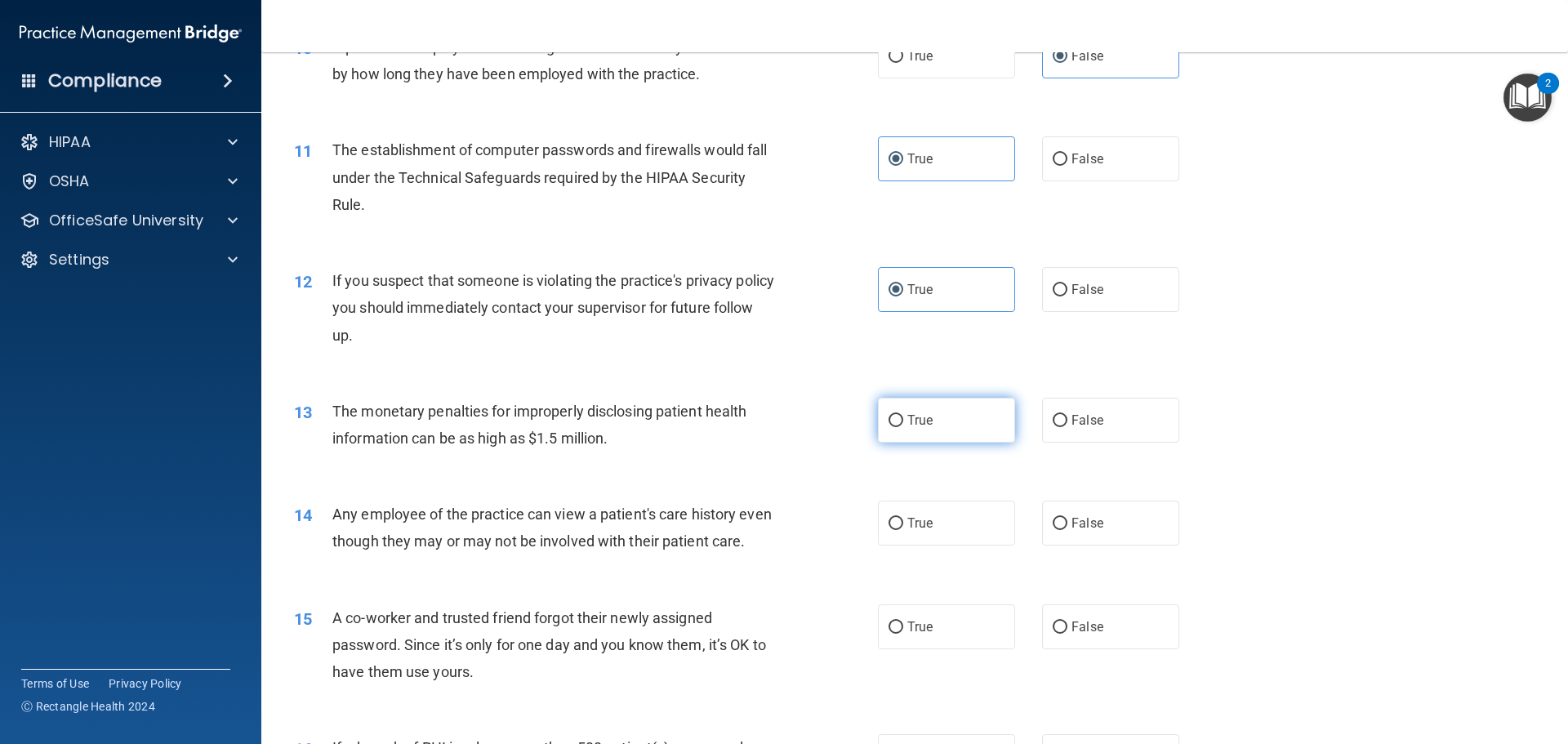
click at [896, 421] on input "True" at bounding box center [896, 420] width 15 height 12
radio input "true"
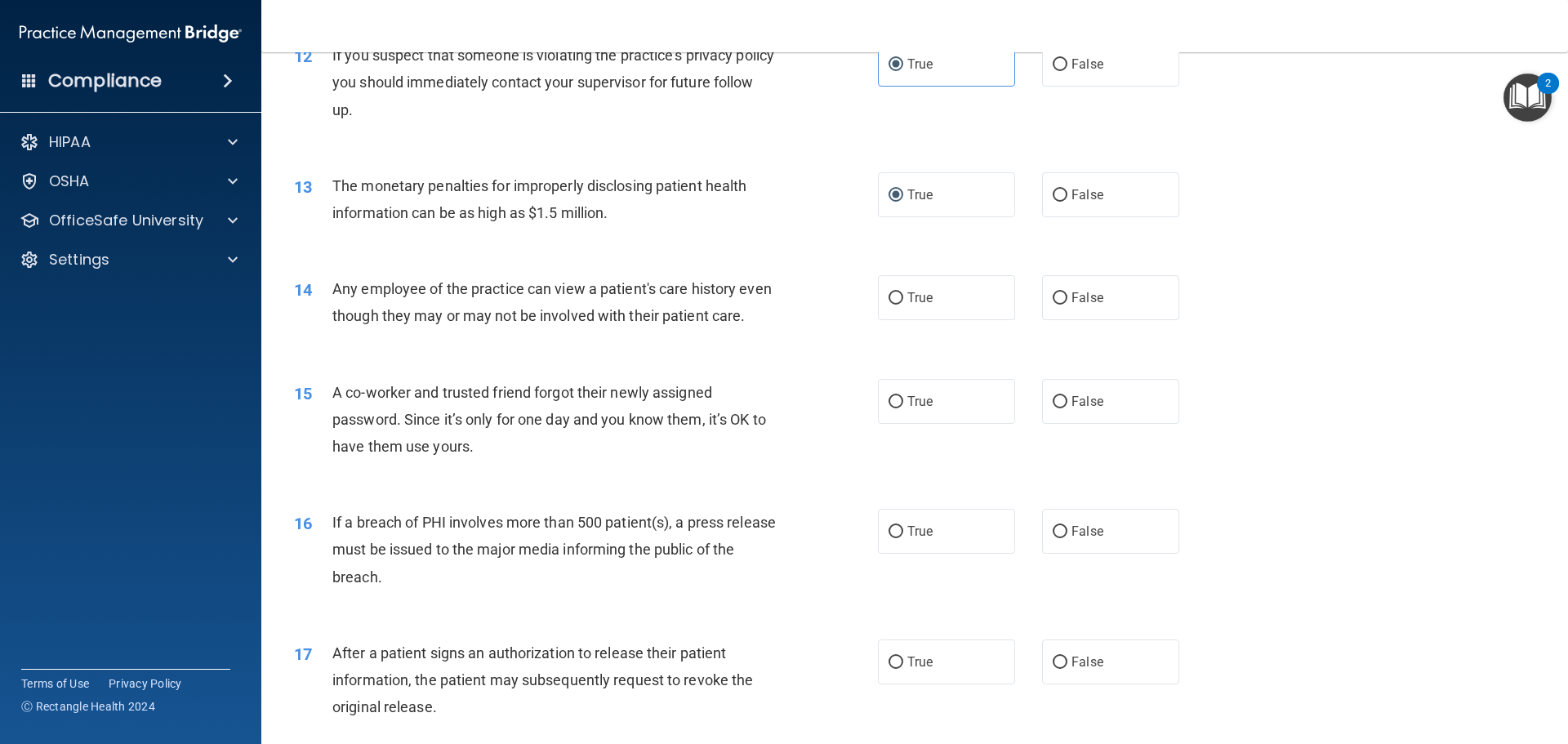
scroll to position [1388, 0]
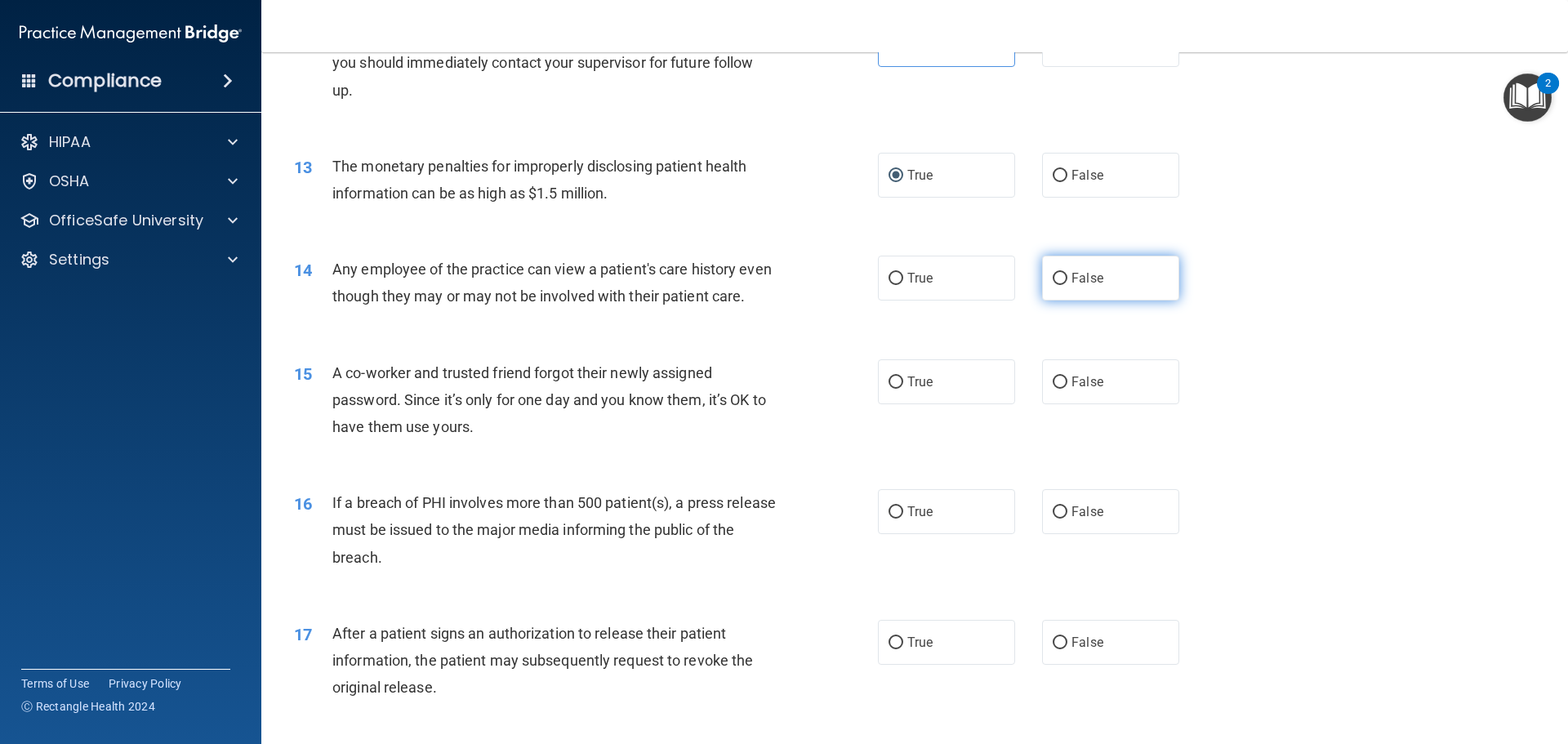
click at [1055, 278] on input "False" at bounding box center [1061, 279] width 15 height 12
radio input "true"
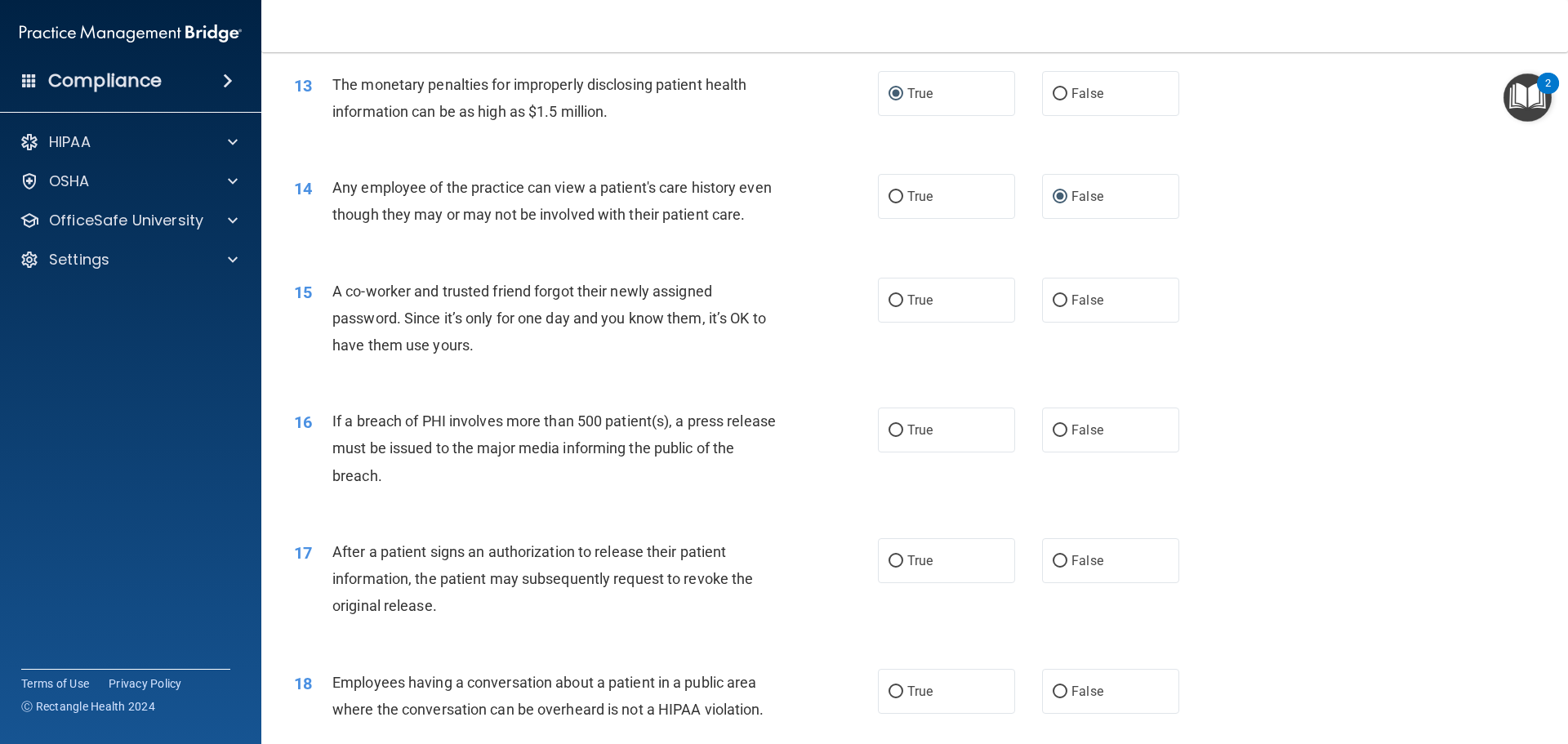
scroll to position [1551, 0]
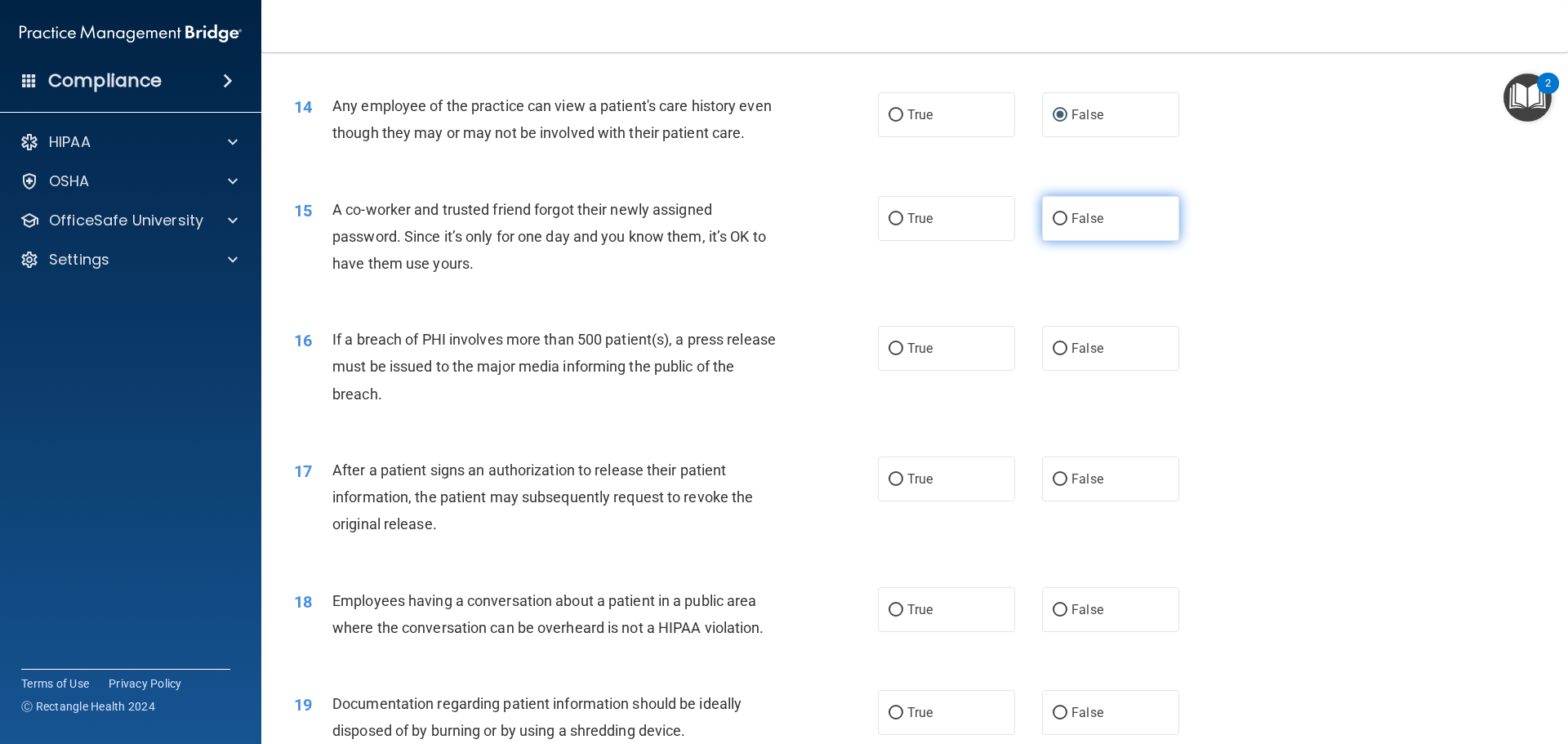
click at [1072, 227] on span "False" at bounding box center [1087, 218] width 32 height 15
click at [1067, 226] on input "False" at bounding box center [1061, 219] width 15 height 12
radio input "true"
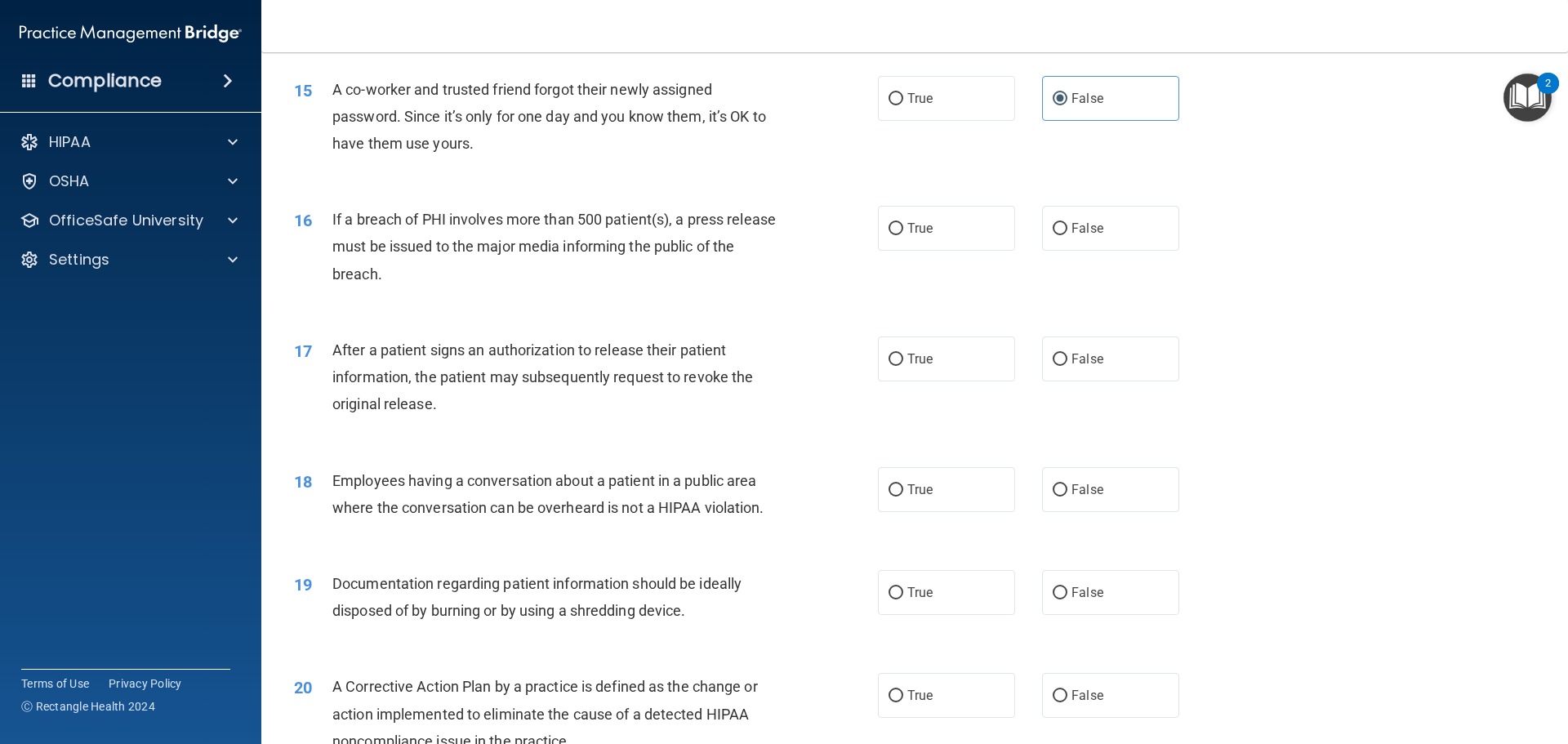
scroll to position [1715, 0]
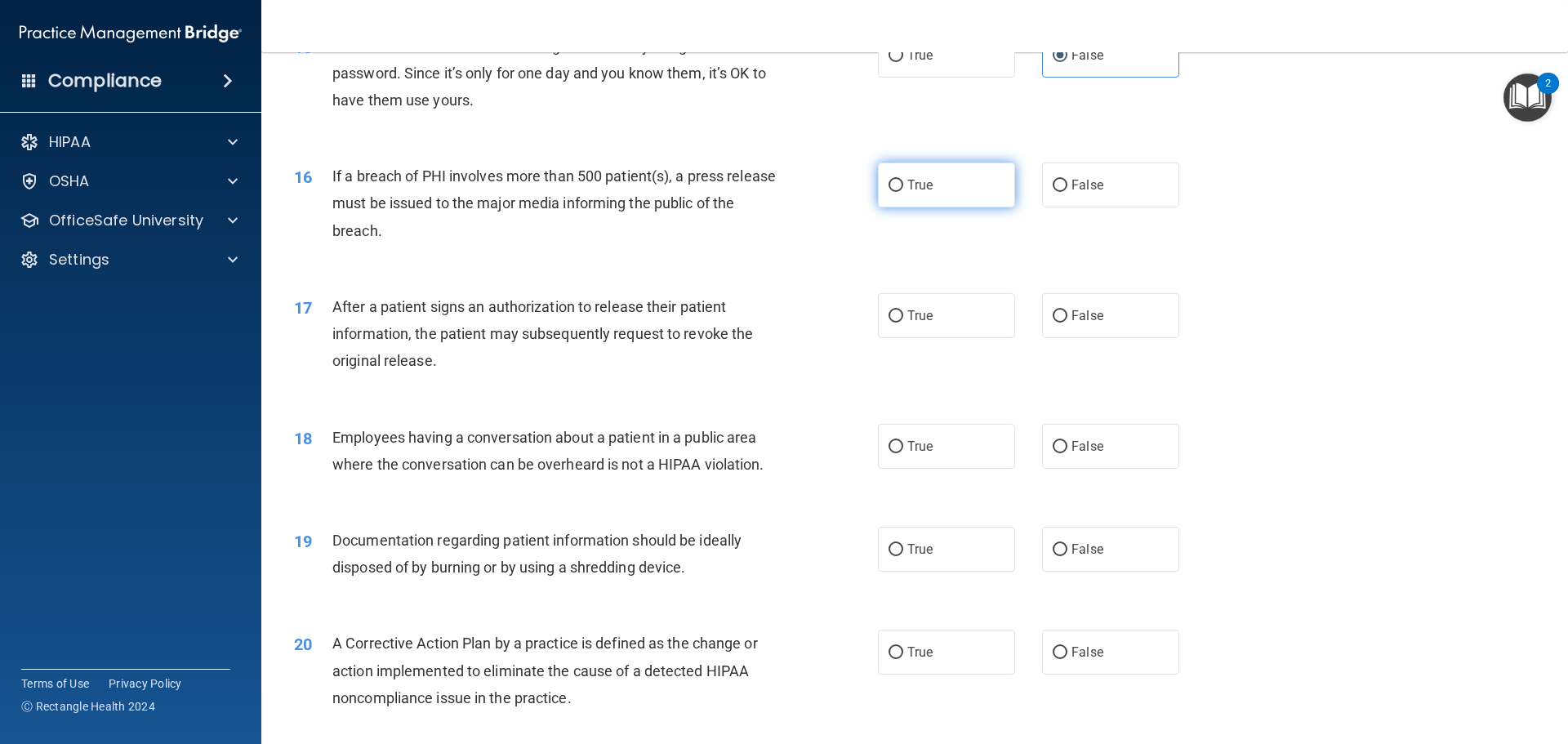
click at [971, 208] on label "True" at bounding box center [946, 185] width 137 height 45
click at [903, 192] on input "True" at bounding box center [896, 185] width 15 height 12
radio input "true"
click at [1053, 453] on input "False" at bounding box center [1061, 447] width 15 height 12
radio input "true"
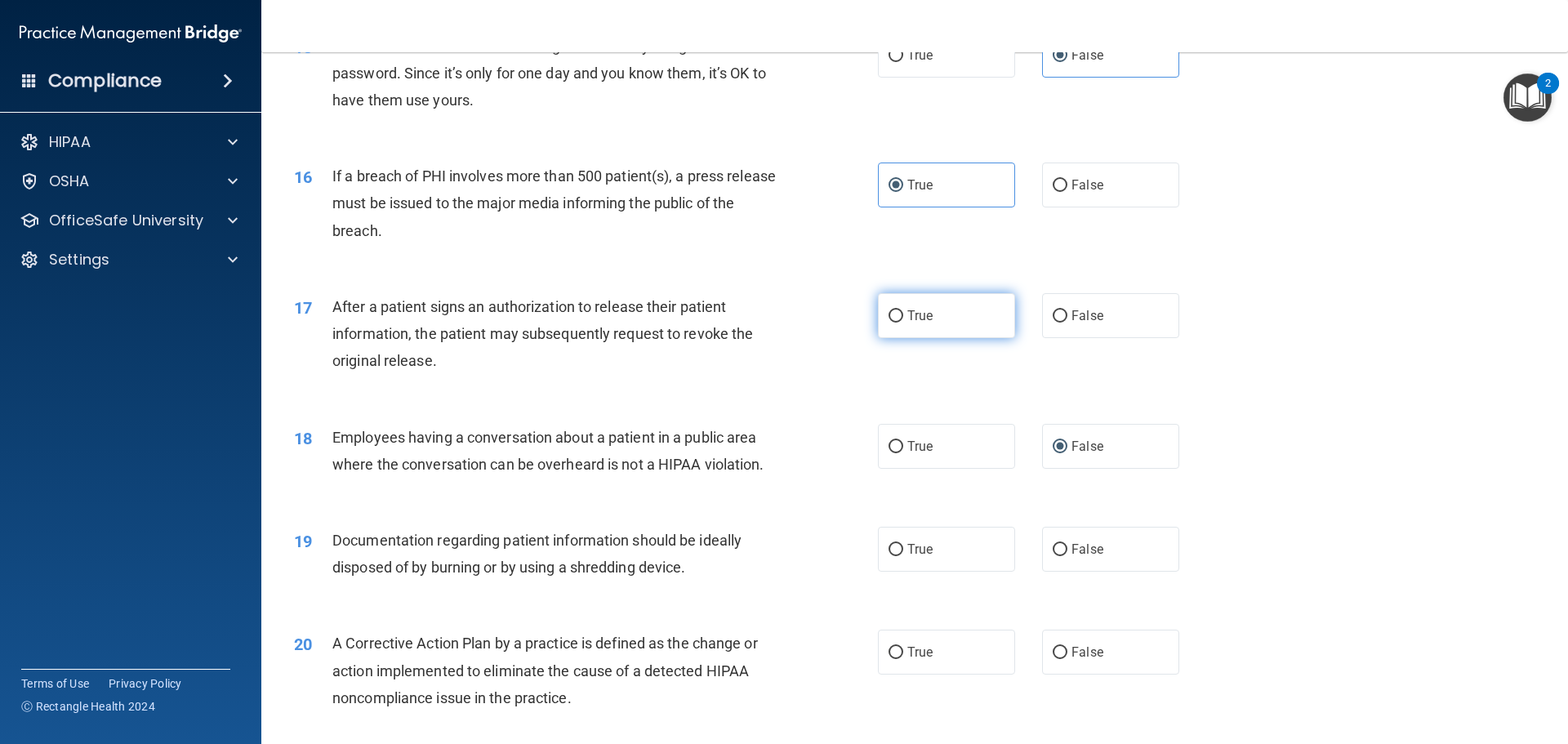
click at [912, 334] on label "True" at bounding box center [946, 315] width 137 height 45
click at [903, 323] on input "True" at bounding box center [896, 316] width 15 height 12
radio input "true"
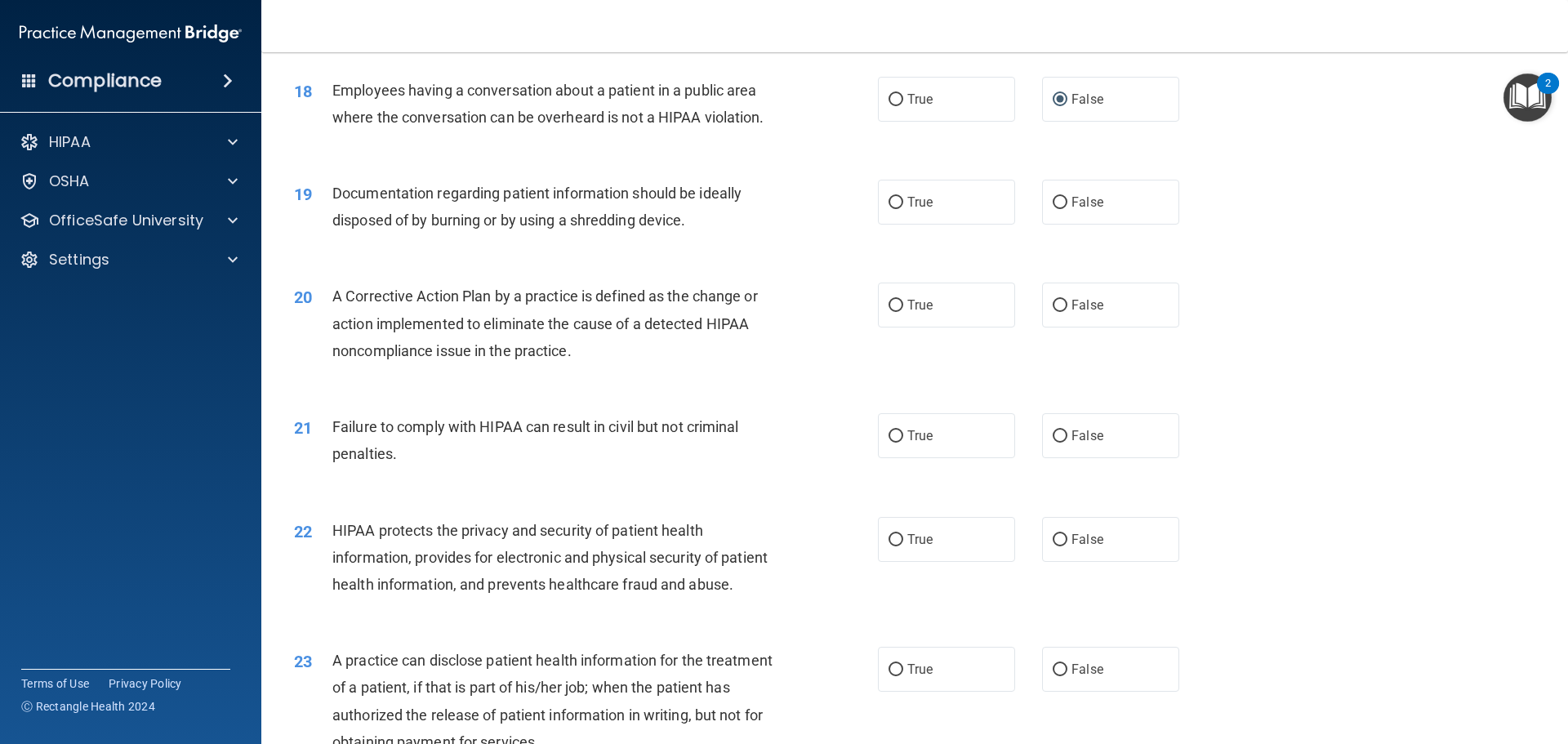
scroll to position [1959, 0]
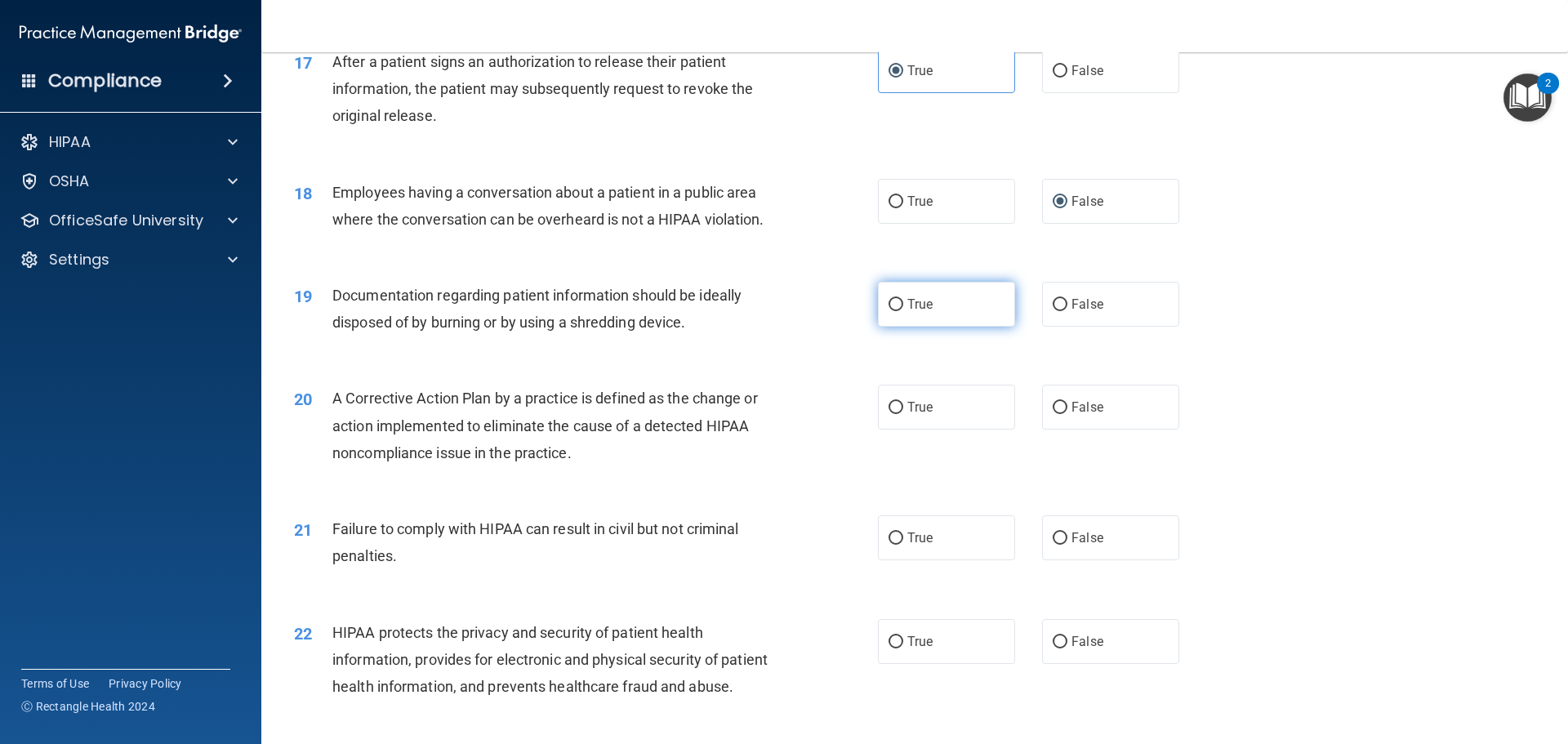
click at [891, 311] on input "True" at bounding box center [896, 304] width 15 height 12
radio input "true"
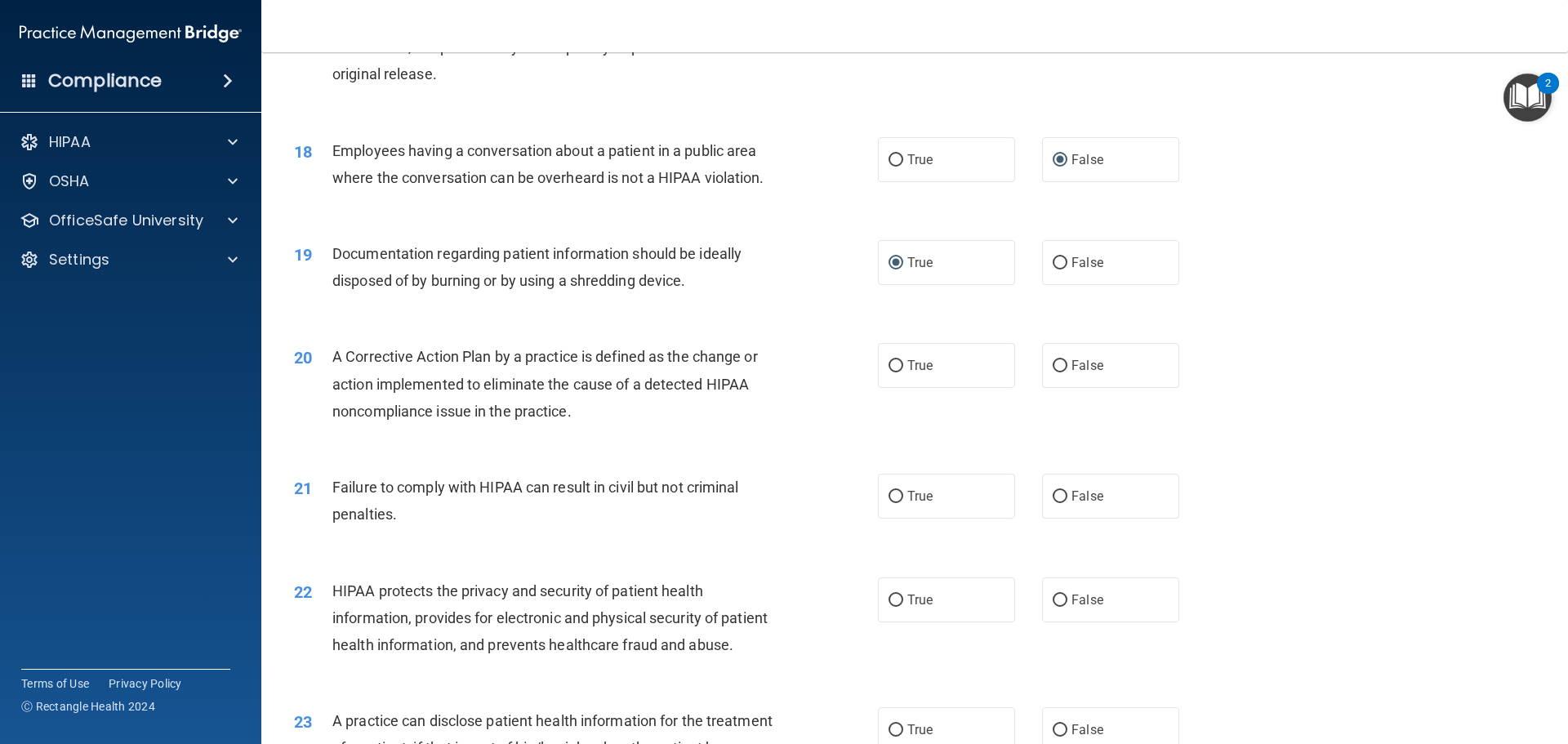
scroll to position [2041, 0]
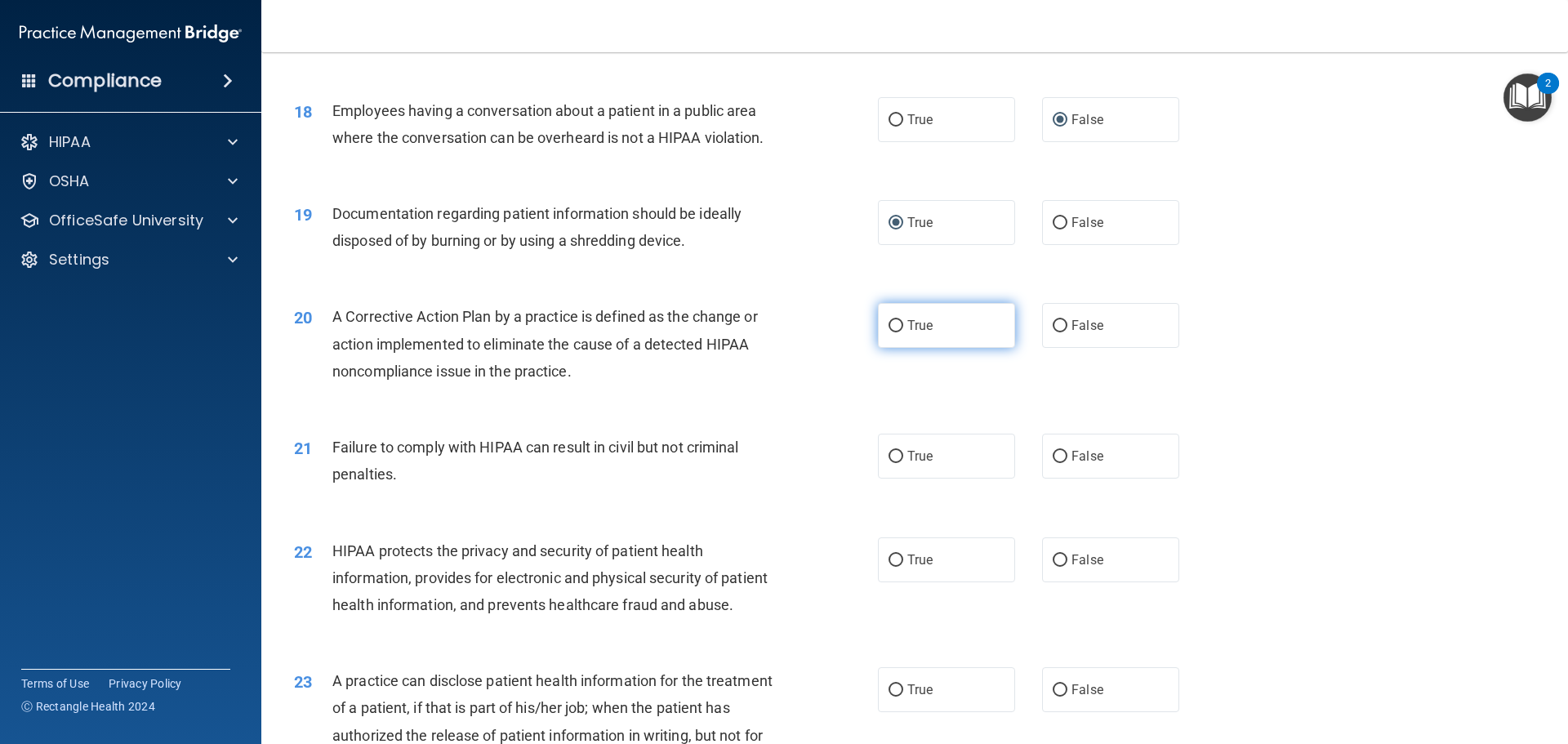
click at [913, 333] on span "True" at bounding box center [920, 325] width 26 height 15
click at [903, 332] on input "True" at bounding box center [896, 326] width 15 height 12
radio input "true"
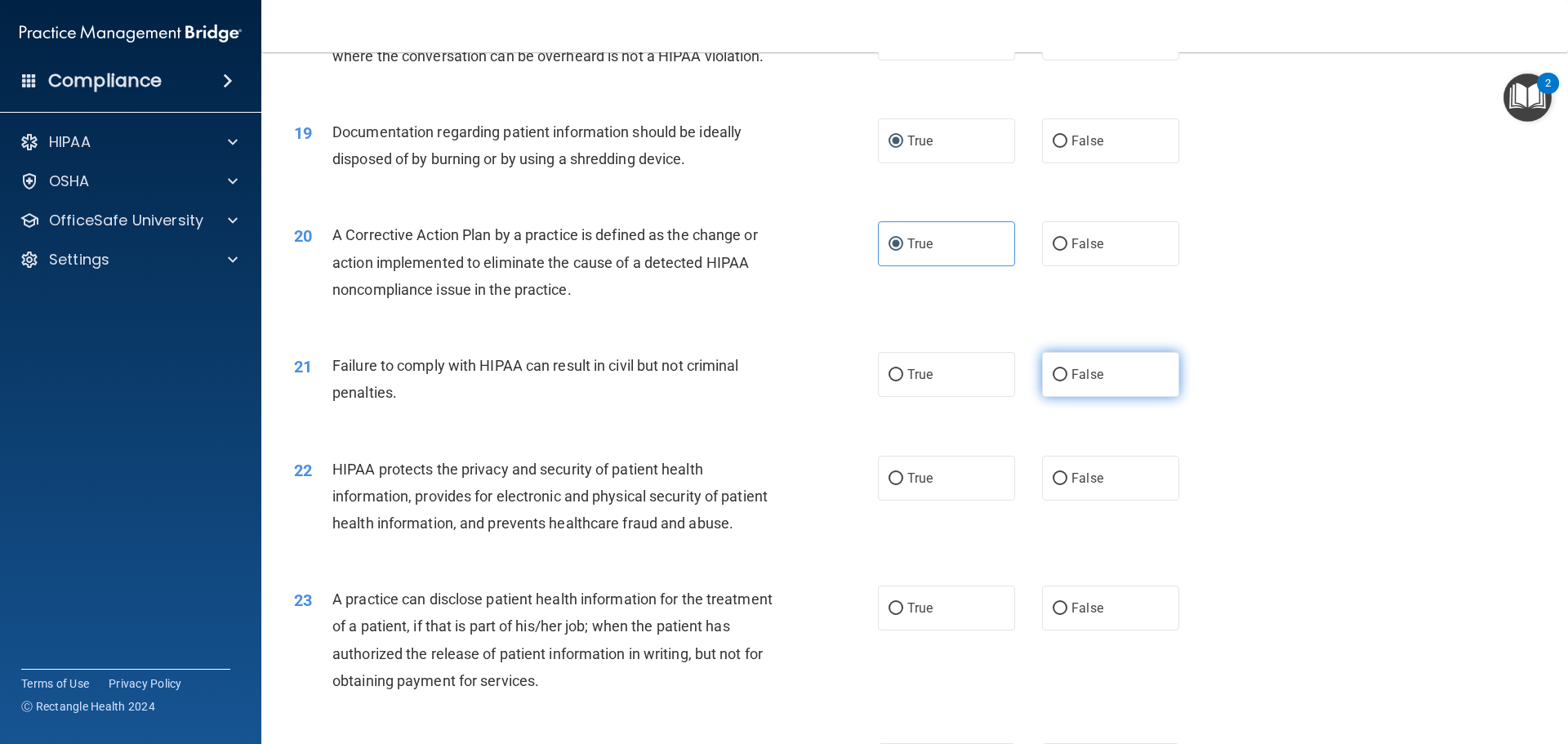
click at [1063, 397] on label "False" at bounding box center [1110, 375] width 137 height 45
click at [1063, 381] on input "False" at bounding box center [1061, 375] width 15 height 12
radio input "true"
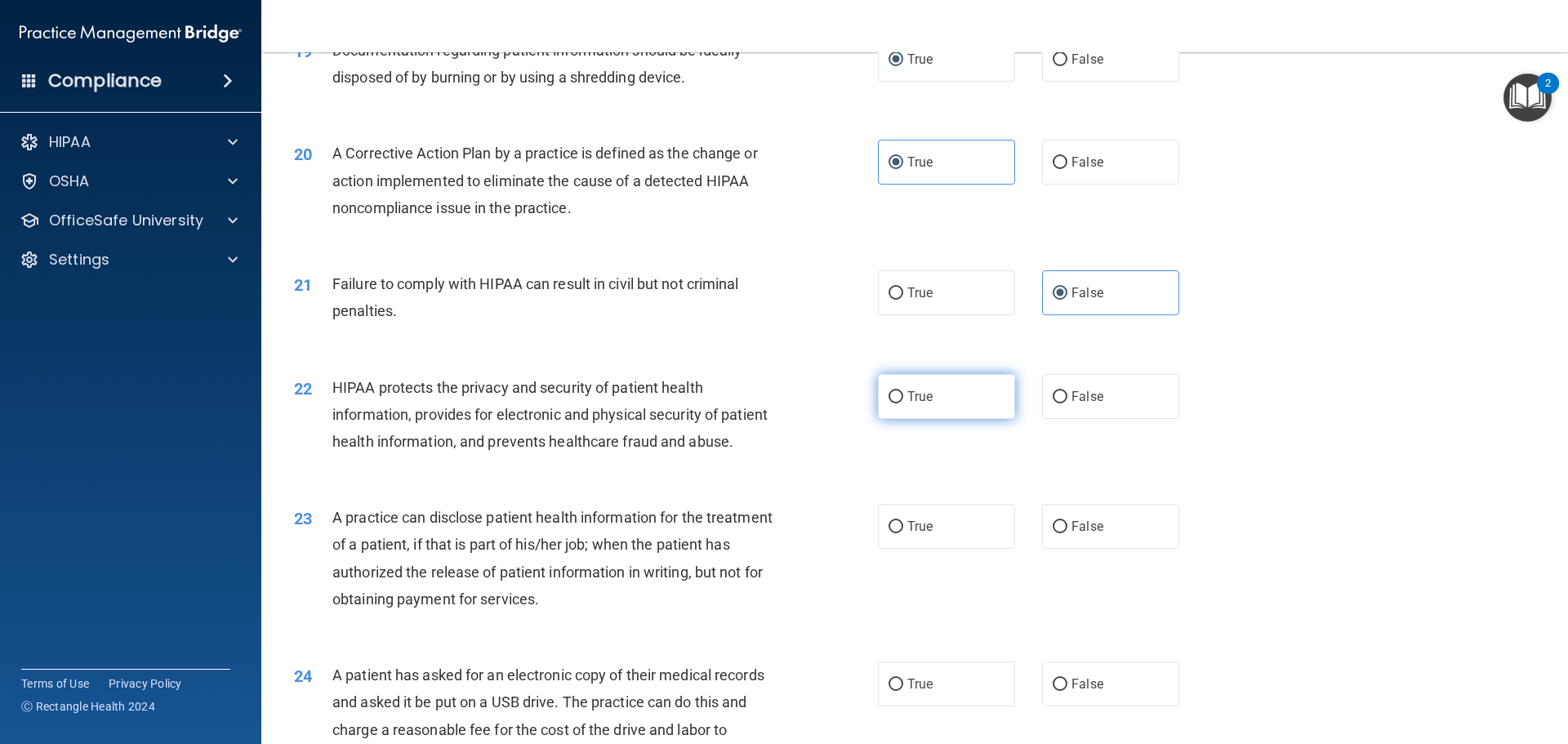
click at [900, 419] on label "True" at bounding box center [946, 397] width 137 height 45
click at [900, 403] on input "True" at bounding box center [896, 397] width 15 height 12
radio input "true"
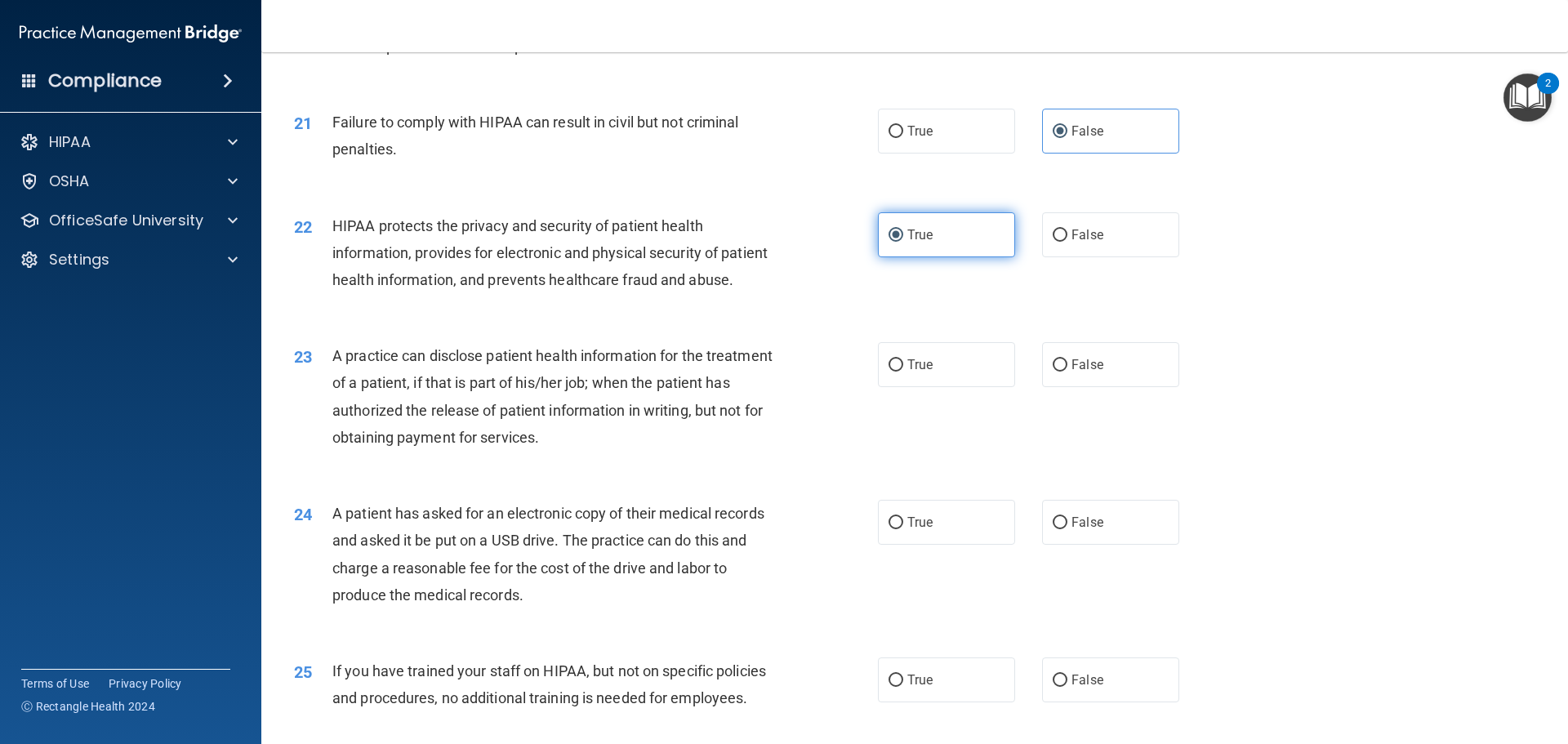
scroll to position [2368, 0]
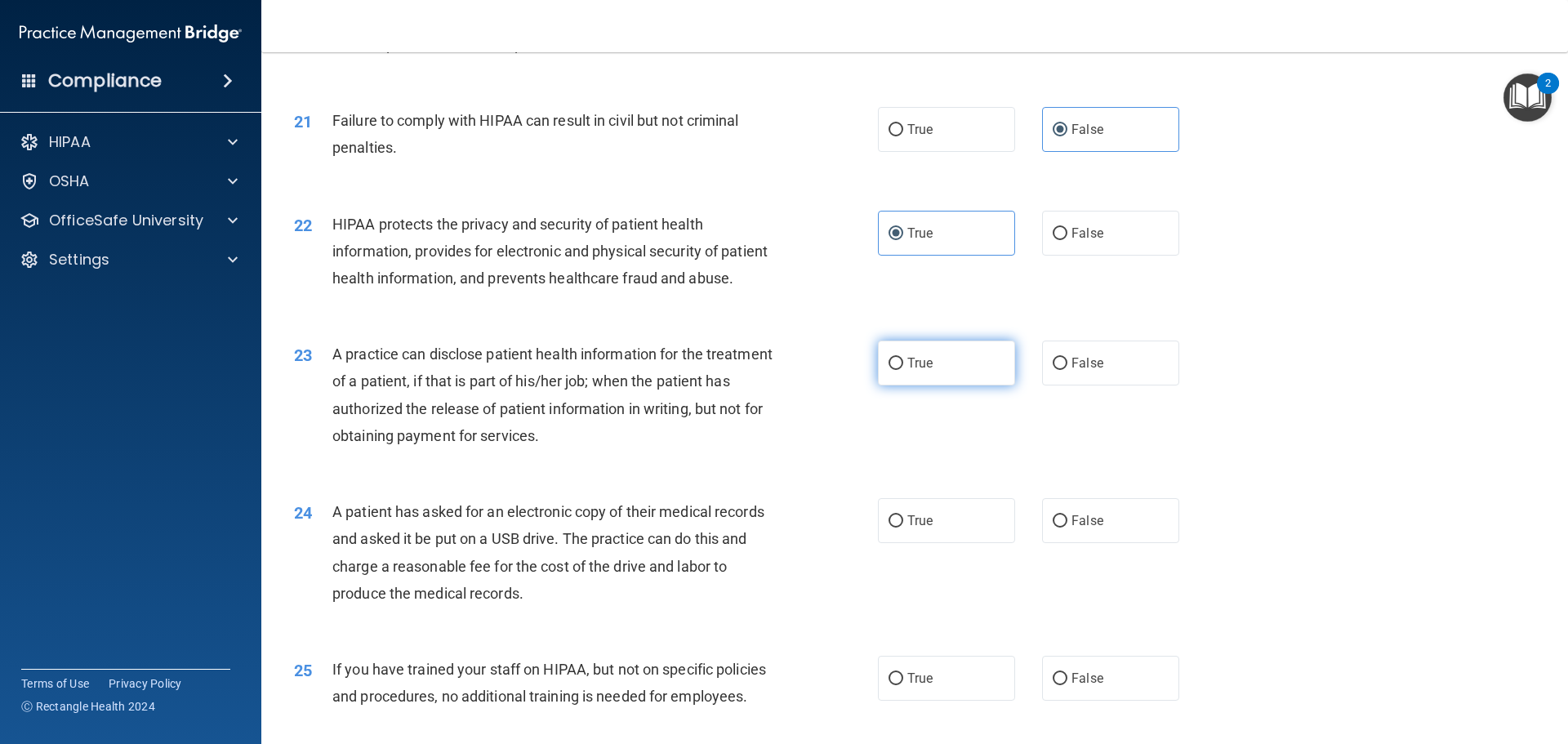
click at [895, 370] on input "True" at bounding box center [896, 364] width 15 height 12
radio input "true"
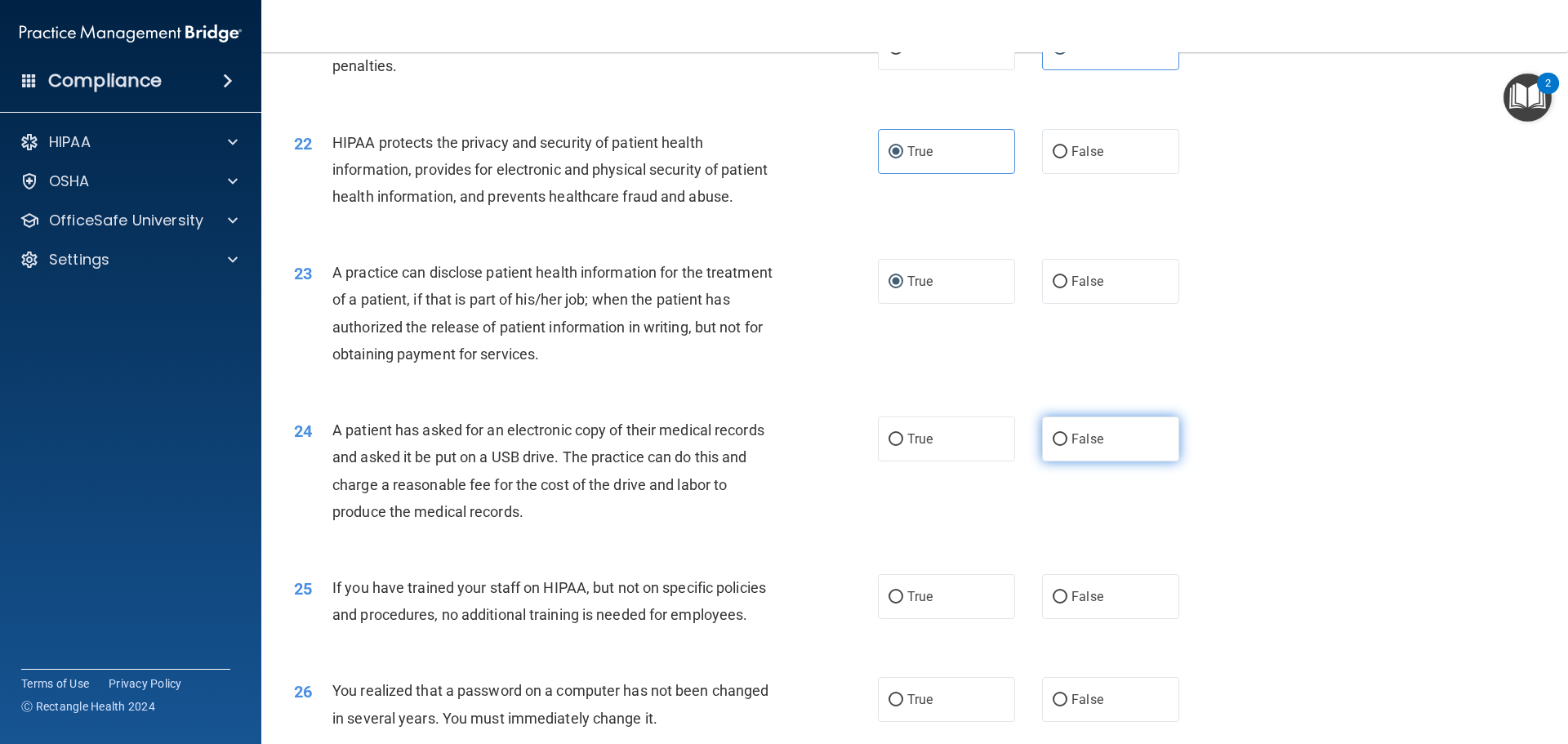
click at [1071, 447] on span "False" at bounding box center [1087, 439] width 32 height 15
click at [1066, 446] on input "False" at bounding box center [1061, 439] width 15 height 12
radio input "true"
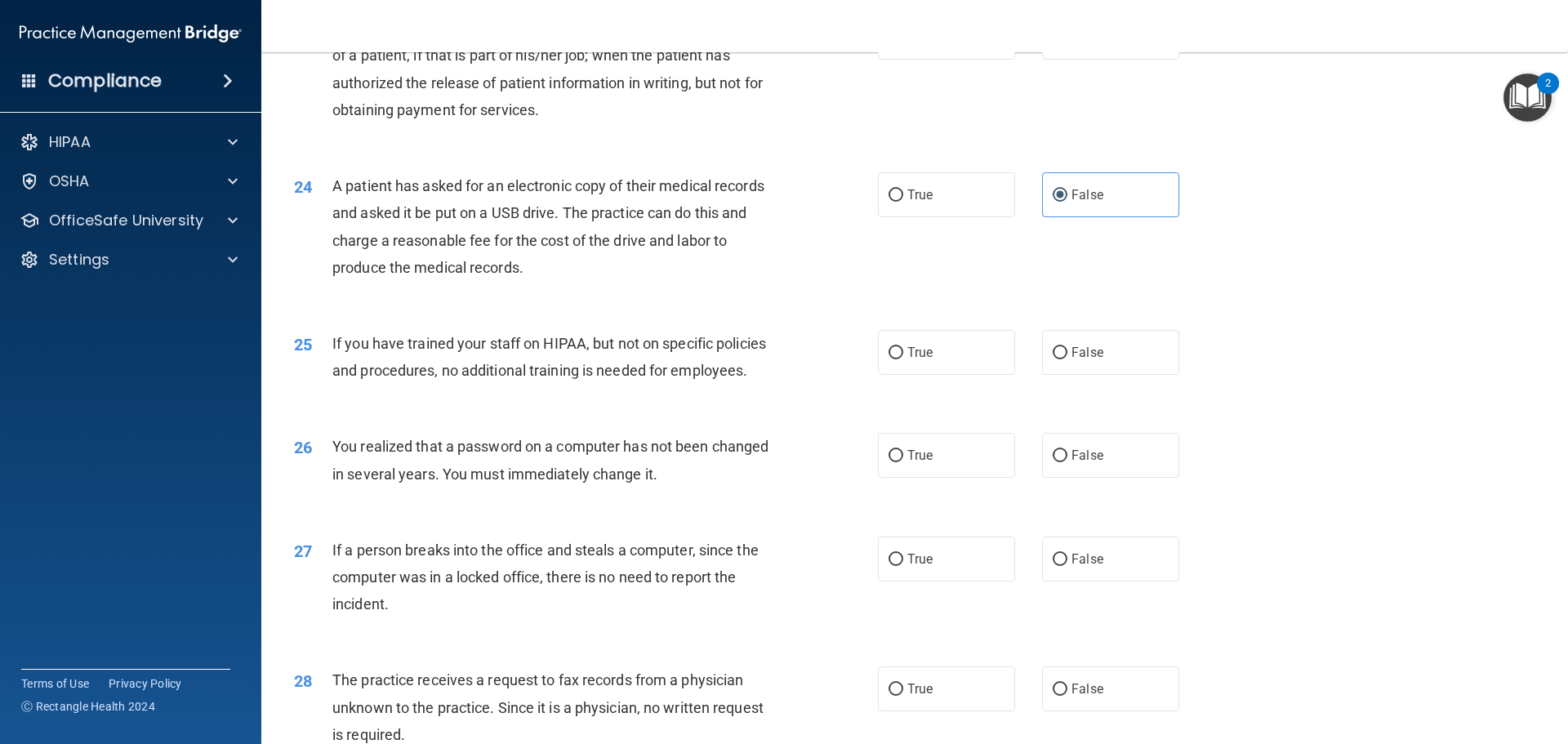
scroll to position [2694, 0]
click at [1071, 359] on span "False" at bounding box center [1087, 351] width 32 height 15
click at [1067, 359] on input "False" at bounding box center [1061, 352] width 15 height 12
radio input "true"
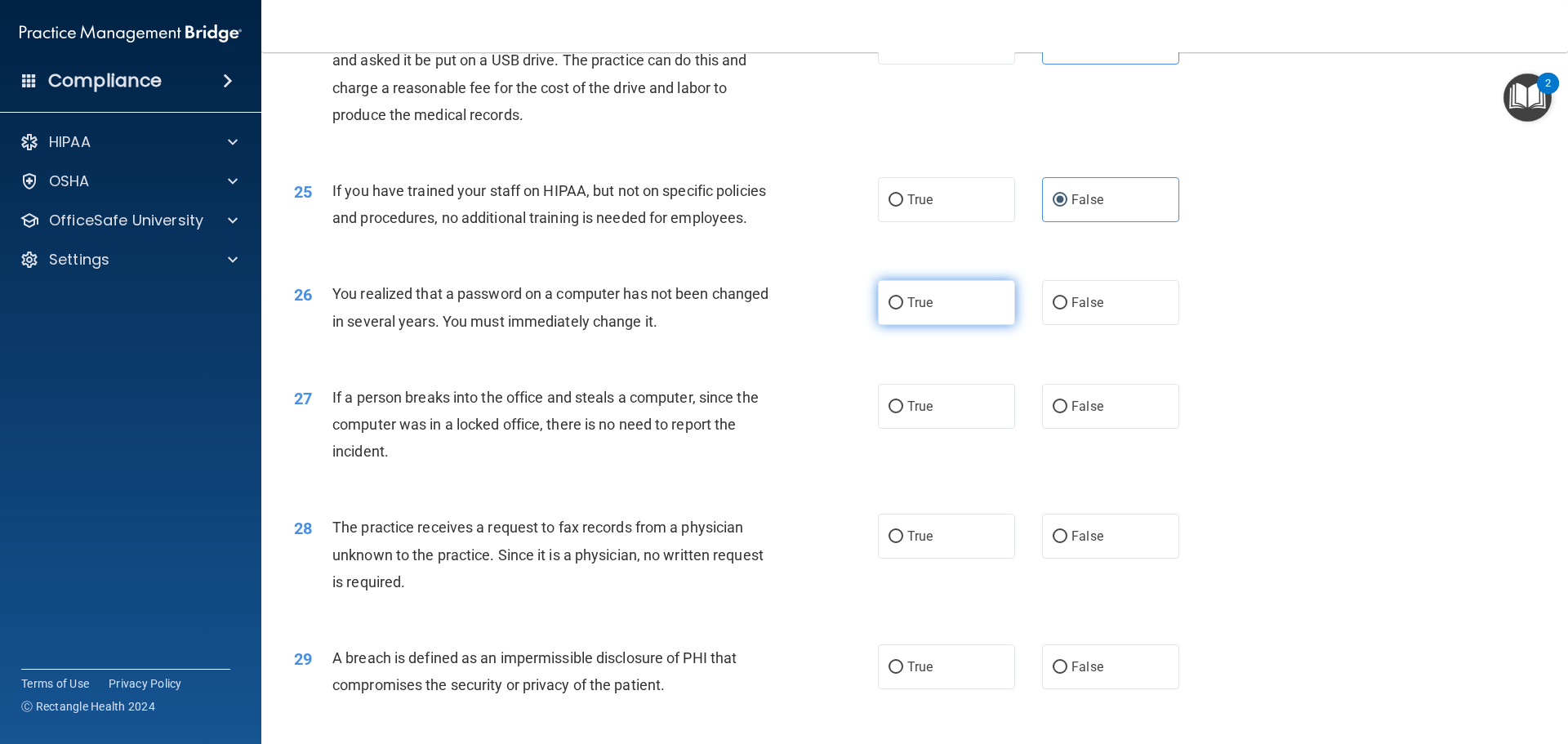
scroll to position [2939, 0]
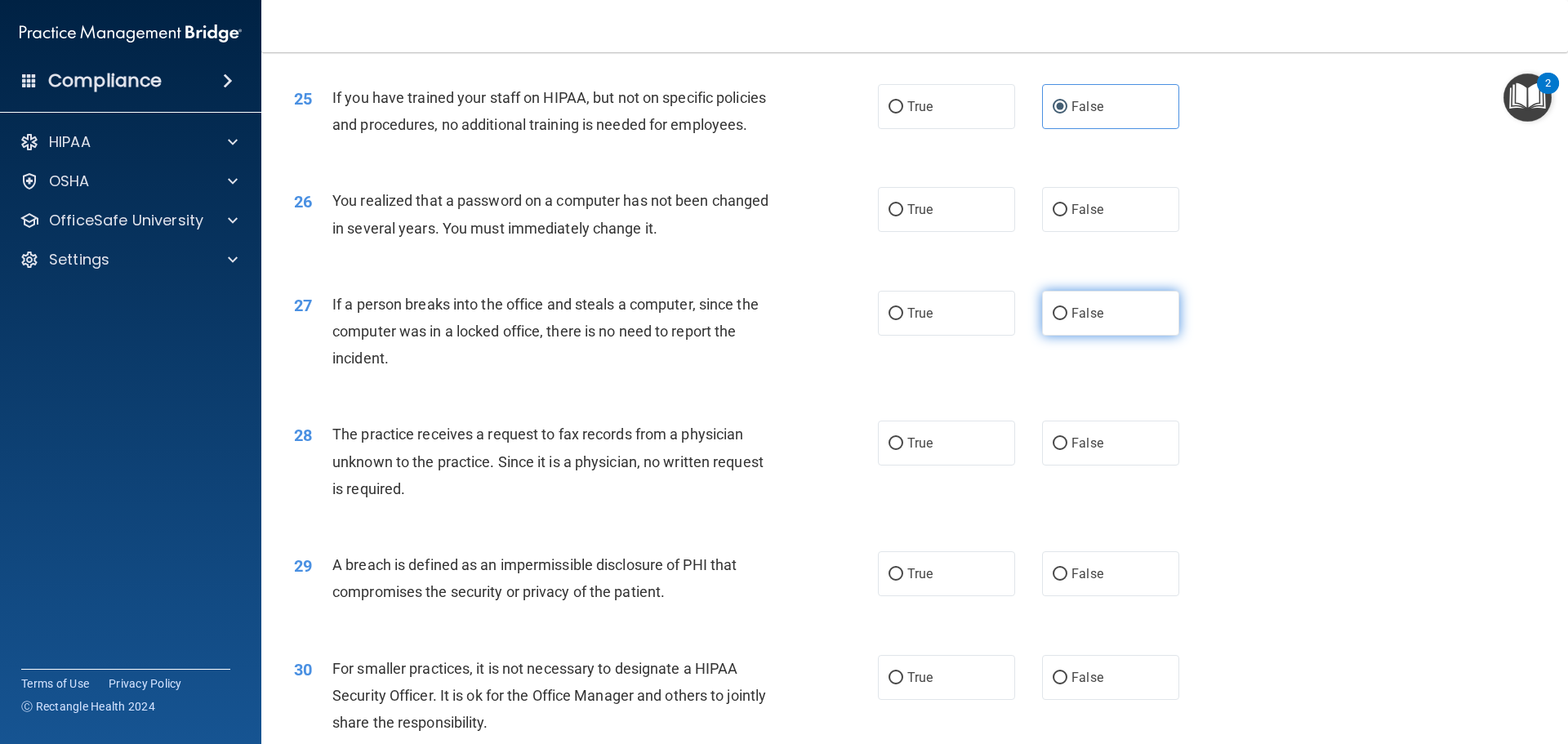
click at [1071, 321] on span "False" at bounding box center [1087, 313] width 32 height 15
click at [1065, 320] on input "False" at bounding box center [1061, 313] width 15 height 12
radio input "true"
click at [914, 232] on label "True" at bounding box center [946, 210] width 137 height 45
click at [903, 216] on input "True" at bounding box center [896, 210] width 15 height 12
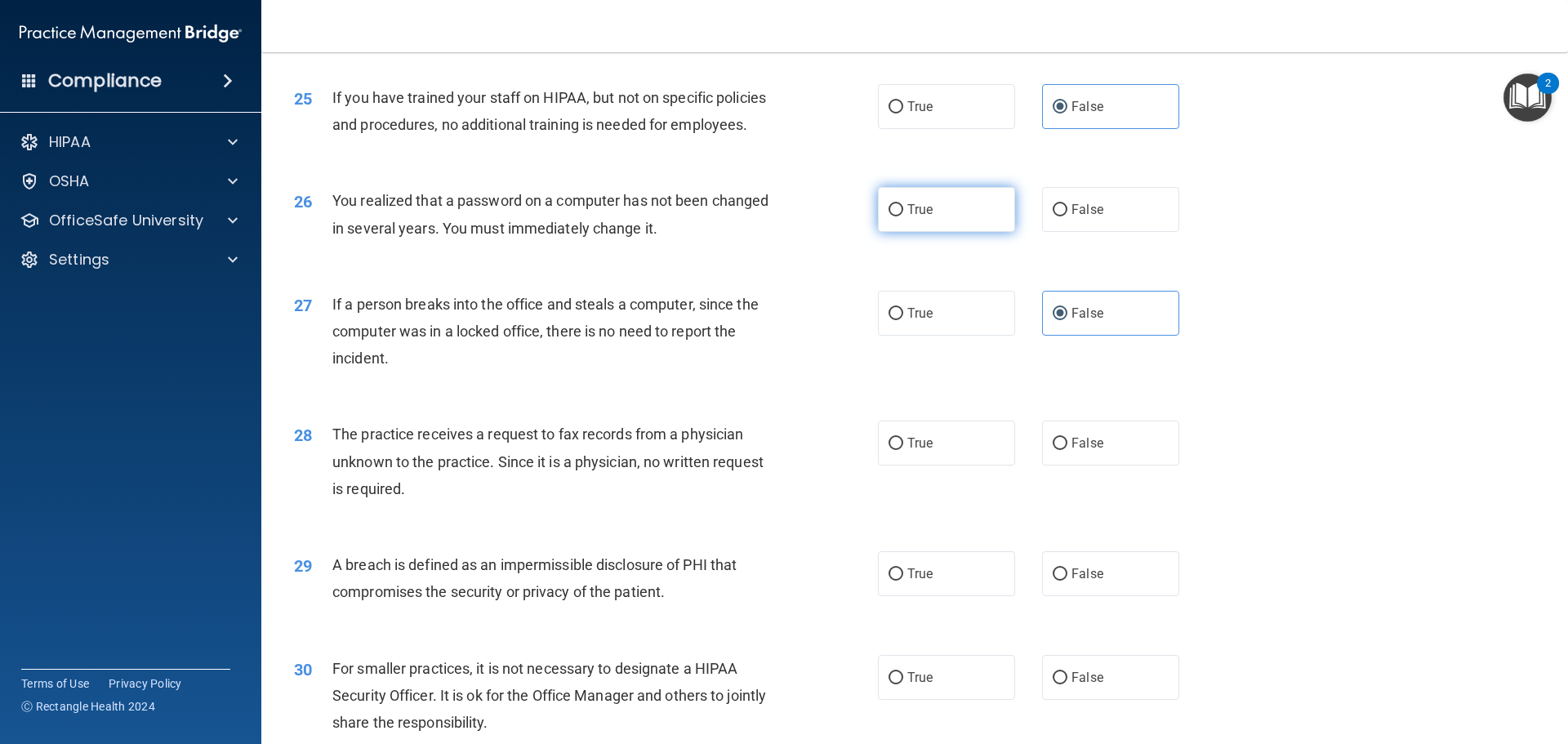
radio input "true"
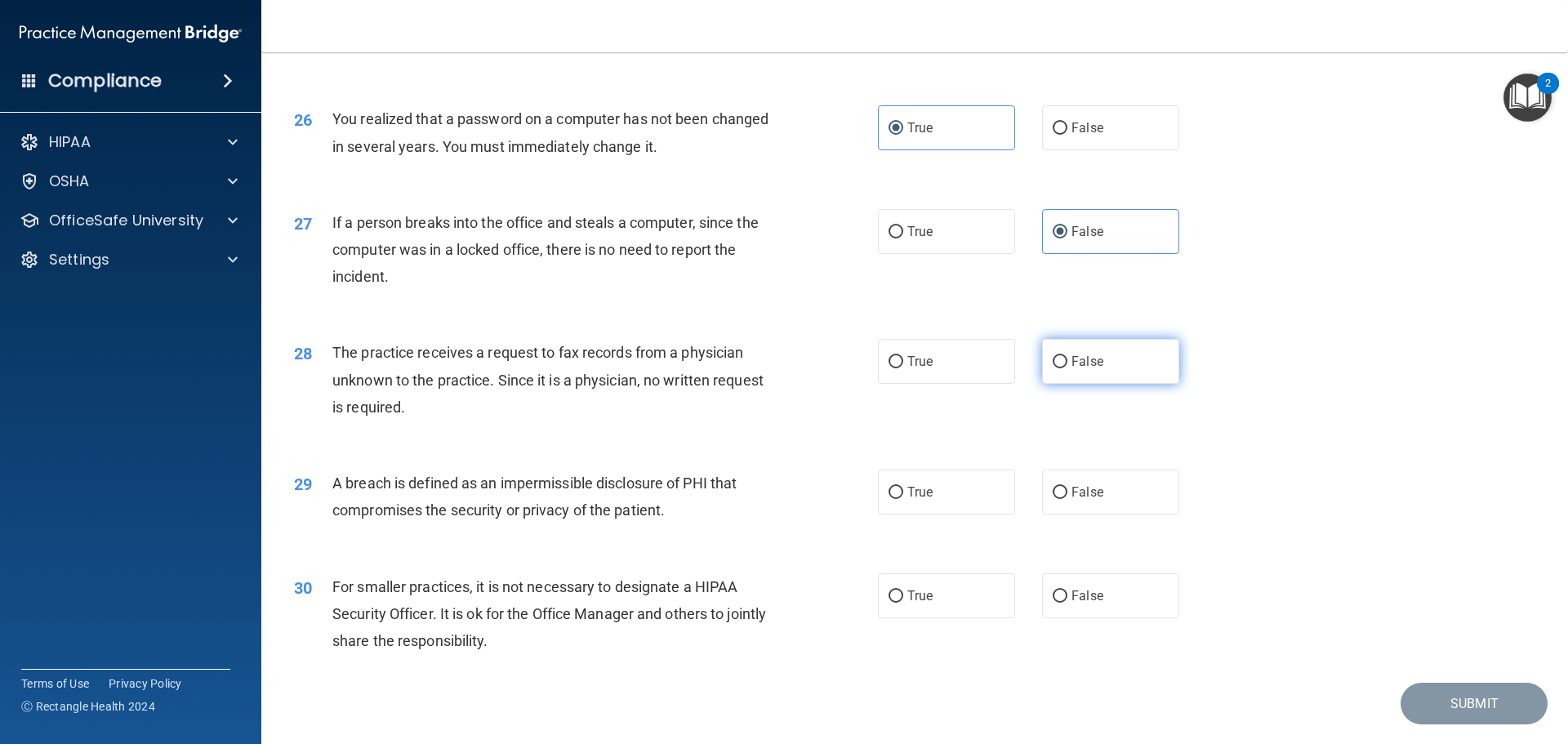
click at [1053, 368] on input "False" at bounding box center [1061, 362] width 15 height 12
radio input "true"
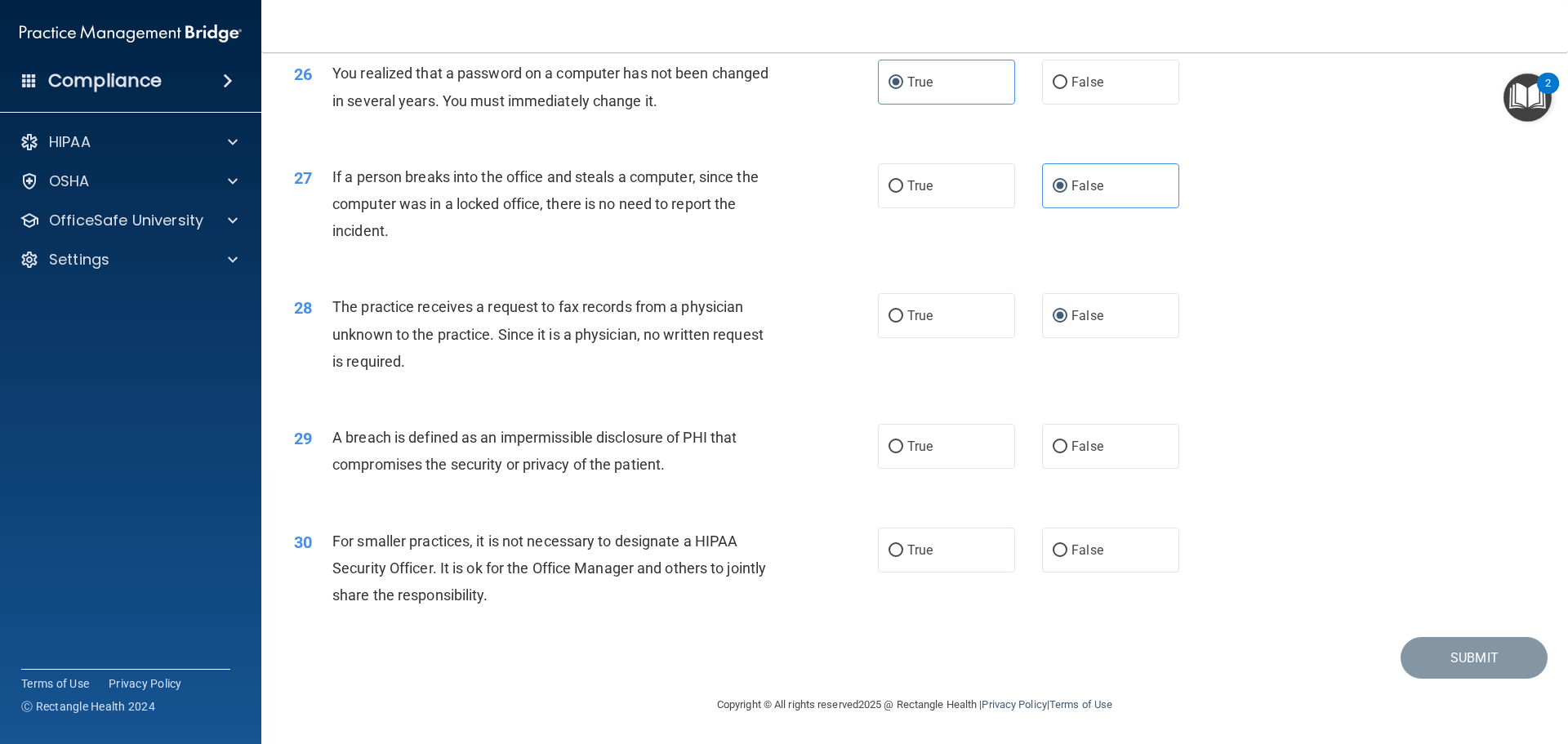
scroll to position [3120, 0]
click at [1005, 457] on label "True" at bounding box center [946, 447] width 137 height 45
click at [903, 453] on input "True" at bounding box center [896, 447] width 15 height 12
radio input "true"
click at [1061, 555] on label "False" at bounding box center [1110, 550] width 137 height 45
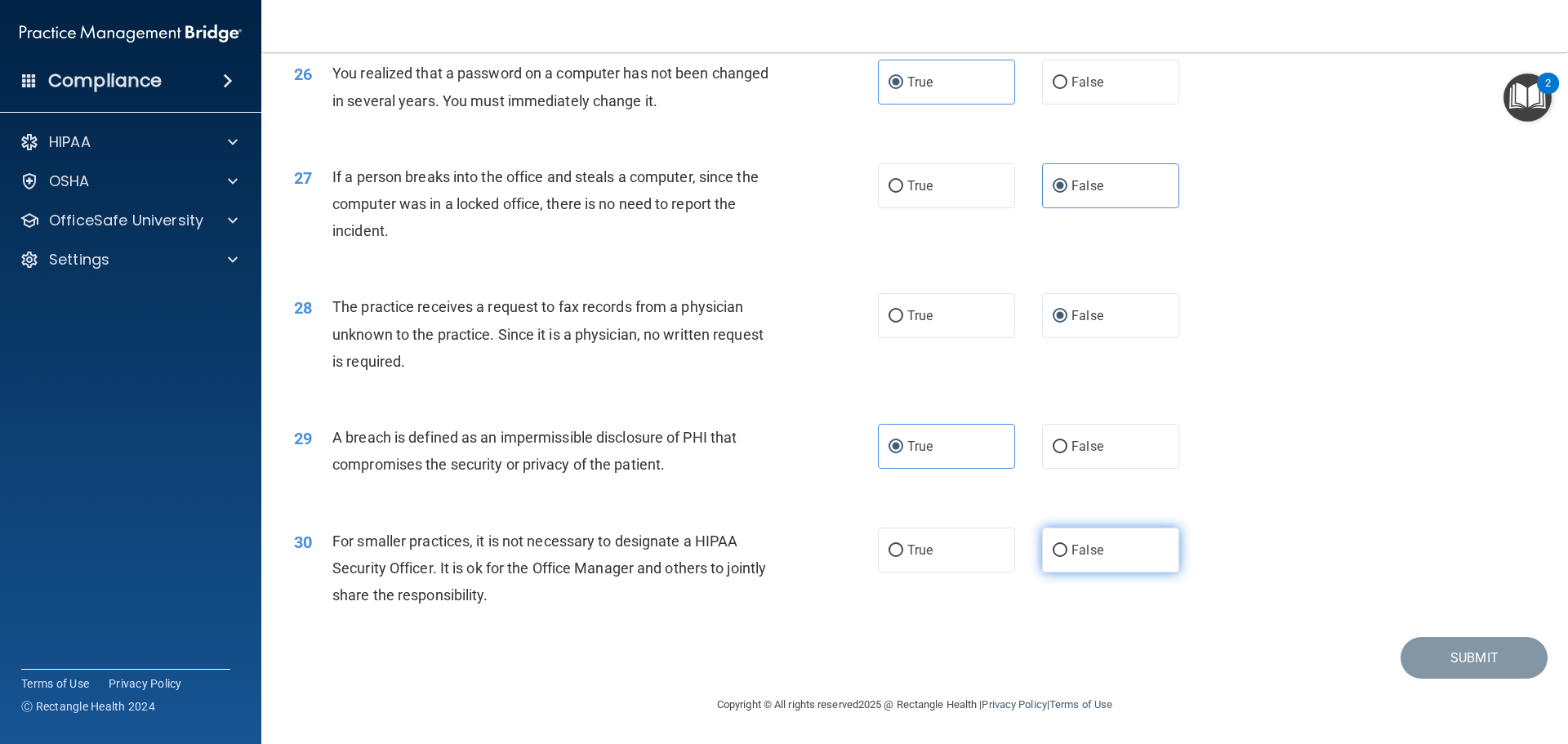
click at [1061, 555] on input "False" at bounding box center [1061, 550] width 15 height 12
radio input "true"
click at [1457, 649] on button "Submit" at bounding box center [1474, 657] width 147 height 42
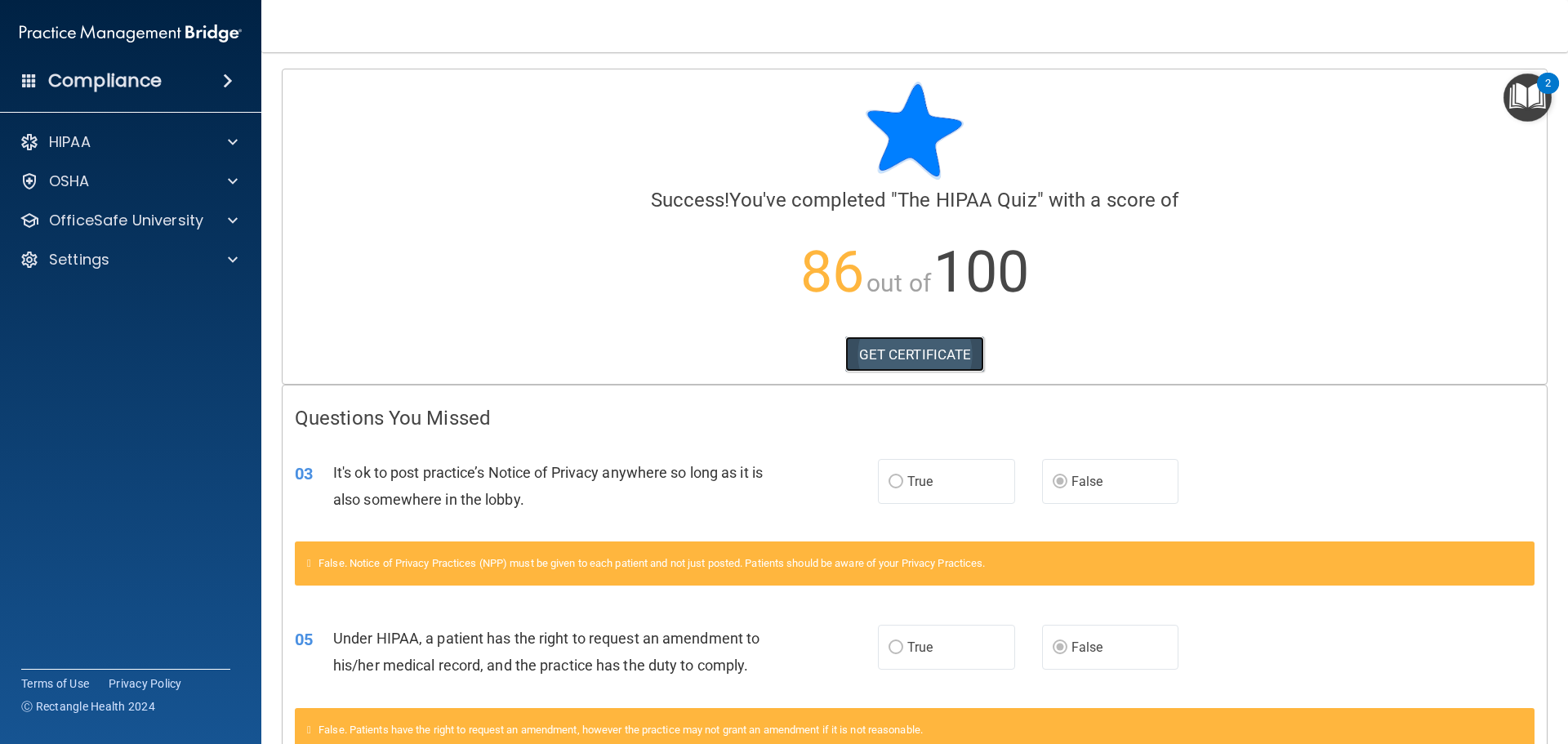
click at [884, 349] on link "GET CERTIFICATE" at bounding box center [915, 354] width 140 height 36
click at [223, 267] on div at bounding box center [230, 260] width 41 height 20
click at [111, 341] on p "Sign Out" at bounding box center [122, 337] width 223 height 16
